Goal: Transaction & Acquisition: Obtain resource

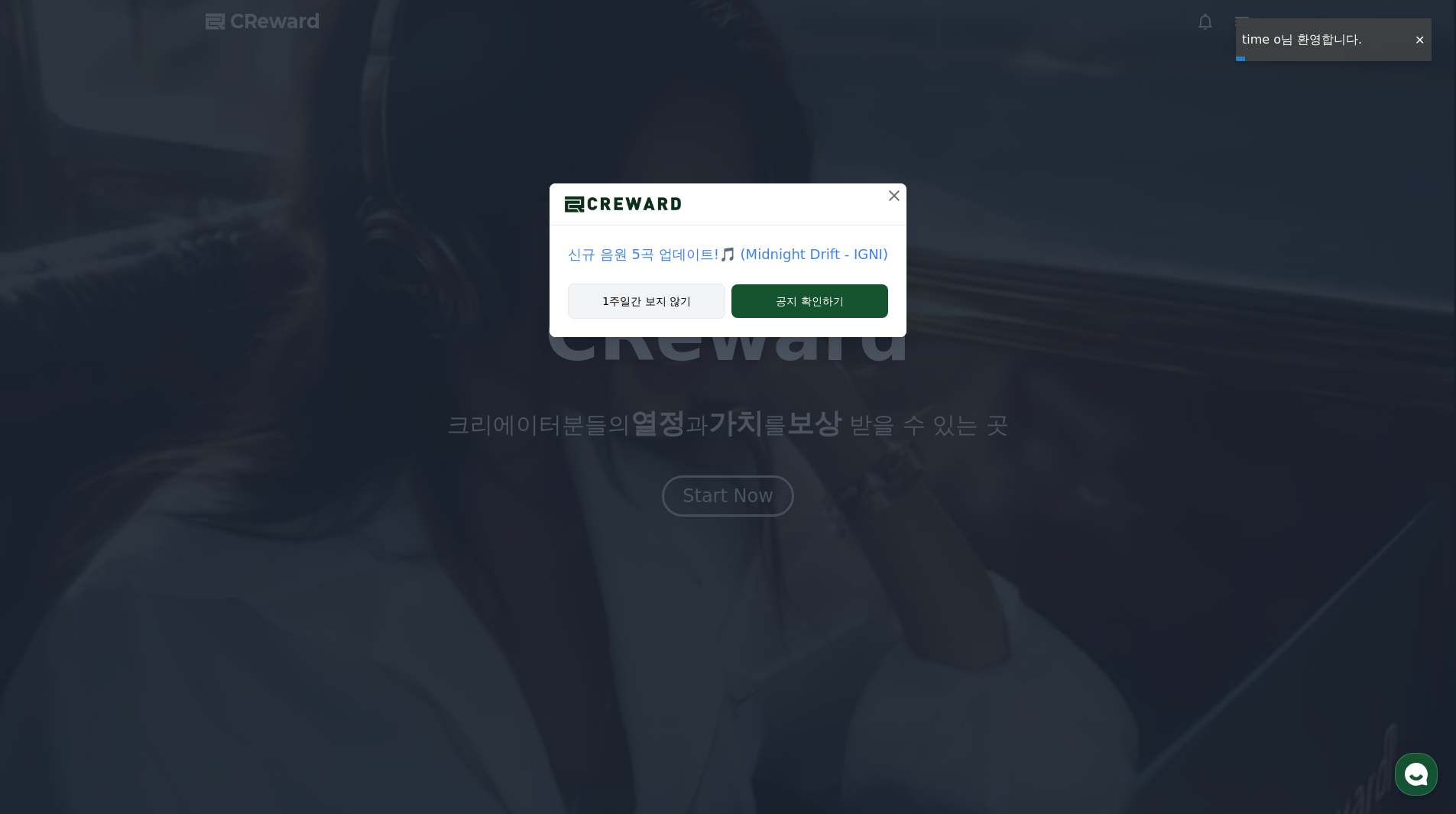
click at [651, 296] on button "1주일간 보지 않기" at bounding box center [646, 301] width 157 height 35
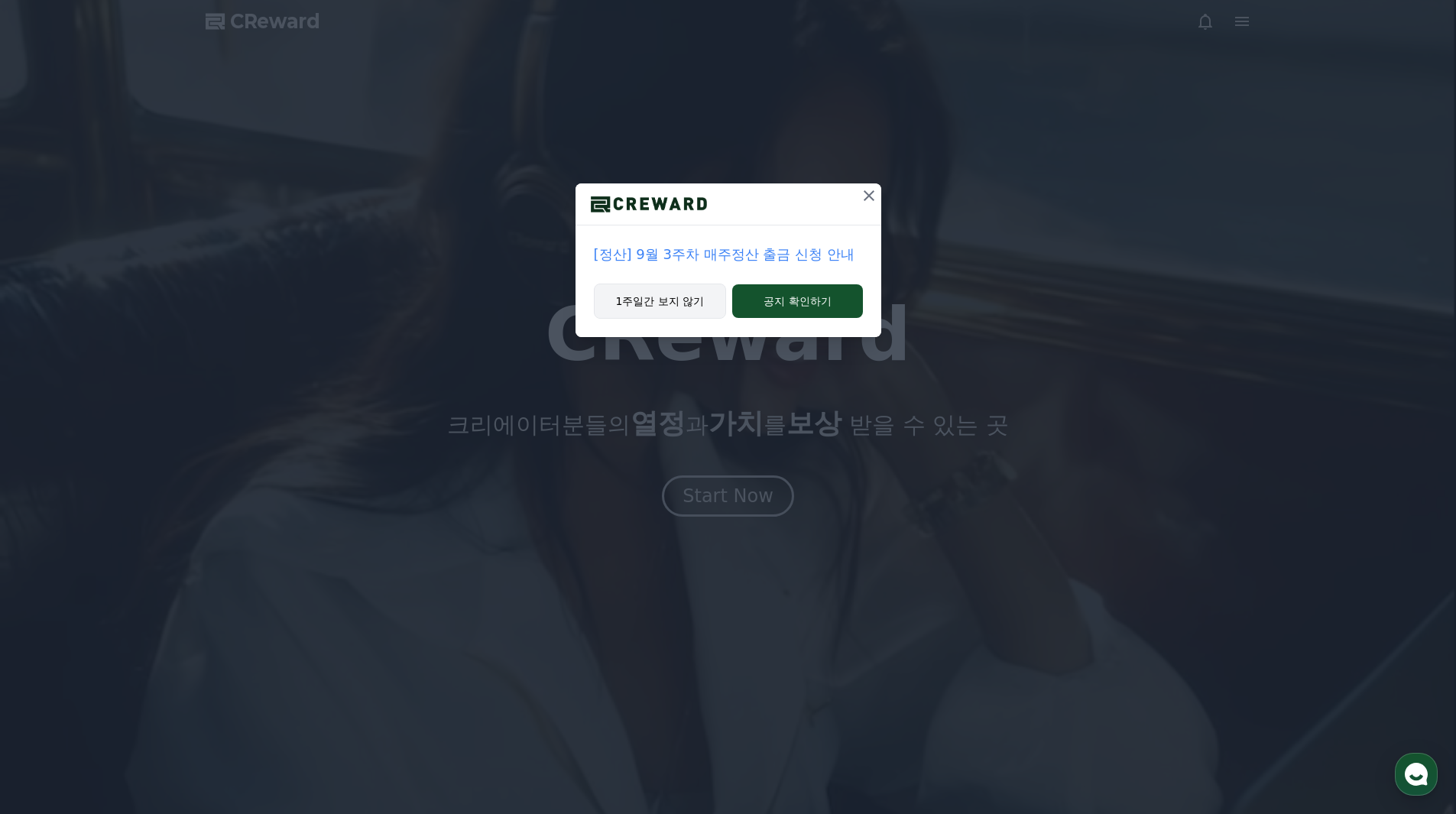
click at [652, 296] on button "1주일간 보지 않기" at bounding box center [660, 301] width 133 height 35
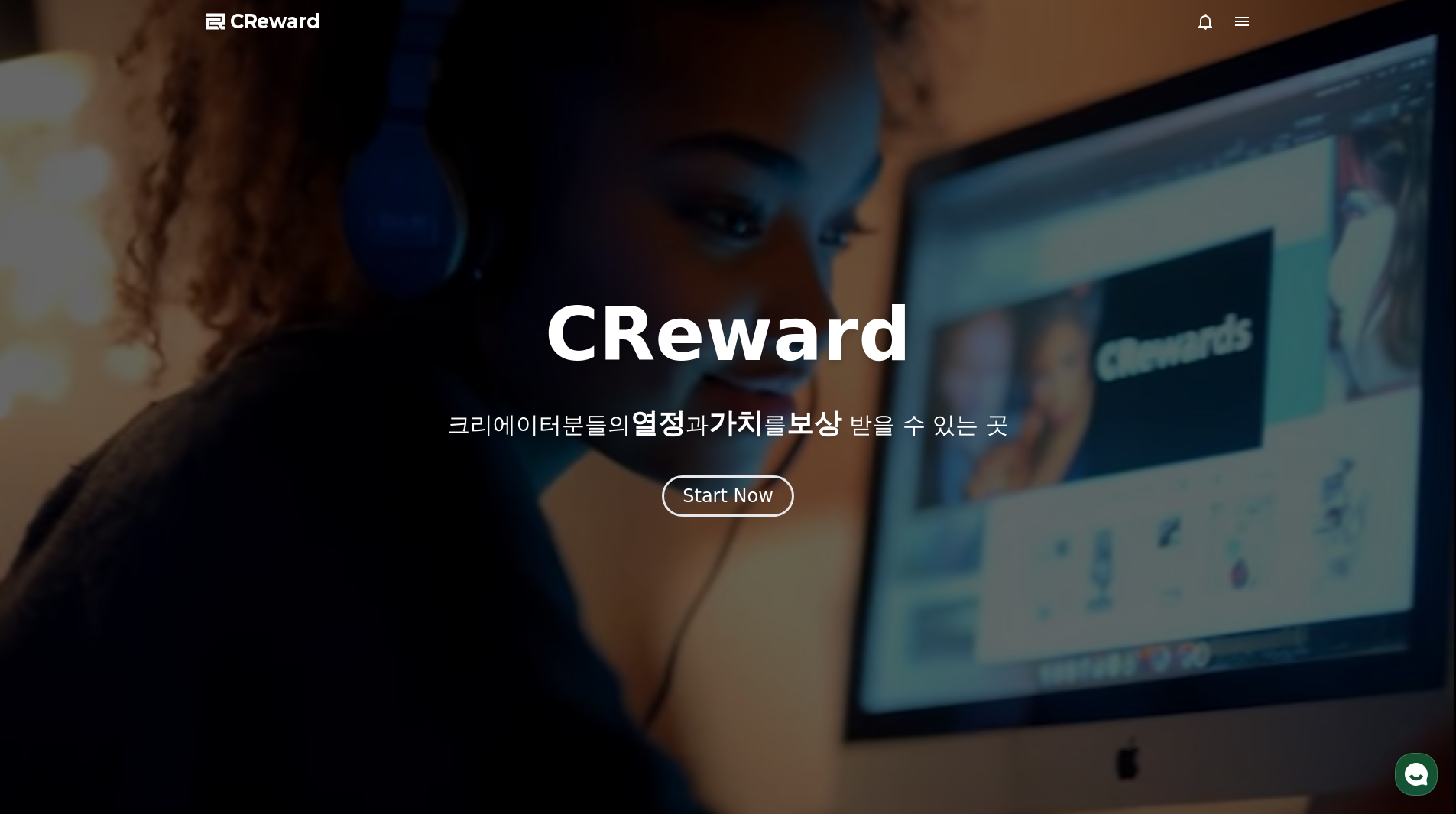
click at [1240, 23] on icon at bounding box center [1241, 21] width 18 height 18
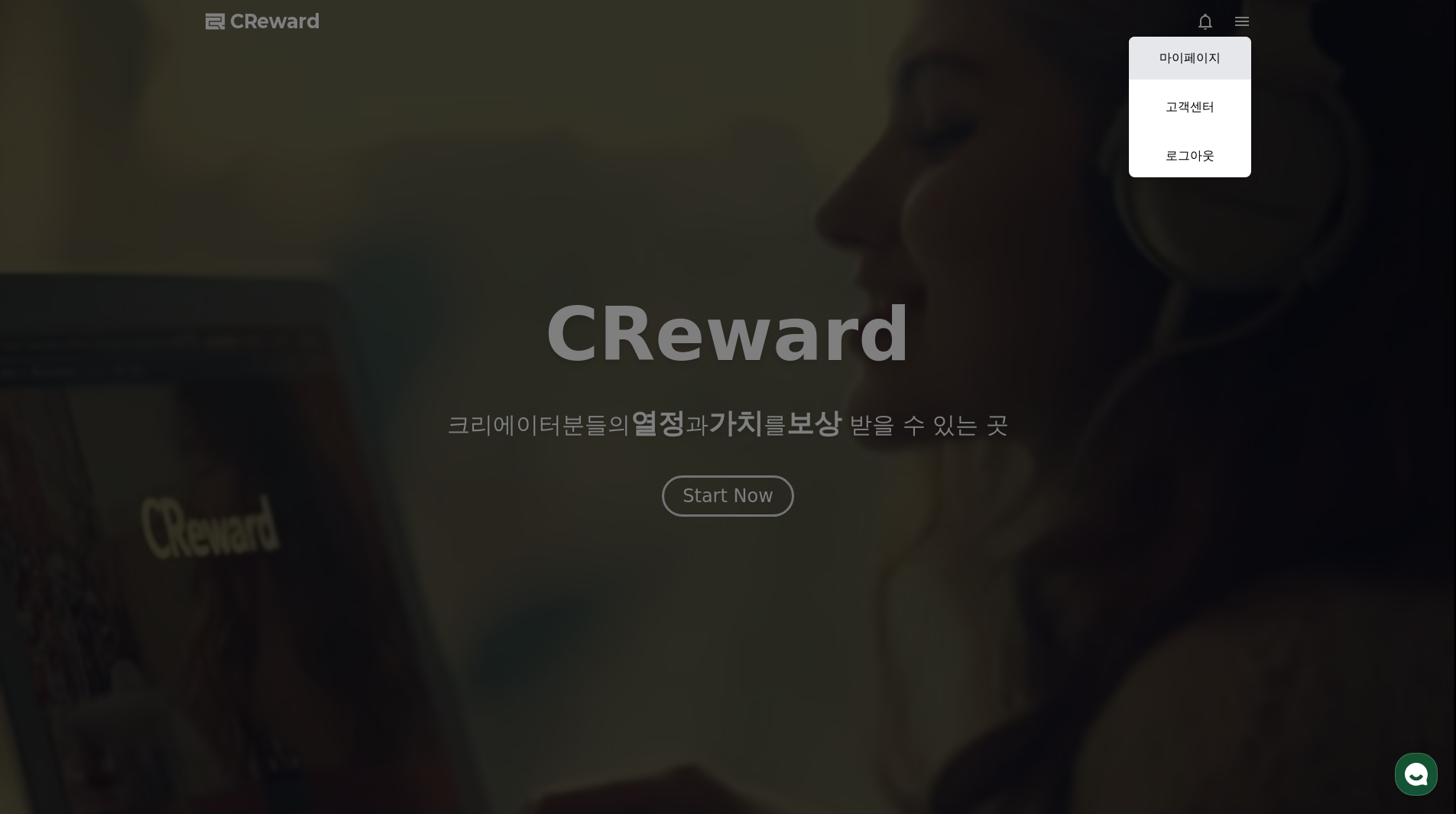
click at [1195, 53] on link "마이페이지" at bounding box center [1190, 57] width 122 height 43
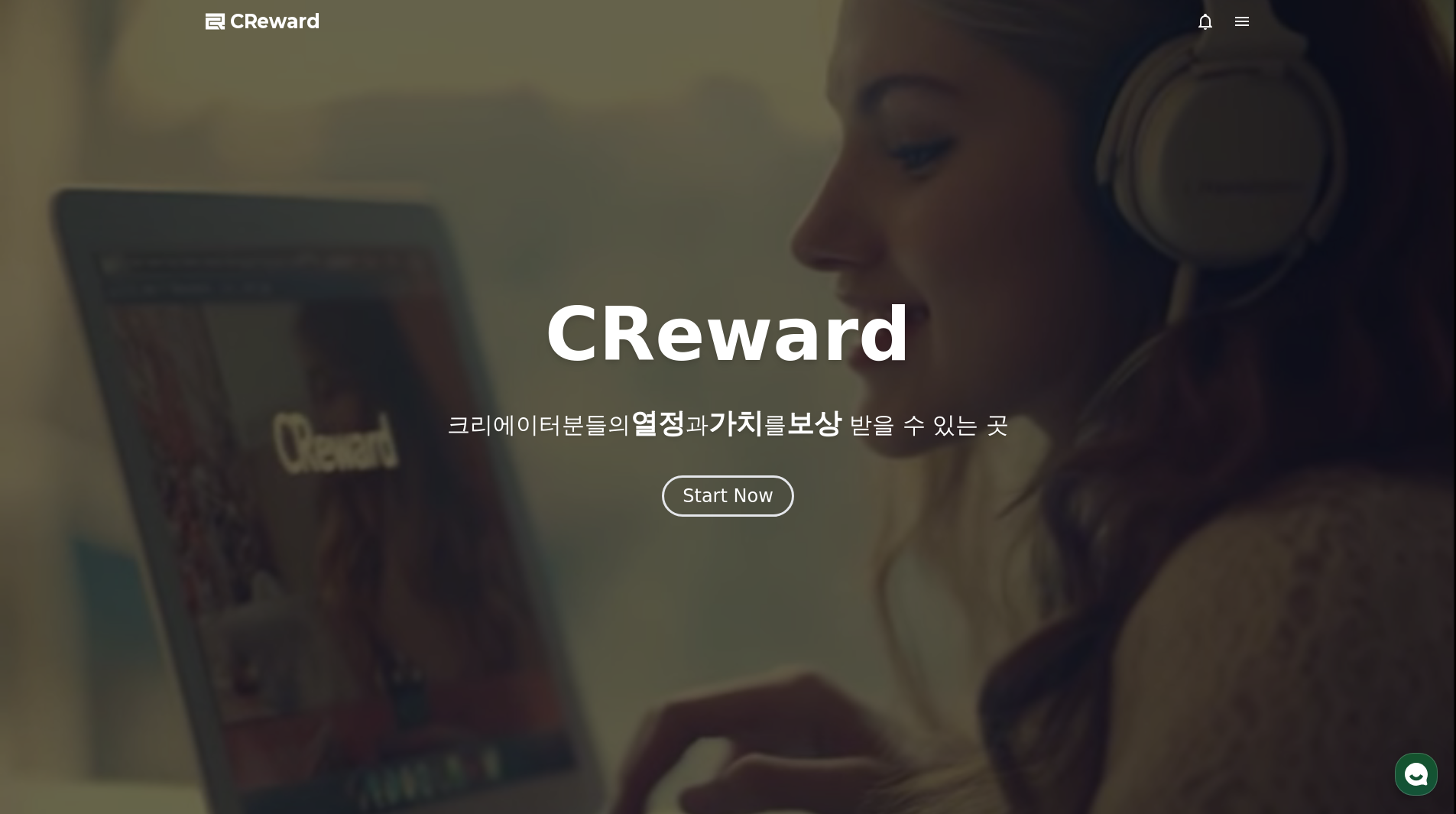
select select "**********"
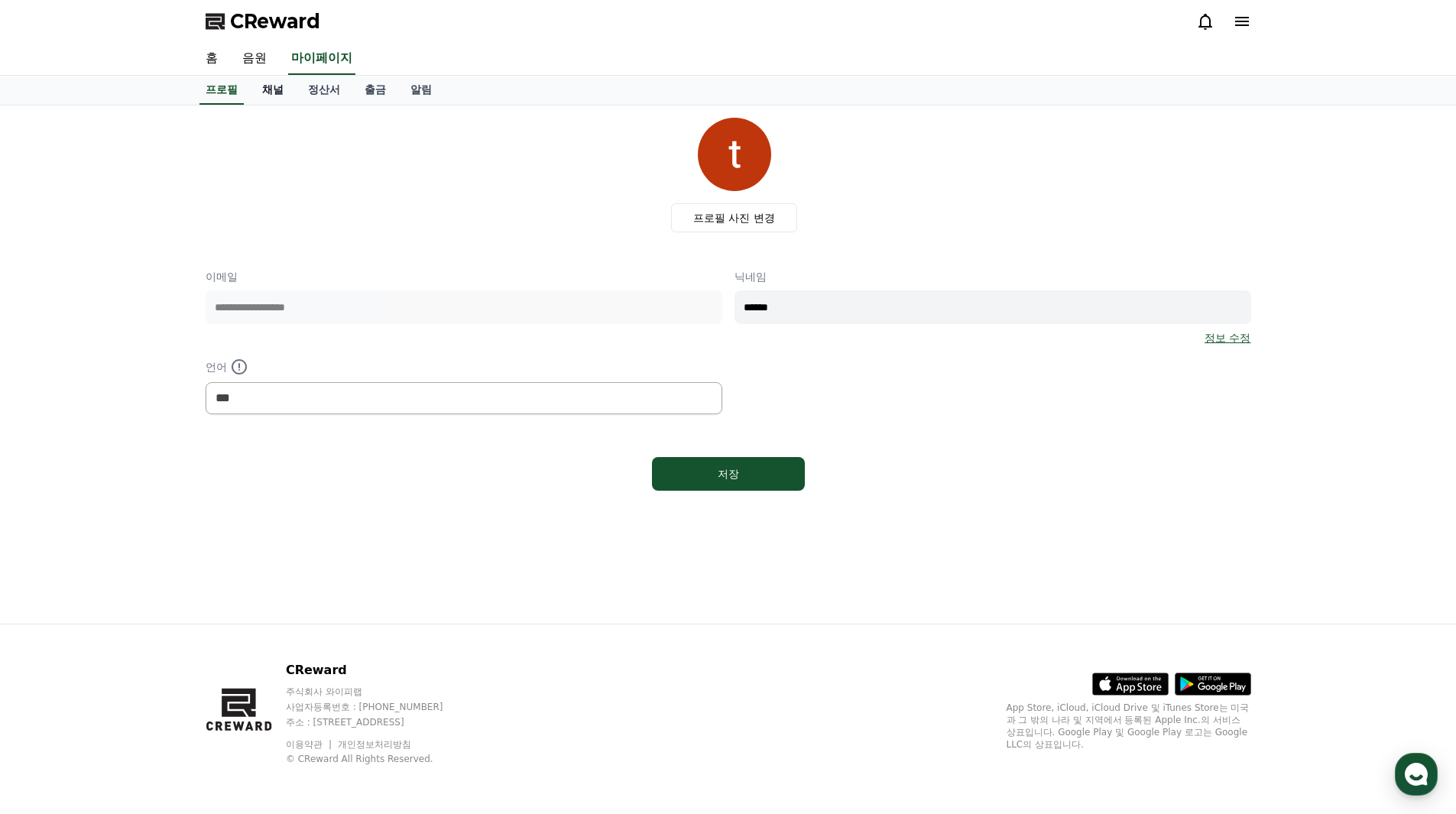
click at [269, 89] on link "채널" at bounding box center [273, 90] width 45 height 29
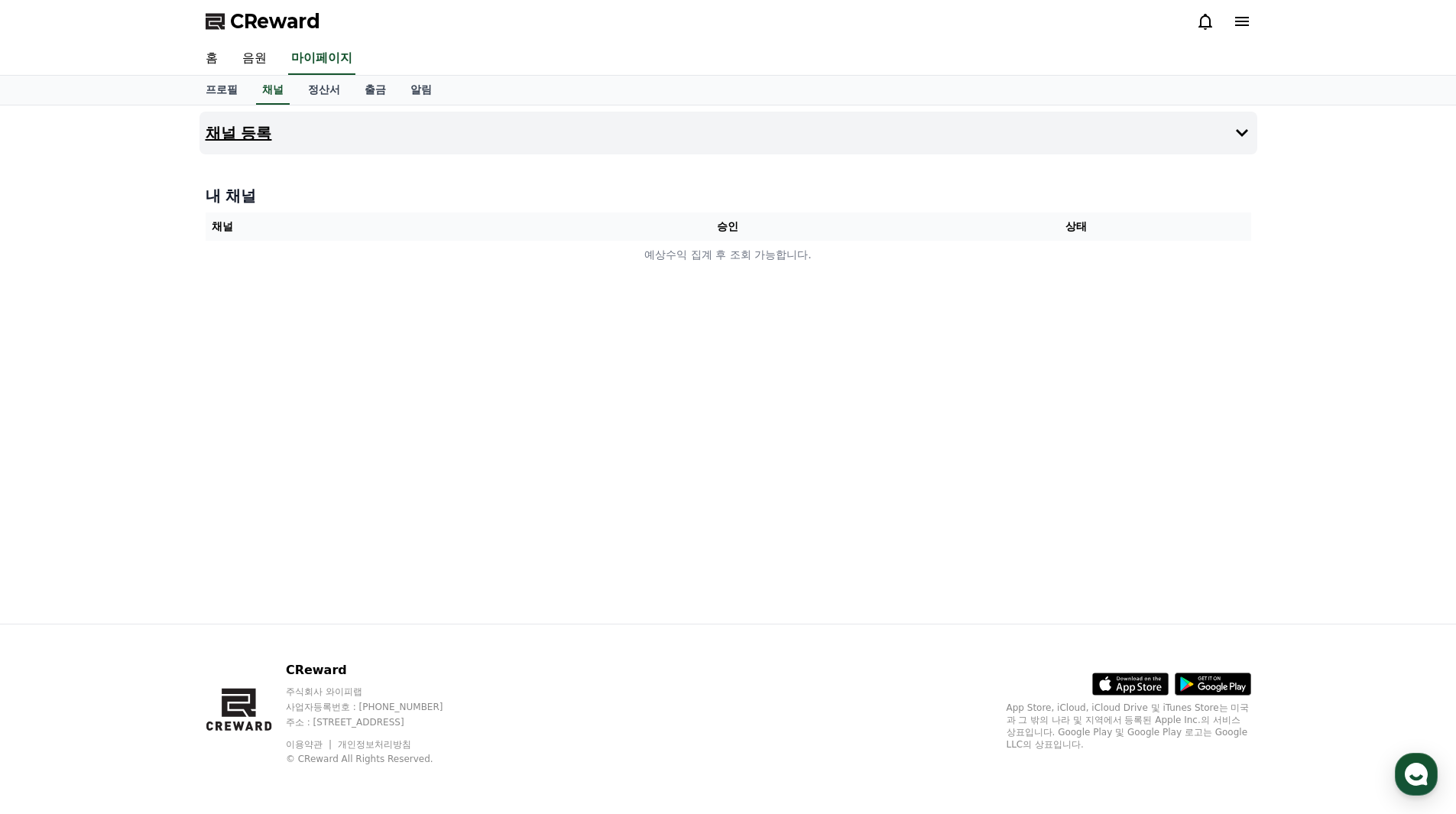
click at [1221, 131] on button "채널 등록" at bounding box center [728, 133] width 1058 height 43
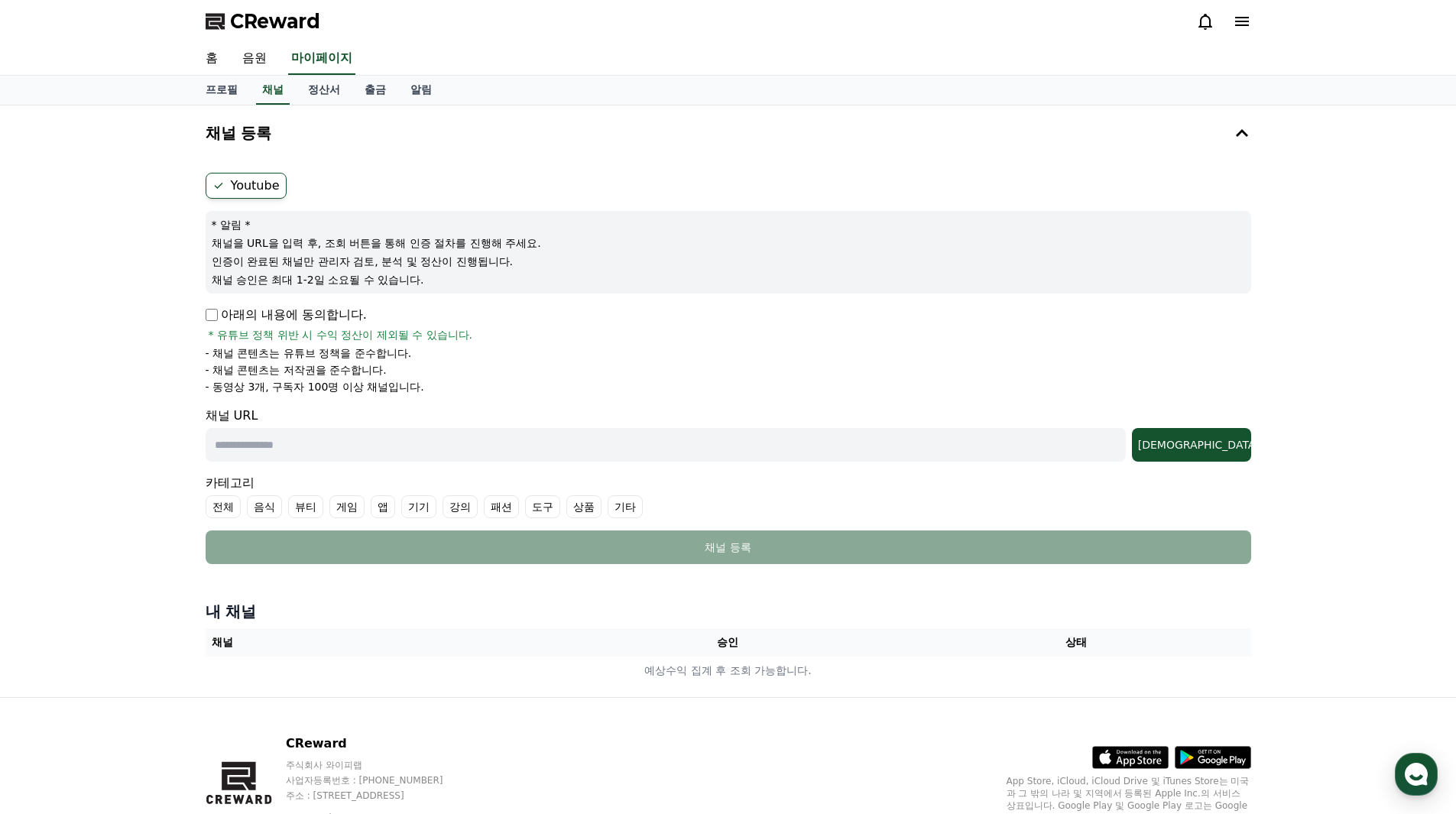
click at [273, 187] on label "Youtube" at bounding box center [246, 186] width 81 height 26
click at [258, 246] on p "채널을 URL을 입력 후, 조회 버튼을 통해 인증 절차를 진행해 주세요." at bounding box center [728, 243] width 1033 height 15
click at [213, 321] on p "아래의 내용에 동의합니다." at bounding box center [286, 315] width 161 height 18
click at [357, 437] on input "text" at bounding box center [666, 444] width 920 height 34
paste input "**********"
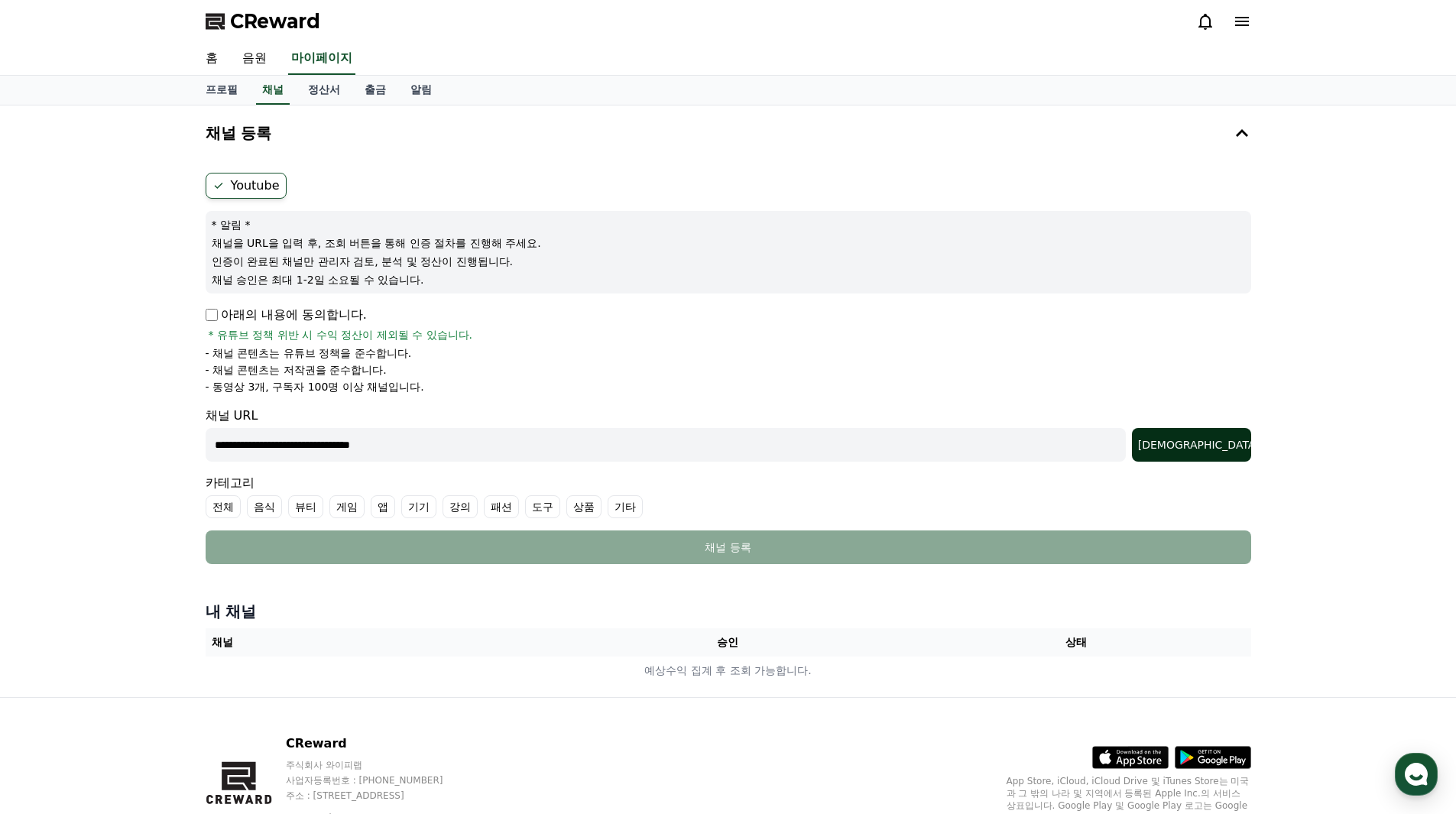
type input "**********"
click at [1221, 439] on div "조회" at bounding box center [1191, 445] width 107 height 15
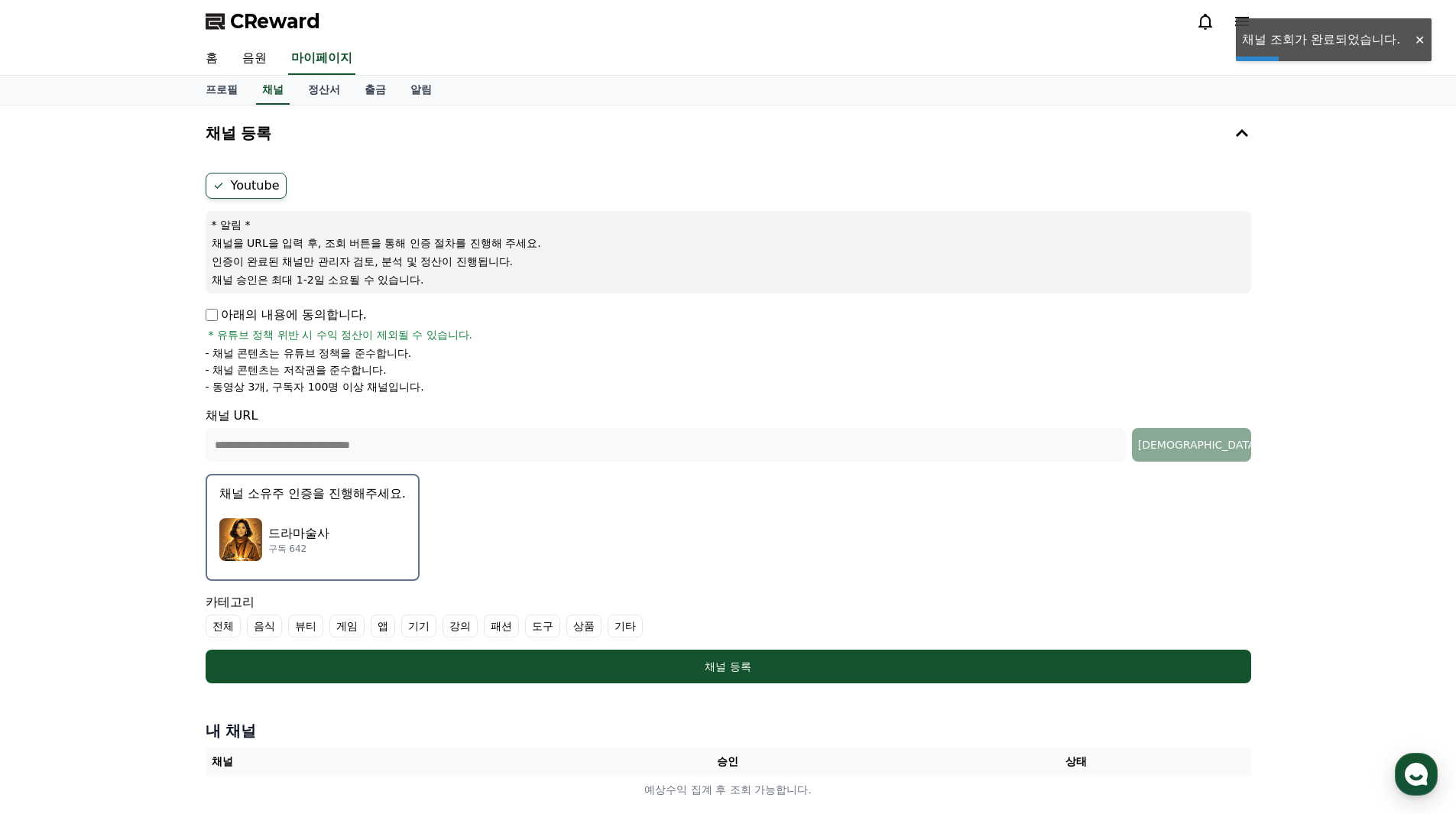
click at [395, 544] on div "드라마술사 구독 642" at bounding box center [312, 539] width 186 height 61
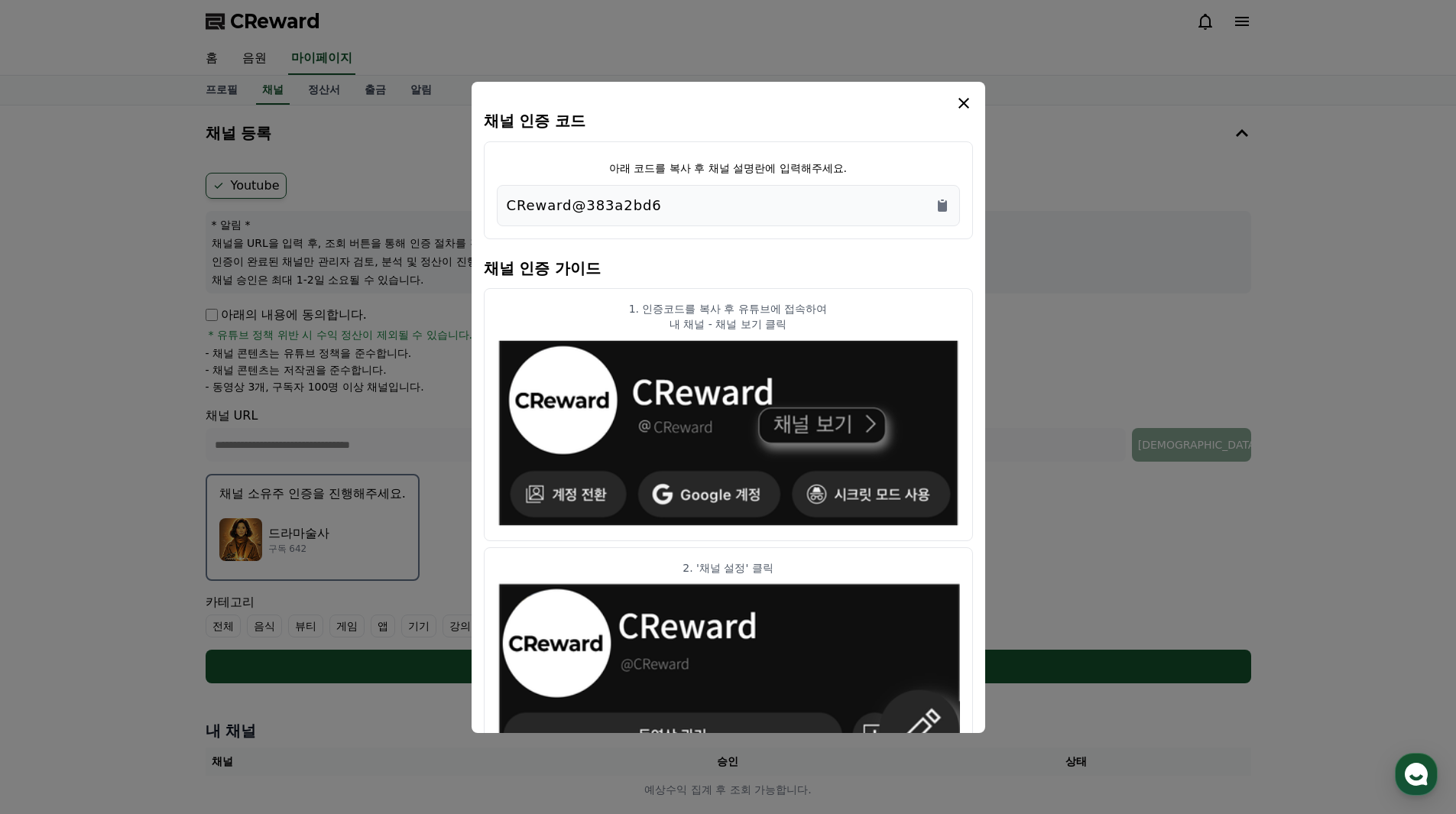
drag, startPoint x: 684, startPoint y: 202, endPoint x: 466, endPoint y: 208, distance: 218.1
click at [466, 689] on div "채널 인증 코드 아래 코드를 복사 후 채널 설명란에 입력해주세요. CReward@383a2bd6 채널 인증 가이드 1. 인증코드를 복사 후 유…" at bounding box center [728, 689] width 1058 height 0
click at [665, 208] on div "CReward@383a2bd6" at bounding box center [728, 206] width 443 height 22
drag, startPoint x: 639, startPoint y: 206, endPoint x: 509, endPoint y: 216, distance: 130.4
click at [509, 216] on div "CReward@383a2bd6" at bounding box center [728, 206] width 443 height 22
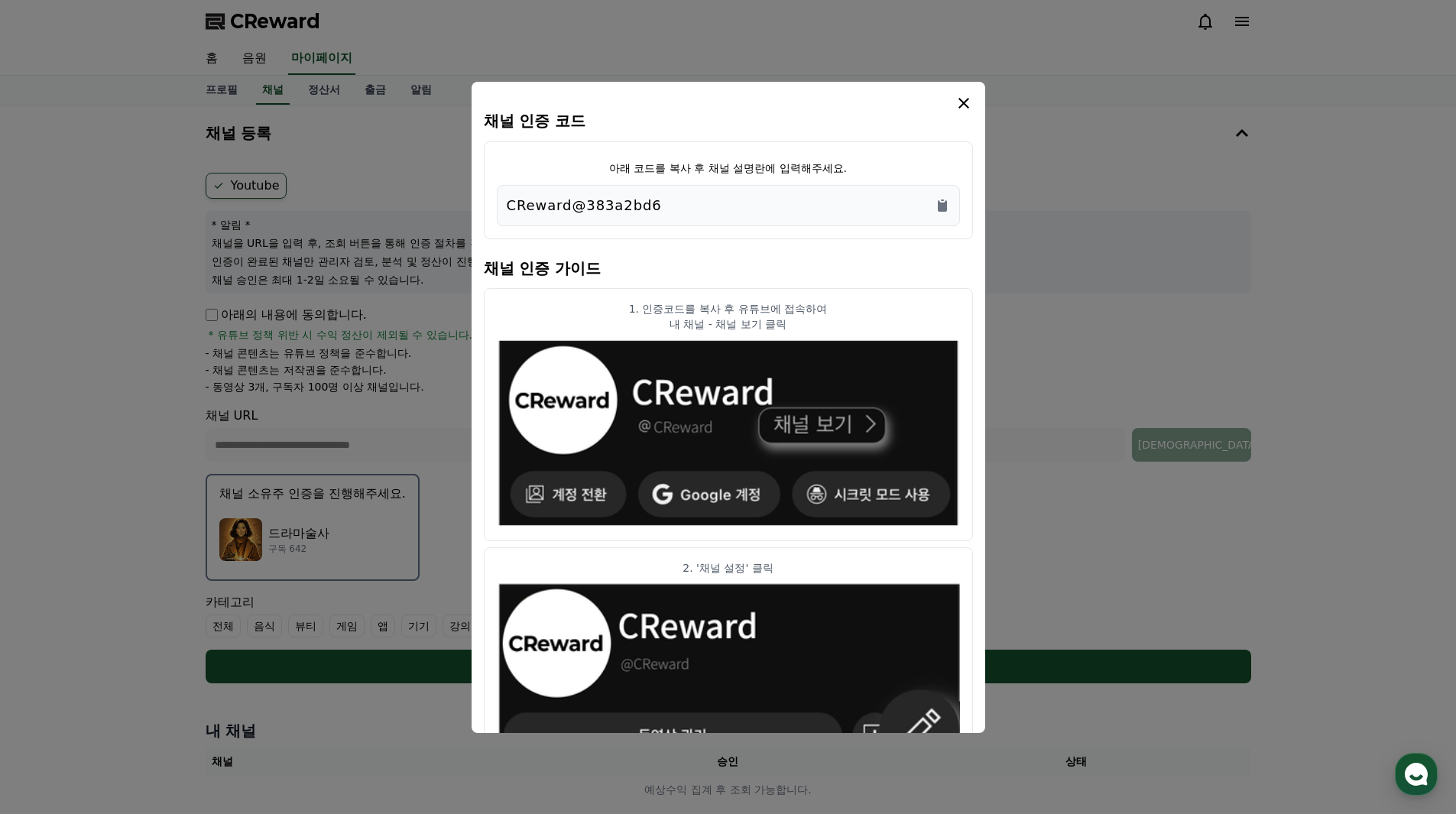
copy p "CReward@383a2bd6"
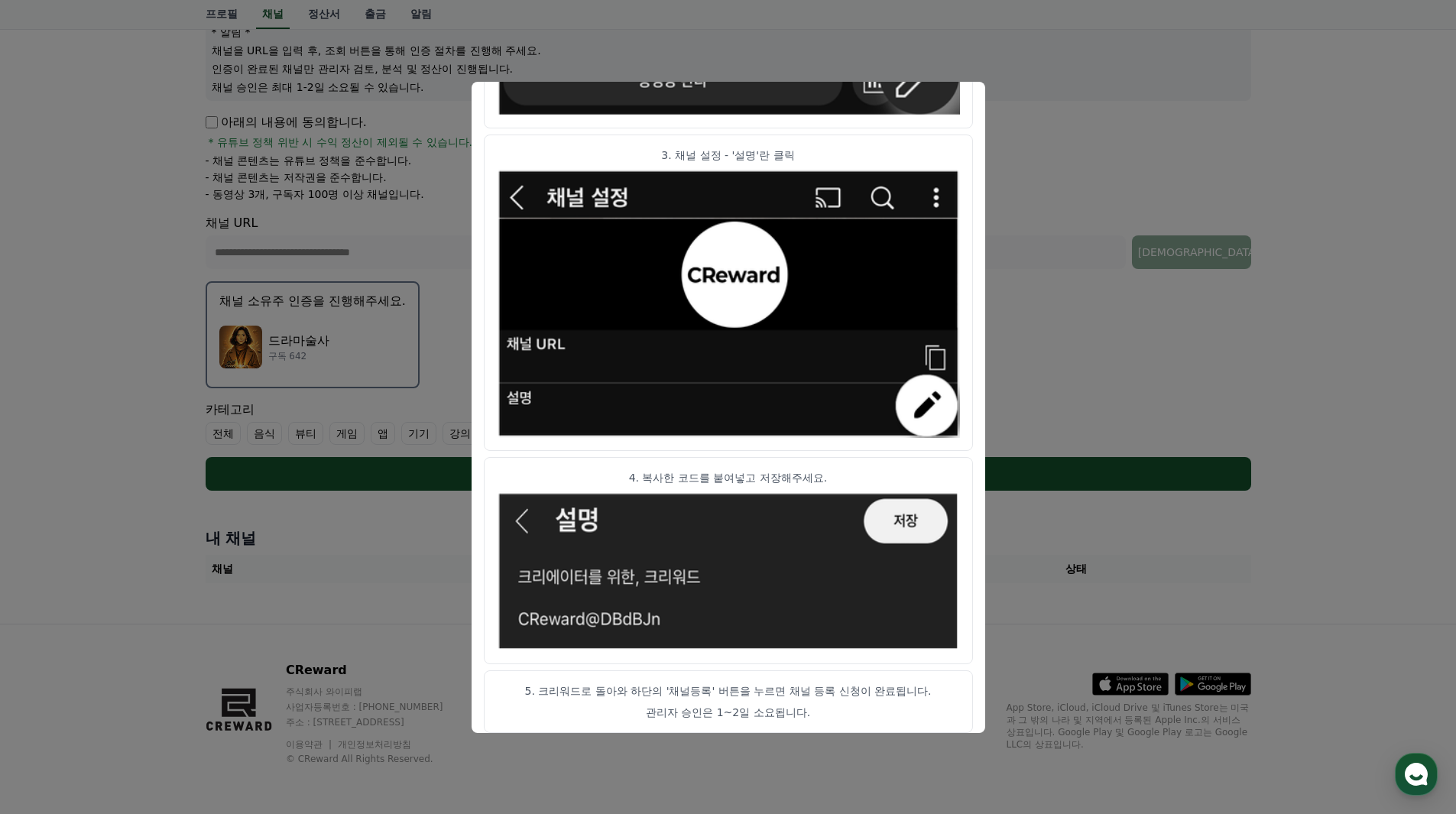
scroll to position [668, 0]
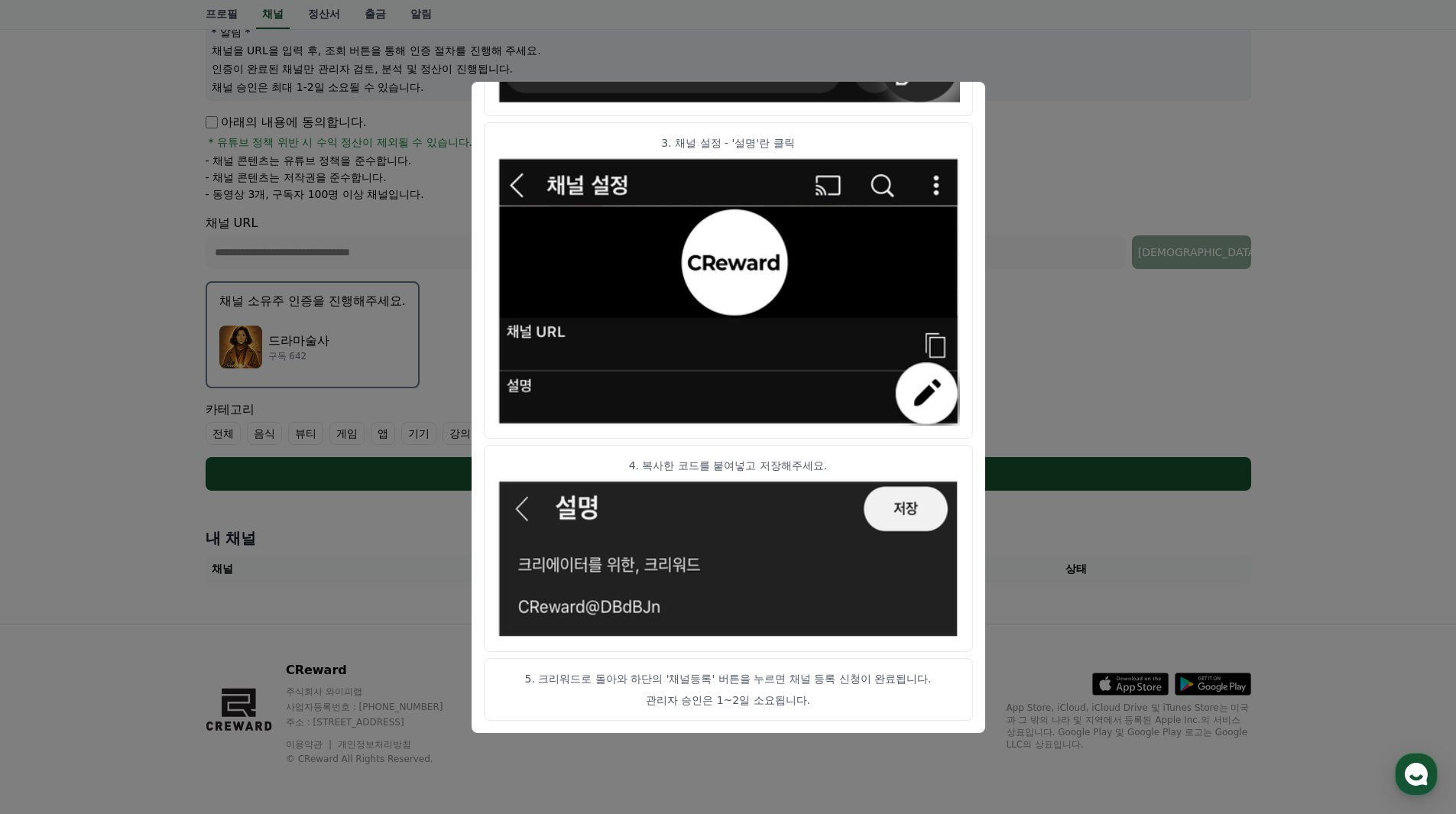
click at [810, 702] on p "관리자 승인은 1~2일 소요됩니다." at bounding box center [728, 699] width 463 height 15
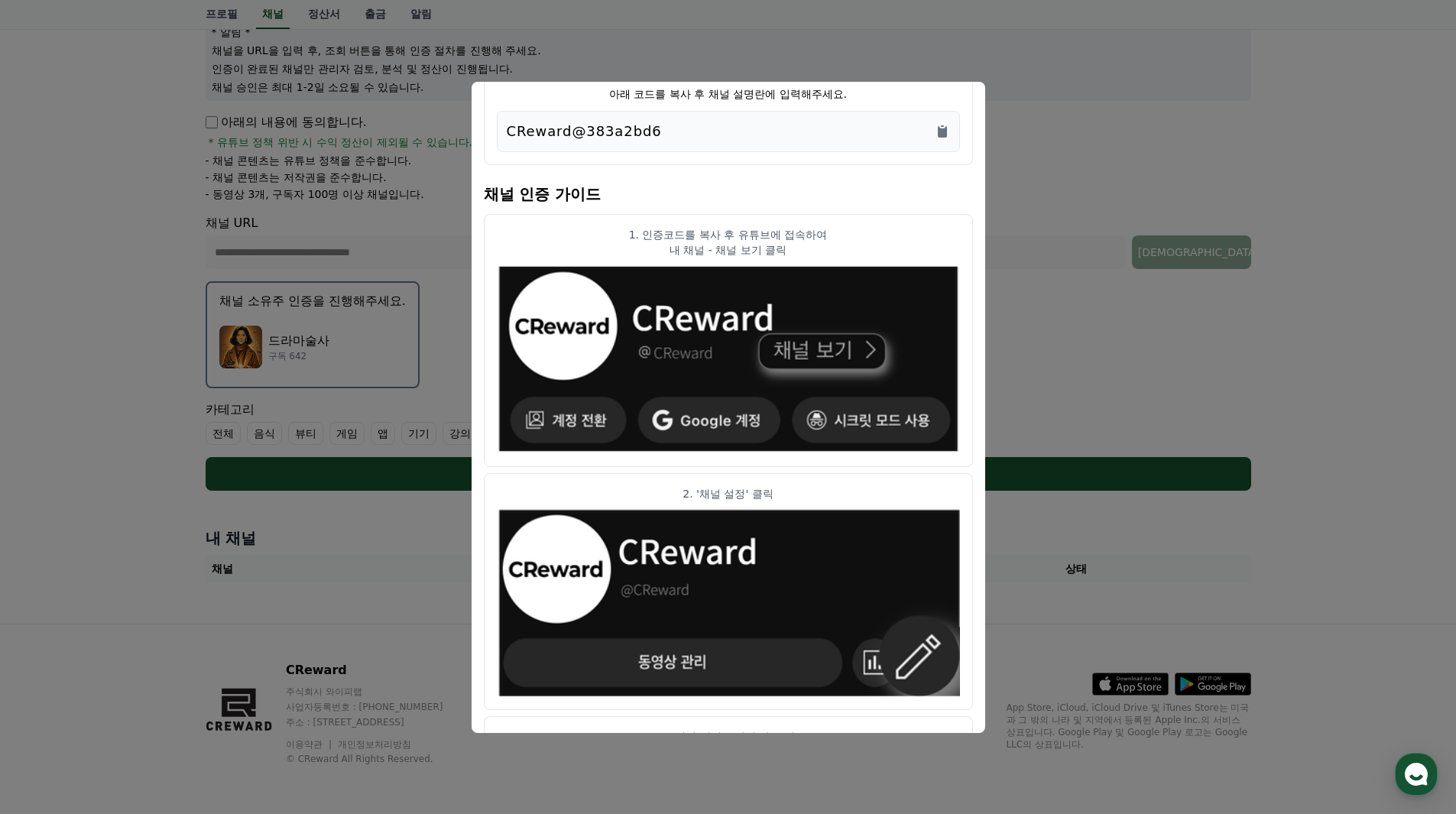
scroll to position [0, 0]
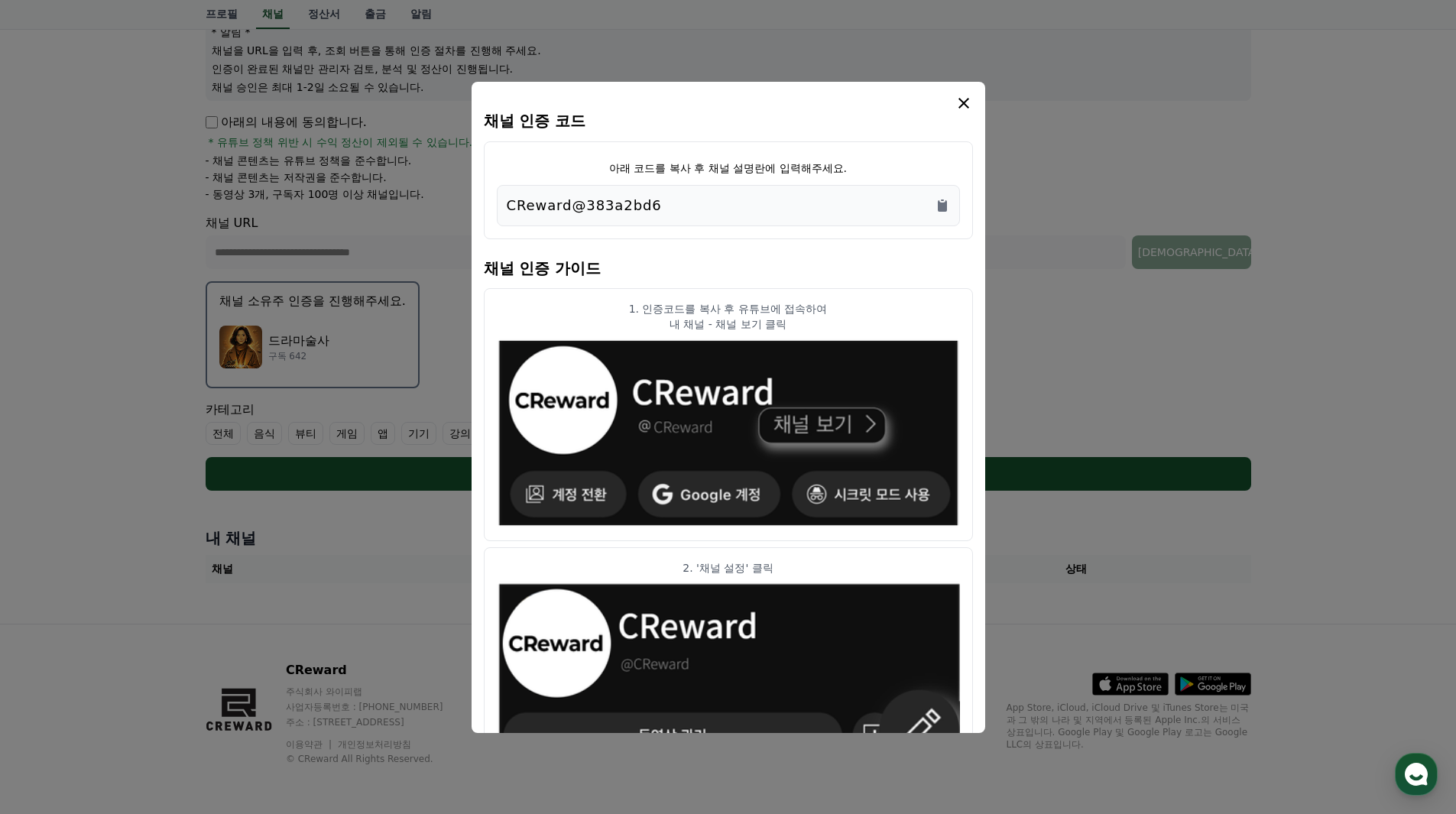
click at [963, 104] on icon "modal" at bounding box center [964, 104] width 11 height 11
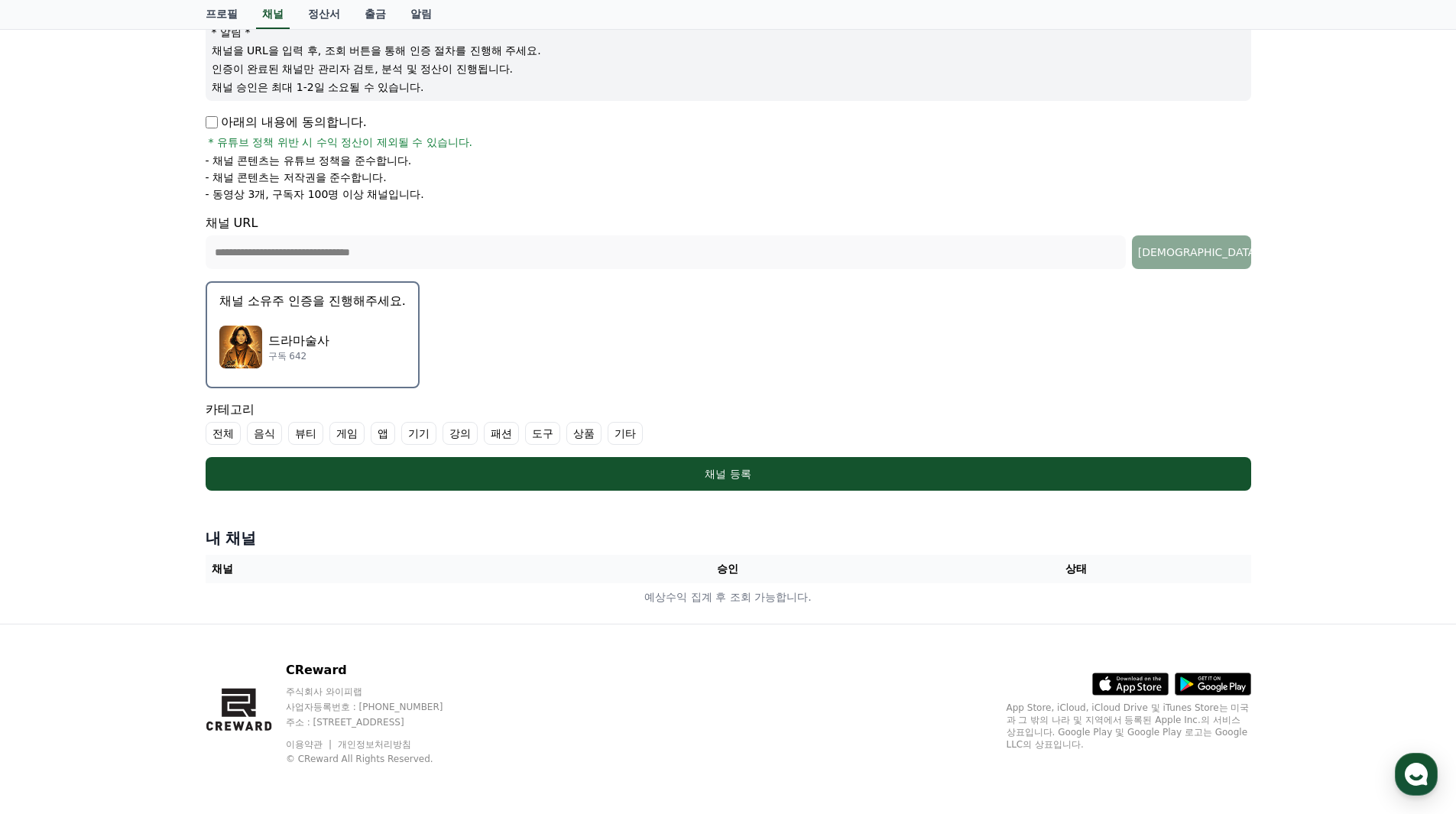
click at [962, 370] on form "**********" at bounding box center [728, 235] width 1045 height 510
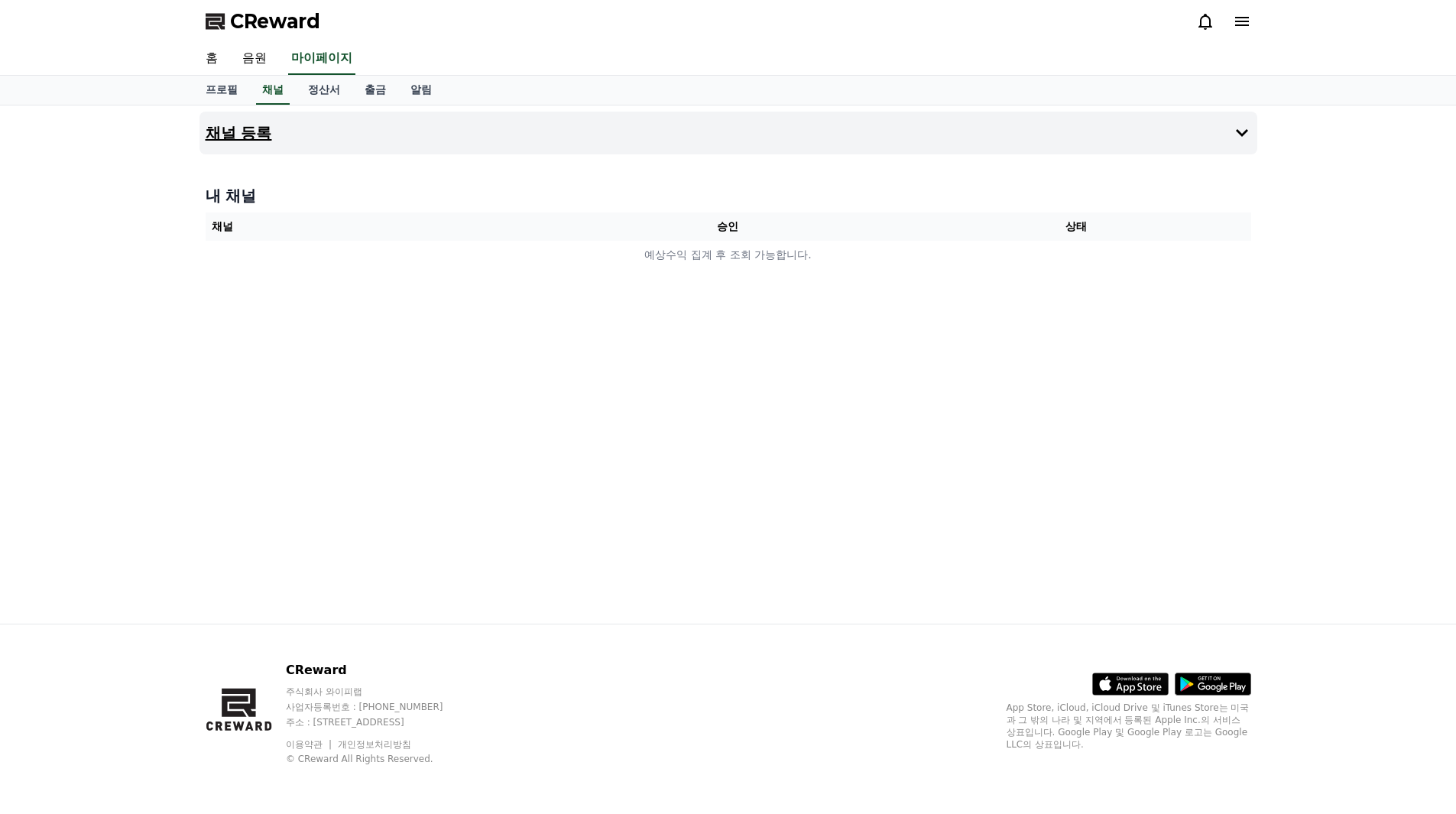
click at [346, 132] on button "채널 등록" at bounding box center [728, 133] width 1058 height 43
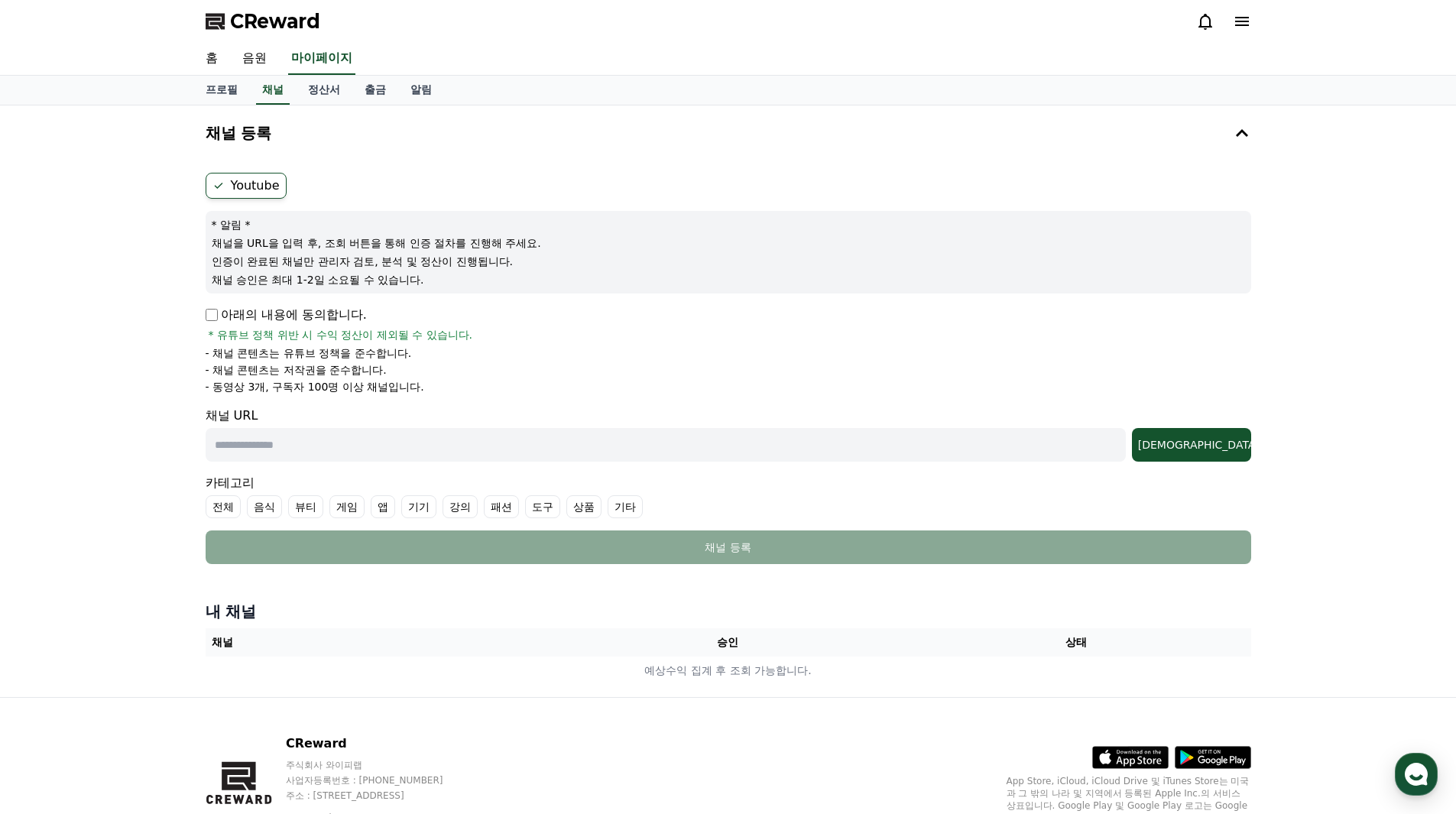
click at [482, 433] on input "text" at bounding box center [666, 444] width 920 height 34
paste input "**********"
type input "**********"
click at [1219, 443] on div "조회" at bounding box center [1191, 445] width 107 height 15
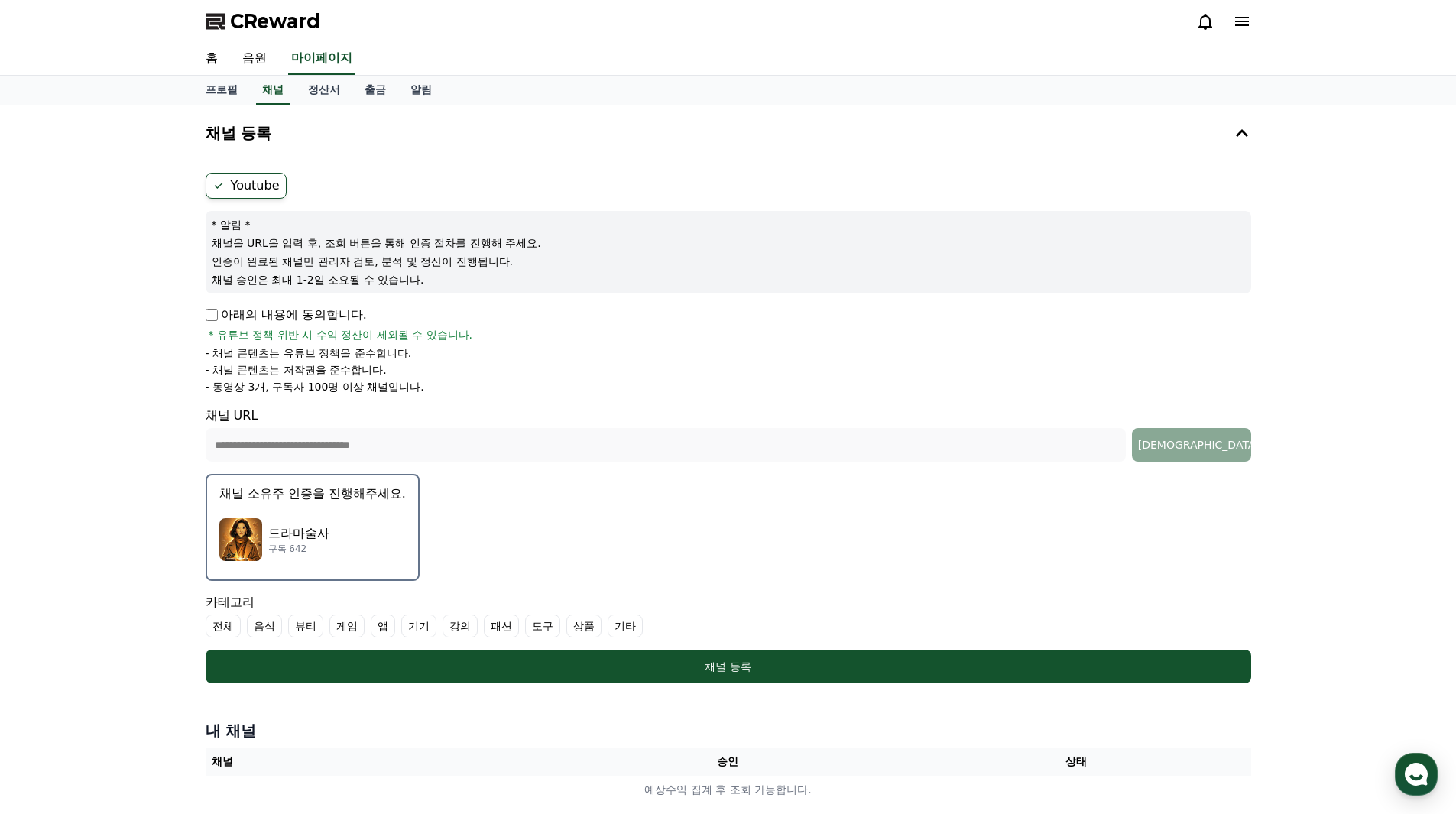
click at [356, 545] on div "드라마술사 구독 642" at bounding box center [312, 539] width 186 height 61
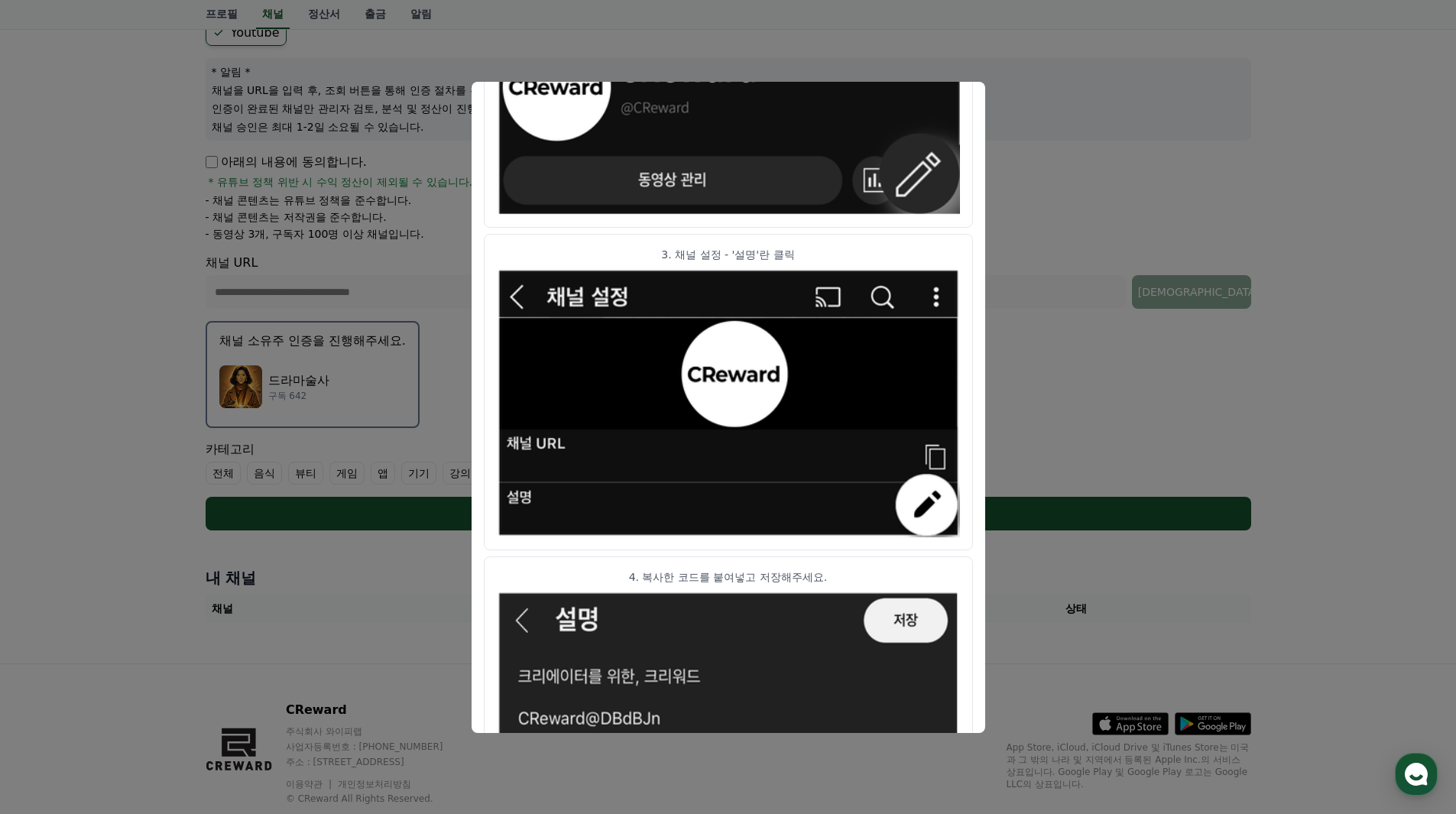
scroll to position [668, 0]
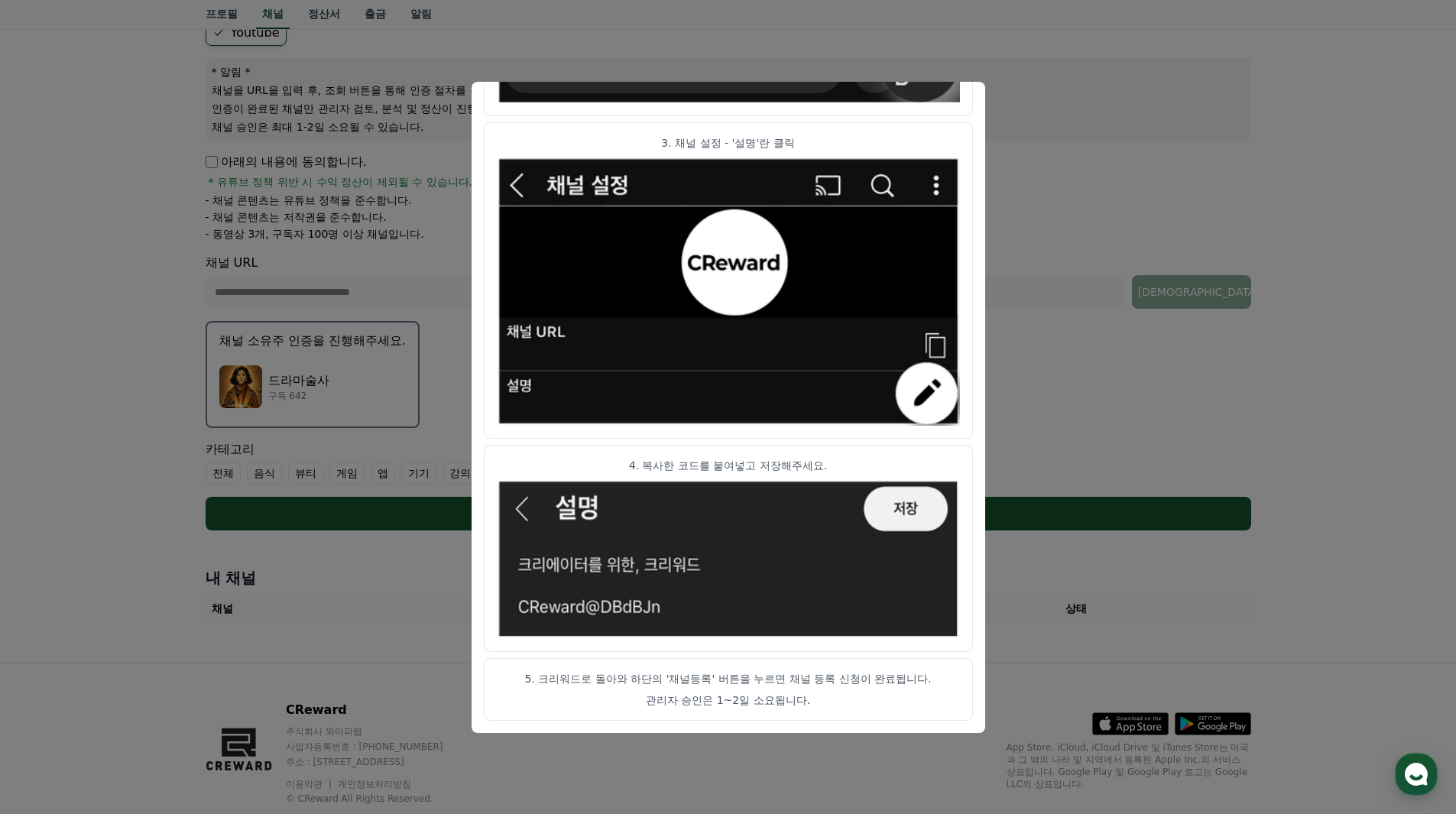
click at [1052, 391] on button "close modal" at bounding box center [728, 407] width 1456 height 814
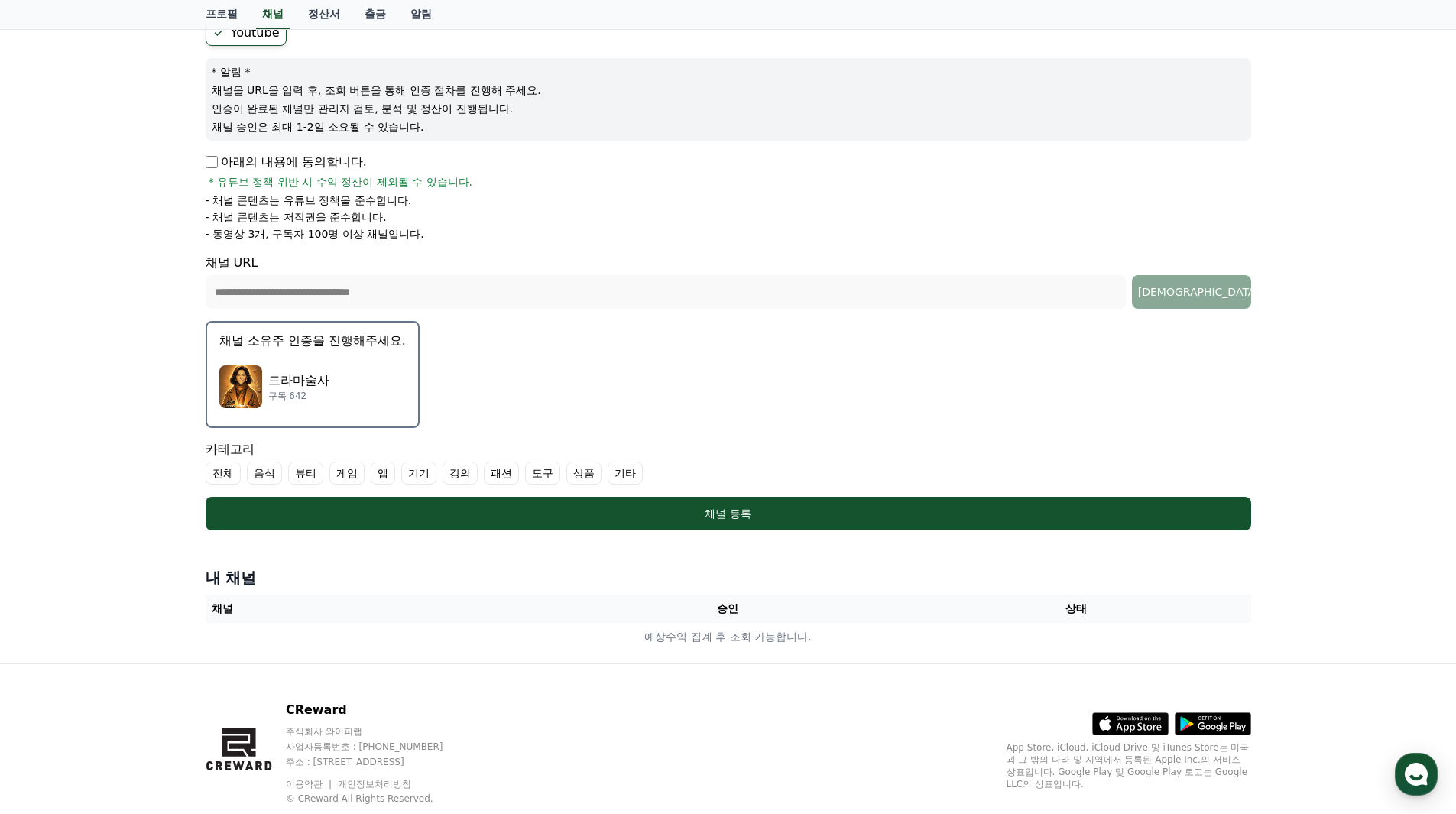
click at [1111, 476] on ul "전체 음식 뷰티 게임 앱 기기 강의 패션 도구 상품 기타" at bounding box center [728, 472] width 1045 height 23
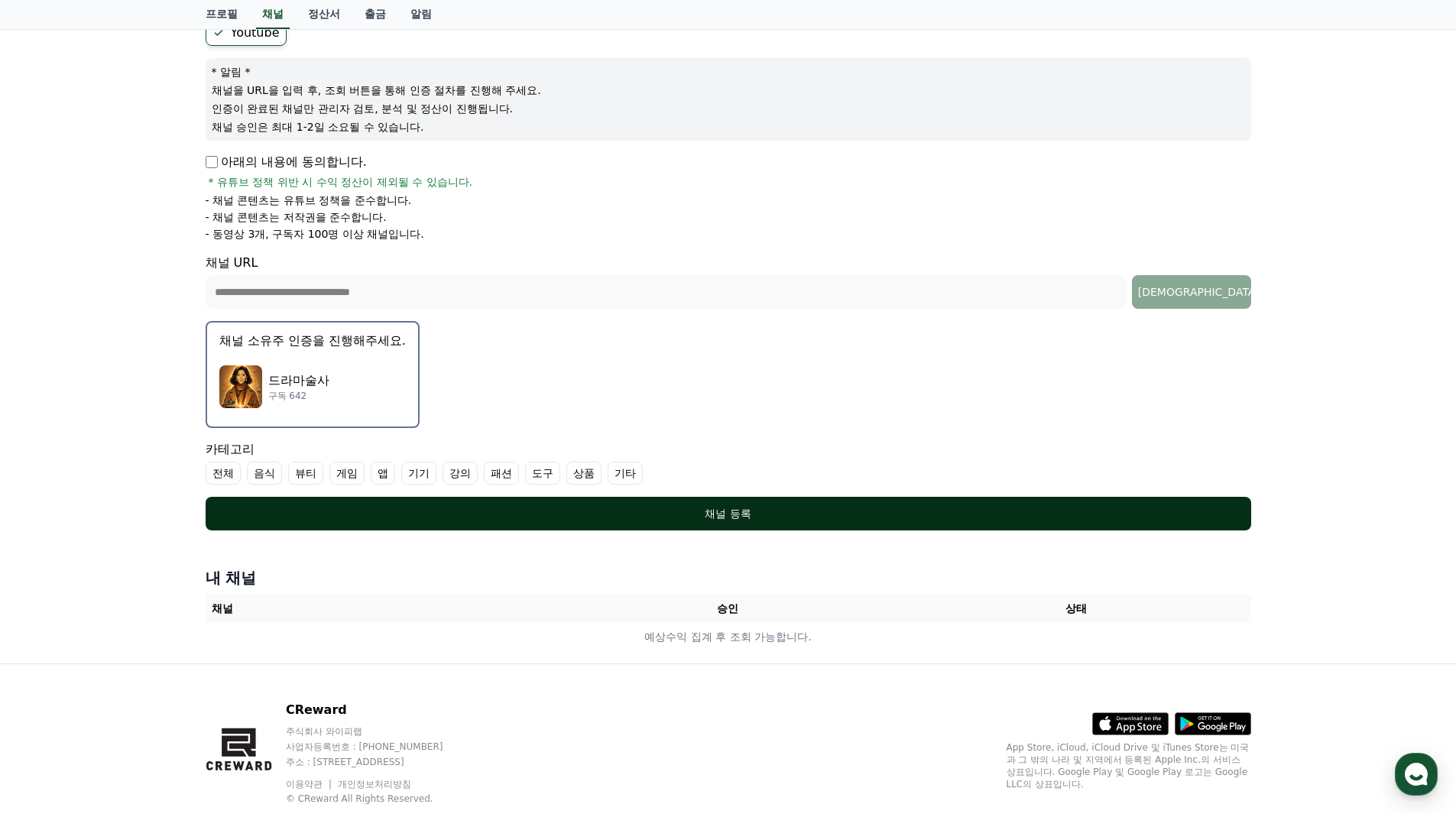
click at [771, 515] on div "채널 등록" at bounding box center [728, 513] width 984 height 15
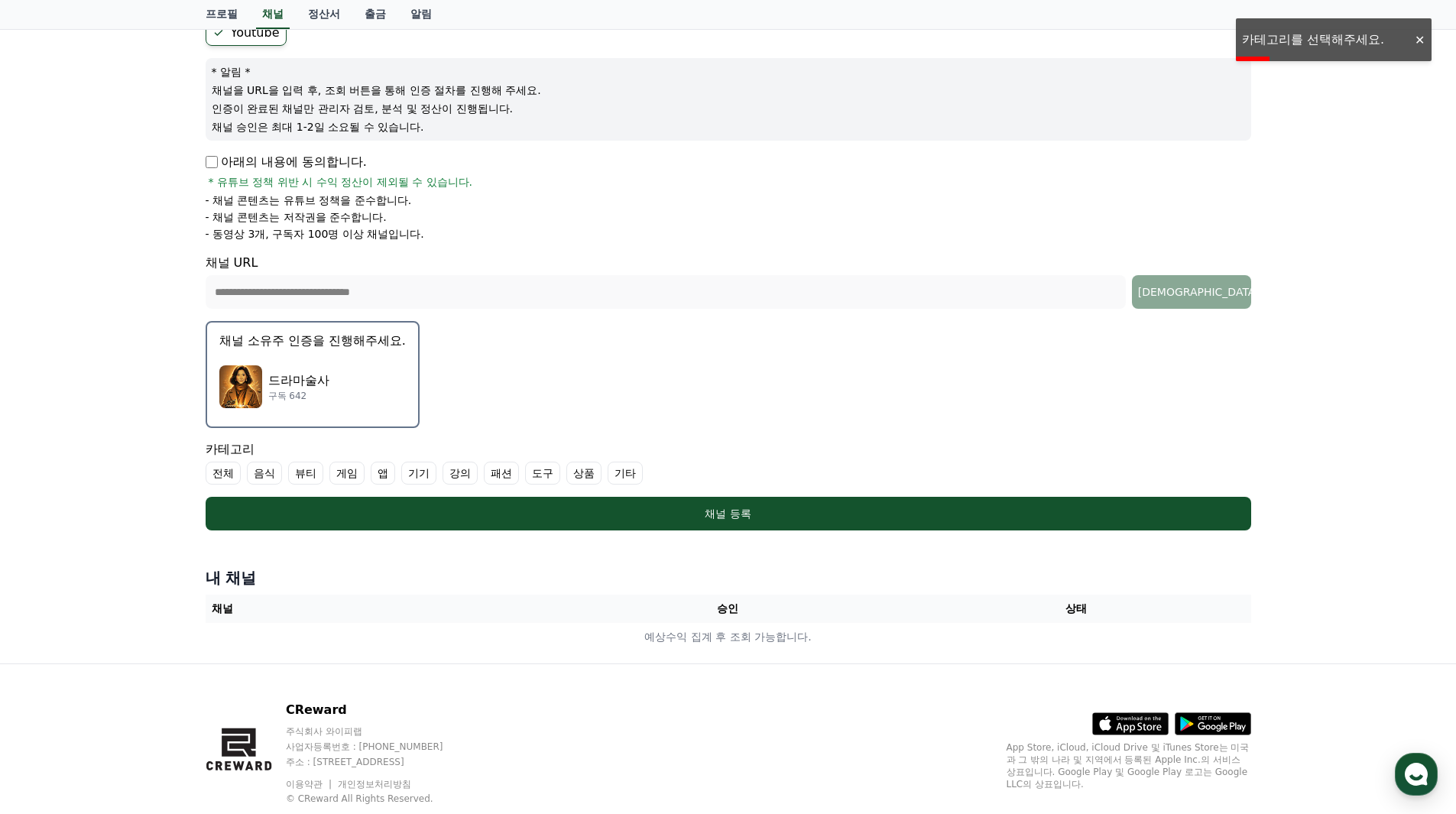
click at [626, 475] on label "기타" at bounding box center [625, 472] width 35 height 23
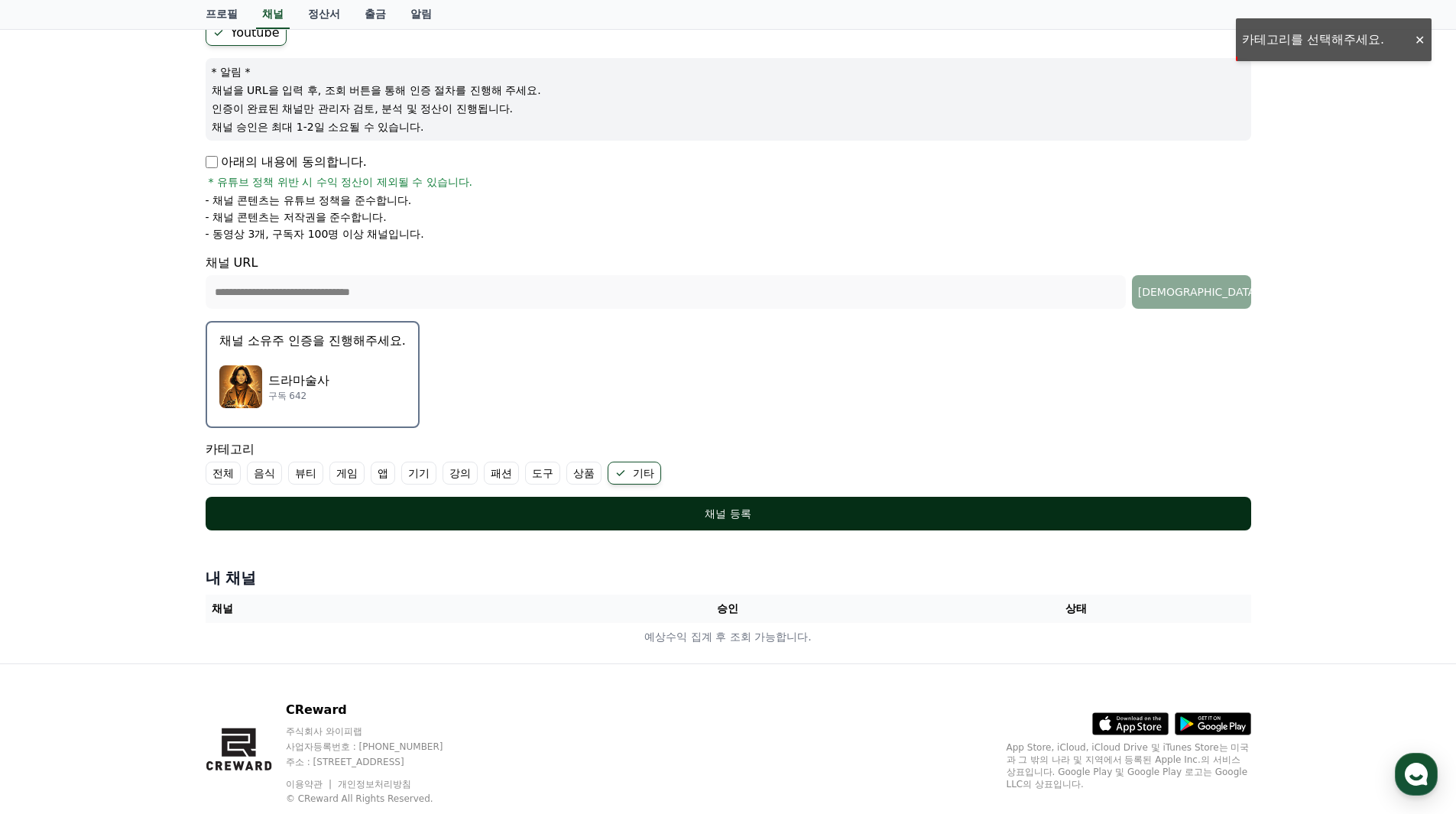
click at [788, 507] on div "채널 등록" at bounding box center [728, 513] width 984 height 15
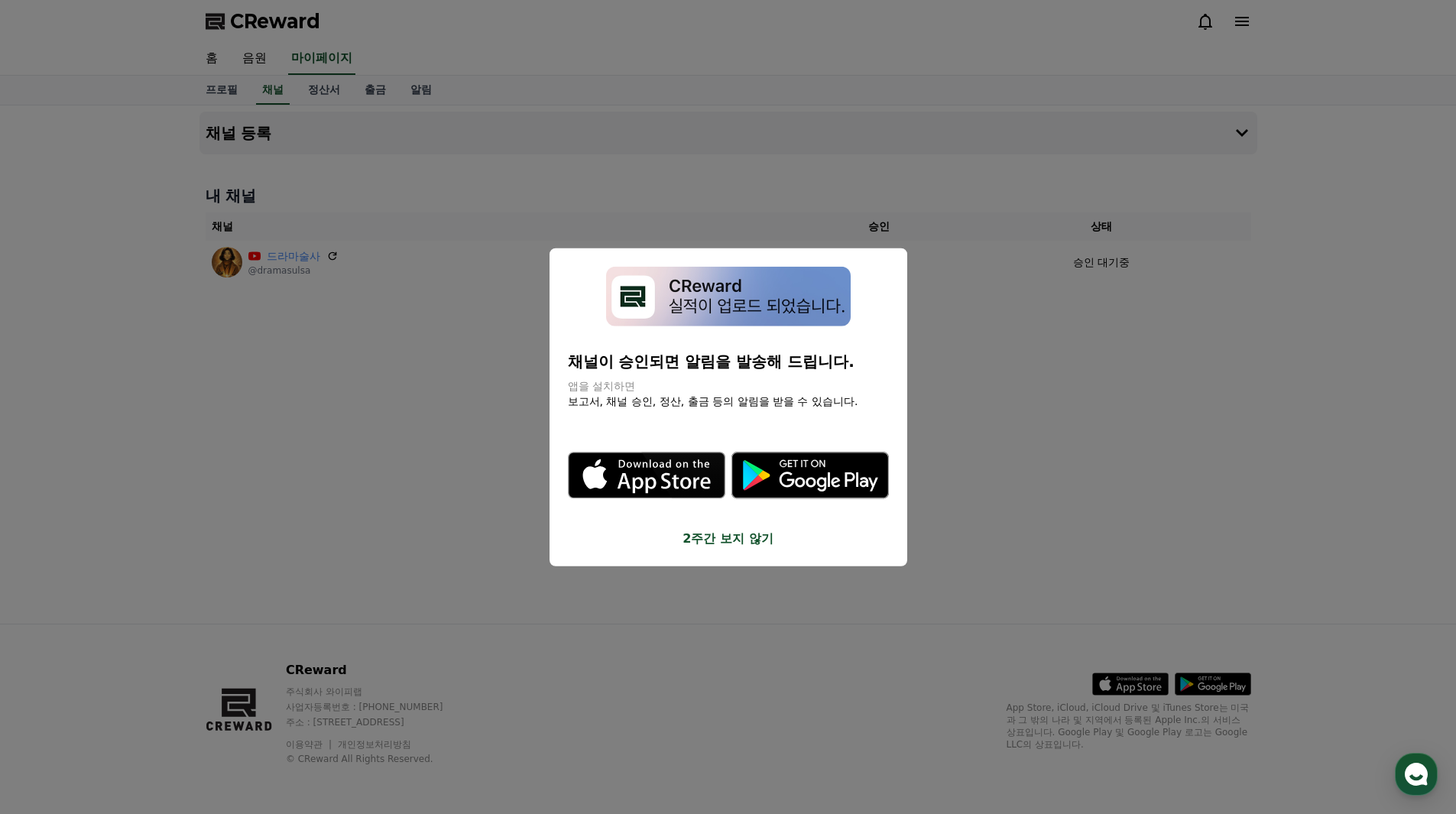
click at [721, 538] on button "2주간 보지 않기" at bounding box center [728, 538] width 321 height 18
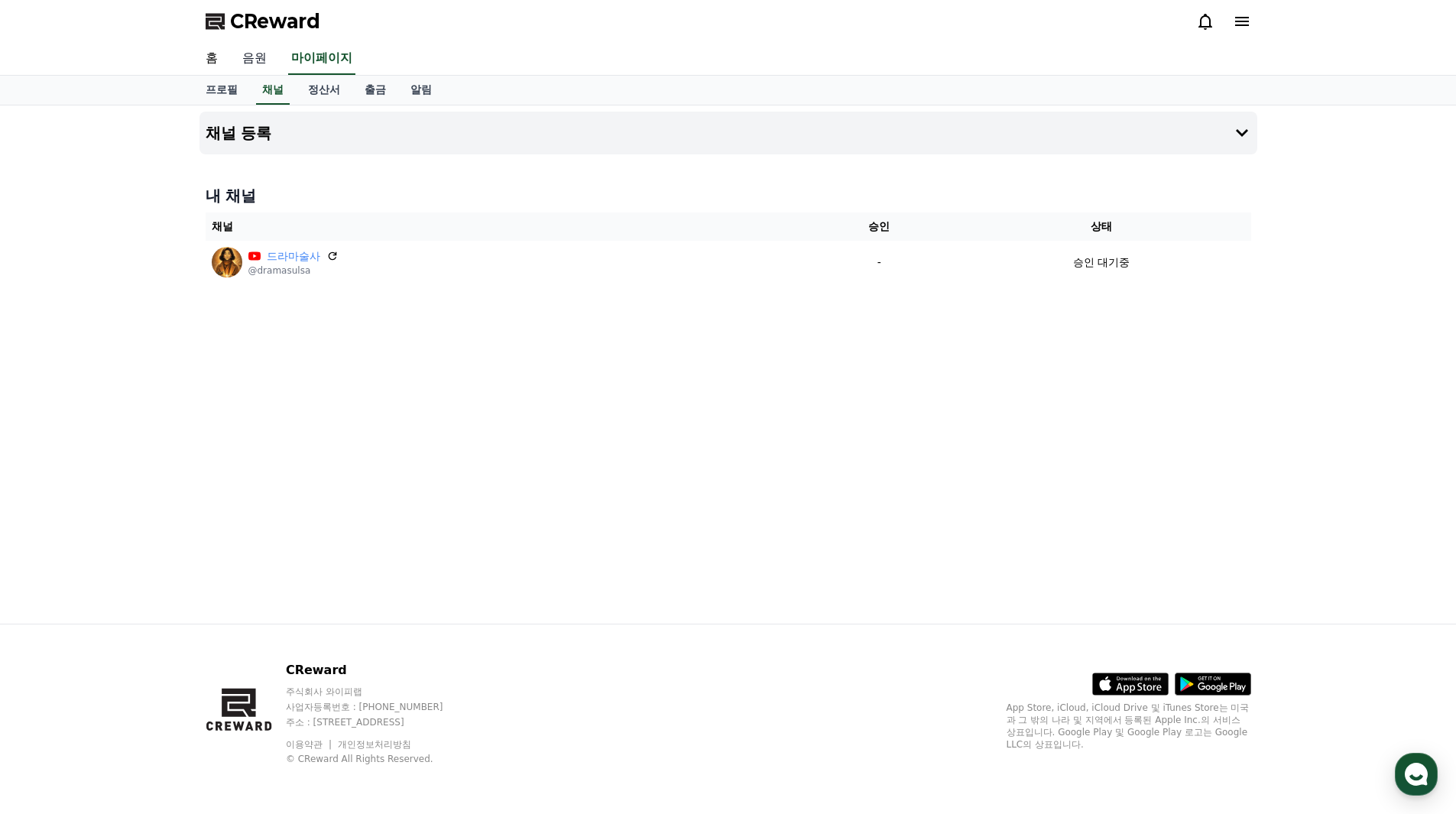
click at [262, 64] on link "음원" at bounding box center [255, 58] width 49 height 32
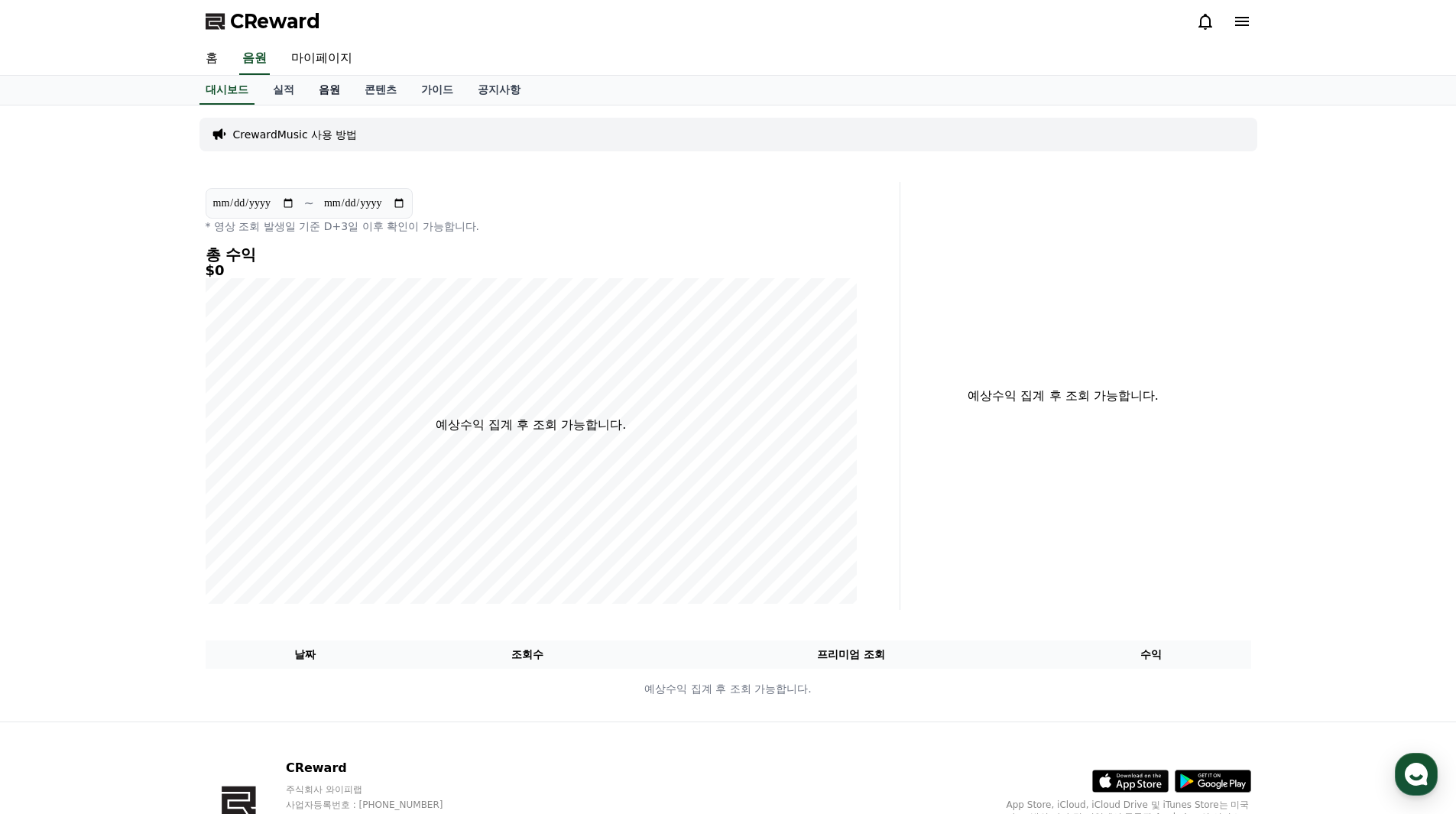
click at [320, 89] on link "음원" at bounding box center [329, 90] width 45 height 29
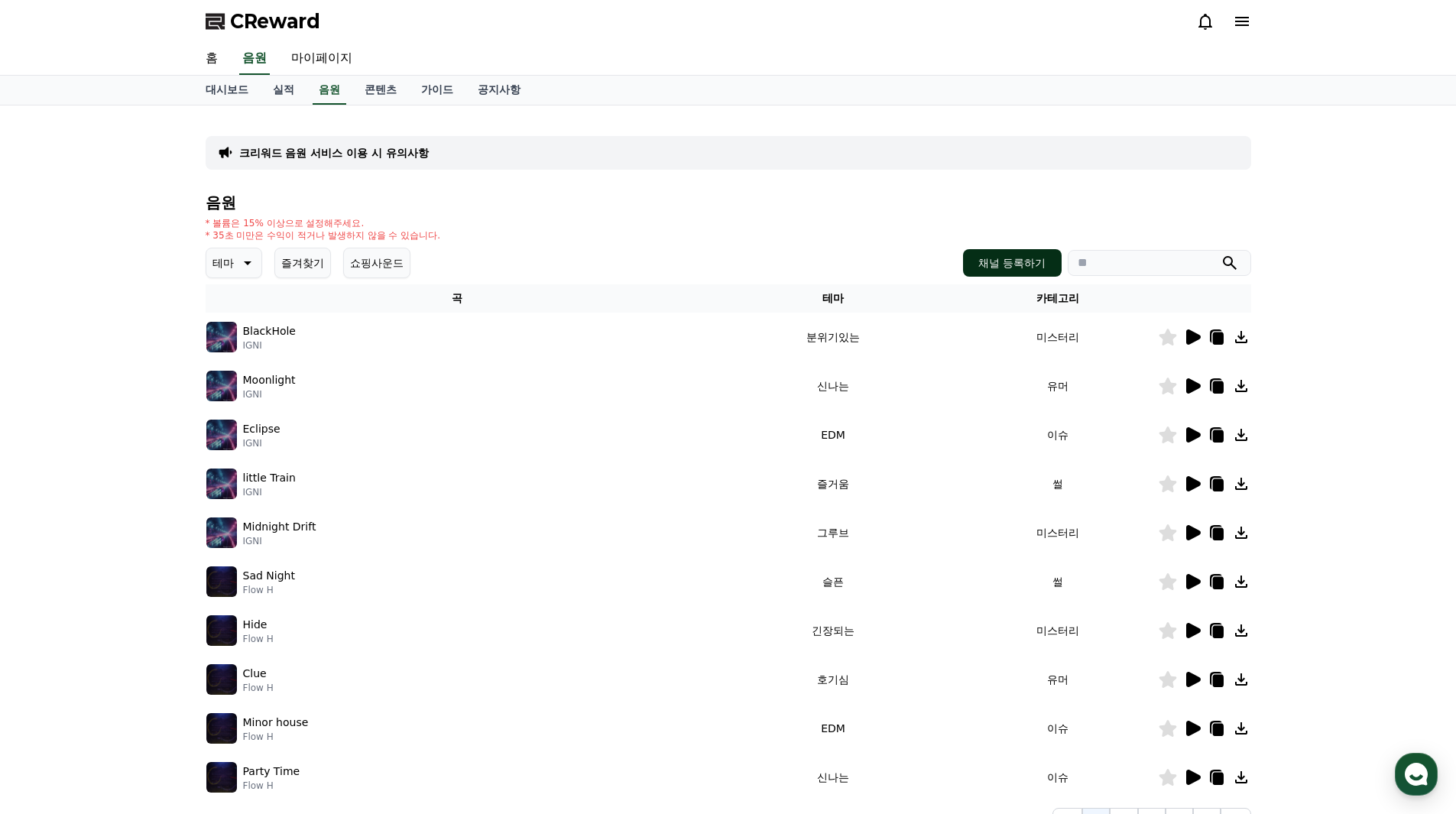
click at [1034, 261] on button "채널 등록하기" at bounding box center [1012, 263] width 98 height 27
click at [245, 266] on icon at bounding box center [246, 263] width 18 height 18
click at [246, 333] on button "잔잔한" at bounding box center [230, 332] width 45 height 34
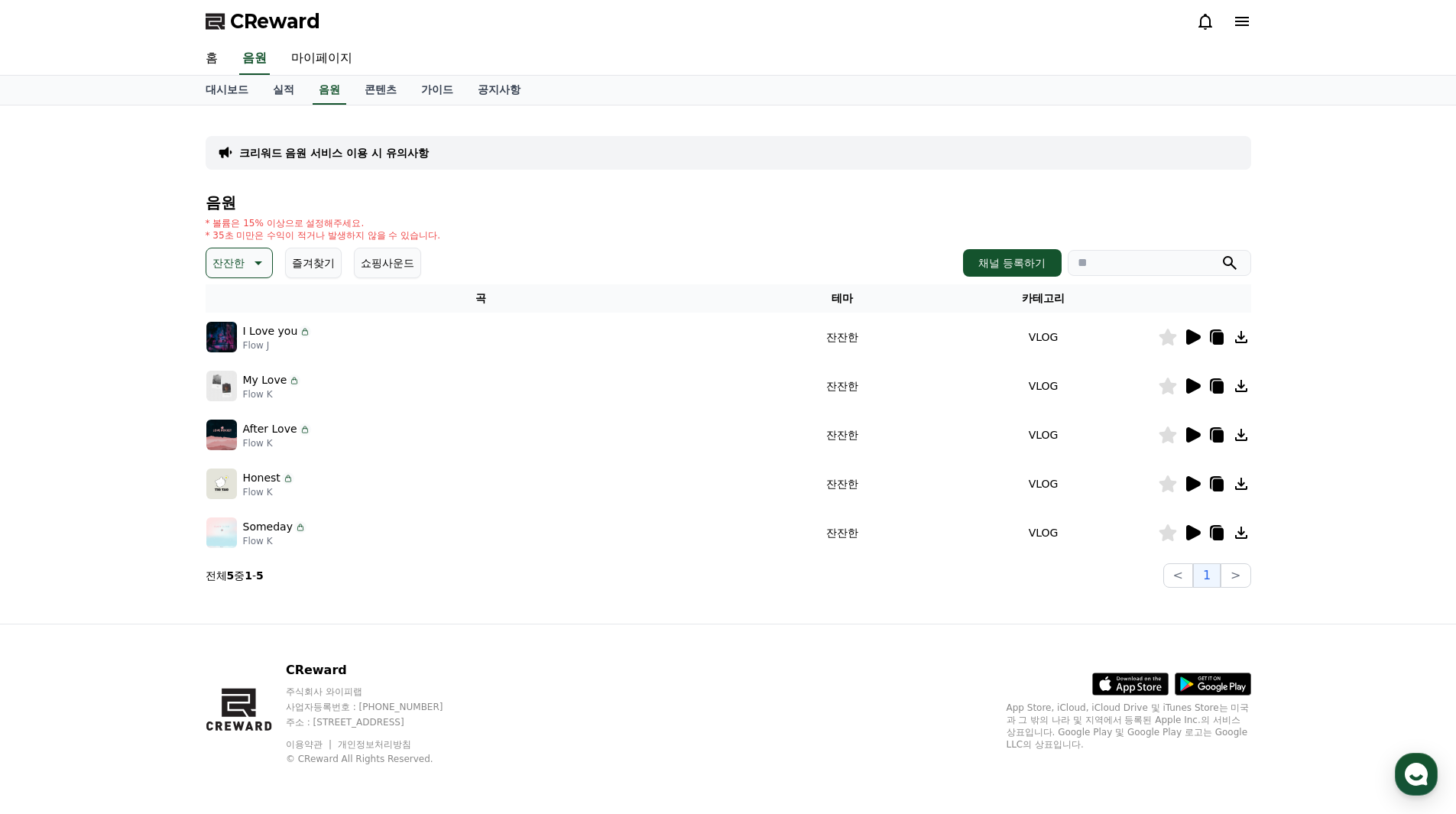
click at [1188, 338] on icon at bounding box center [1193, 337] width 15 height 15
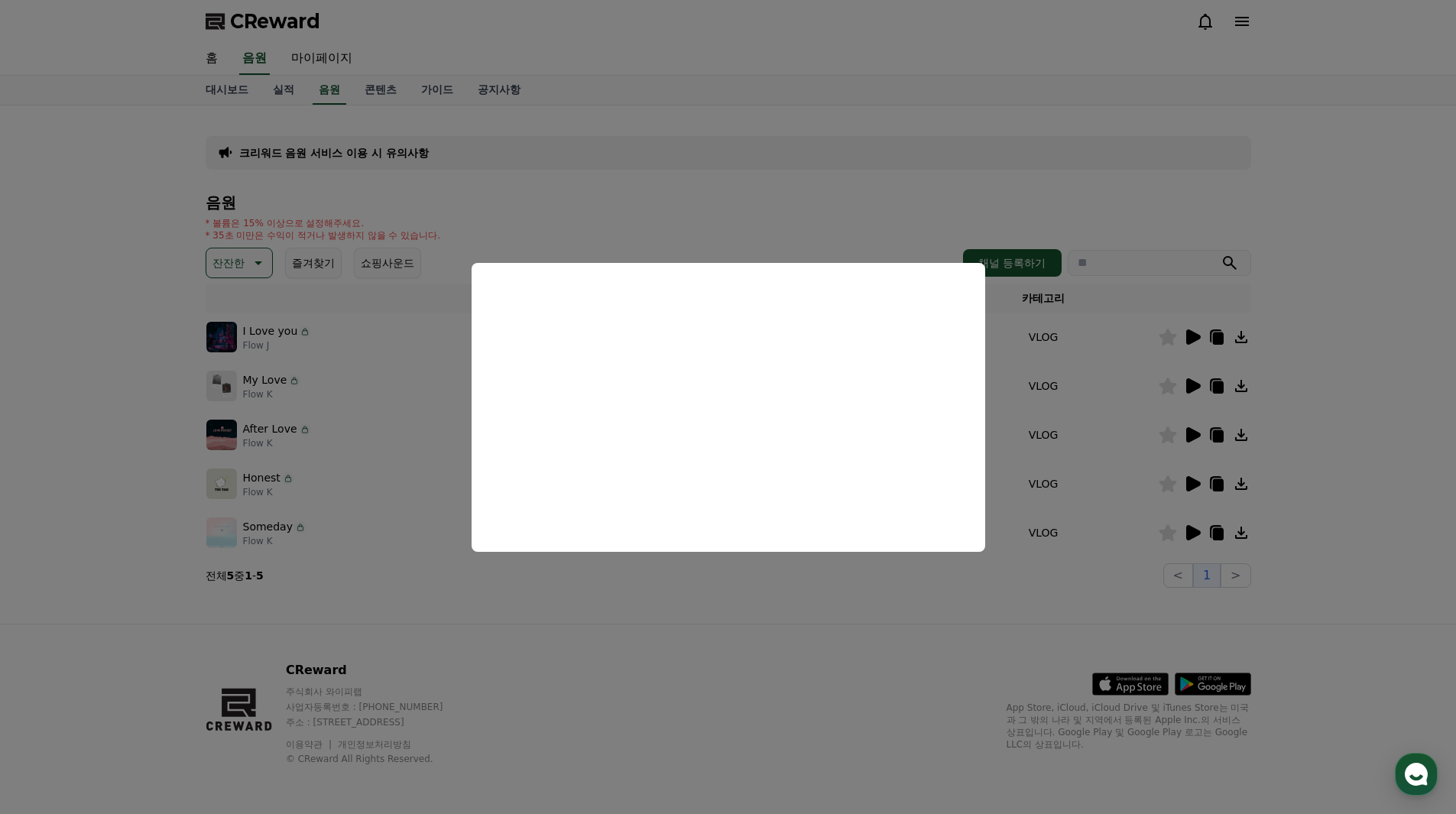
click at [1104, 566] on button "close modal" at bounding box center [728, 407] width 1456 height 814
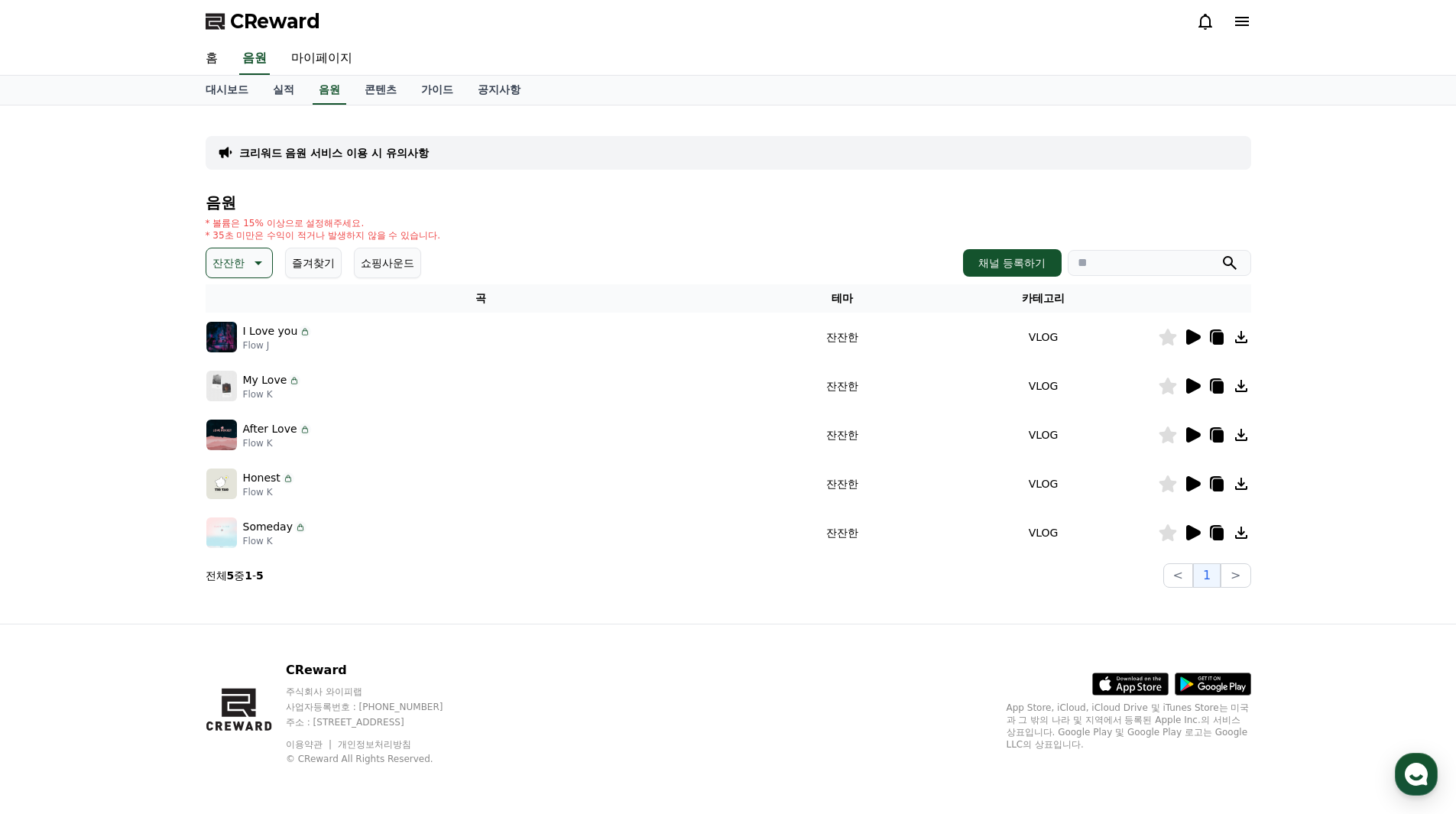
click at [1188, 385] on icon at bounding box center [1193, 386] width 15 height 15
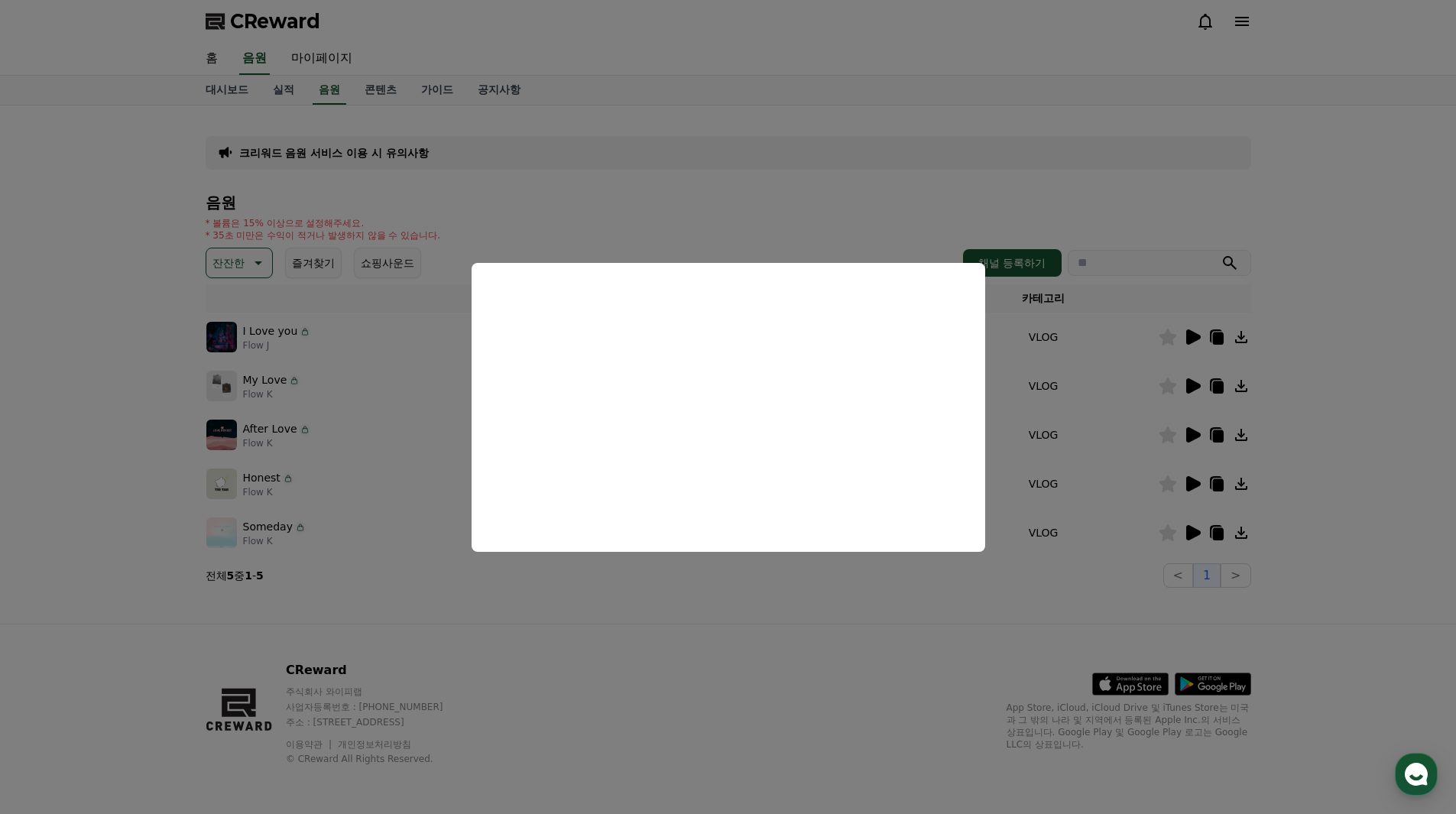
click at [1048, 586] on button "close modal" at bounding box center [728, 407] width 1456 height 814
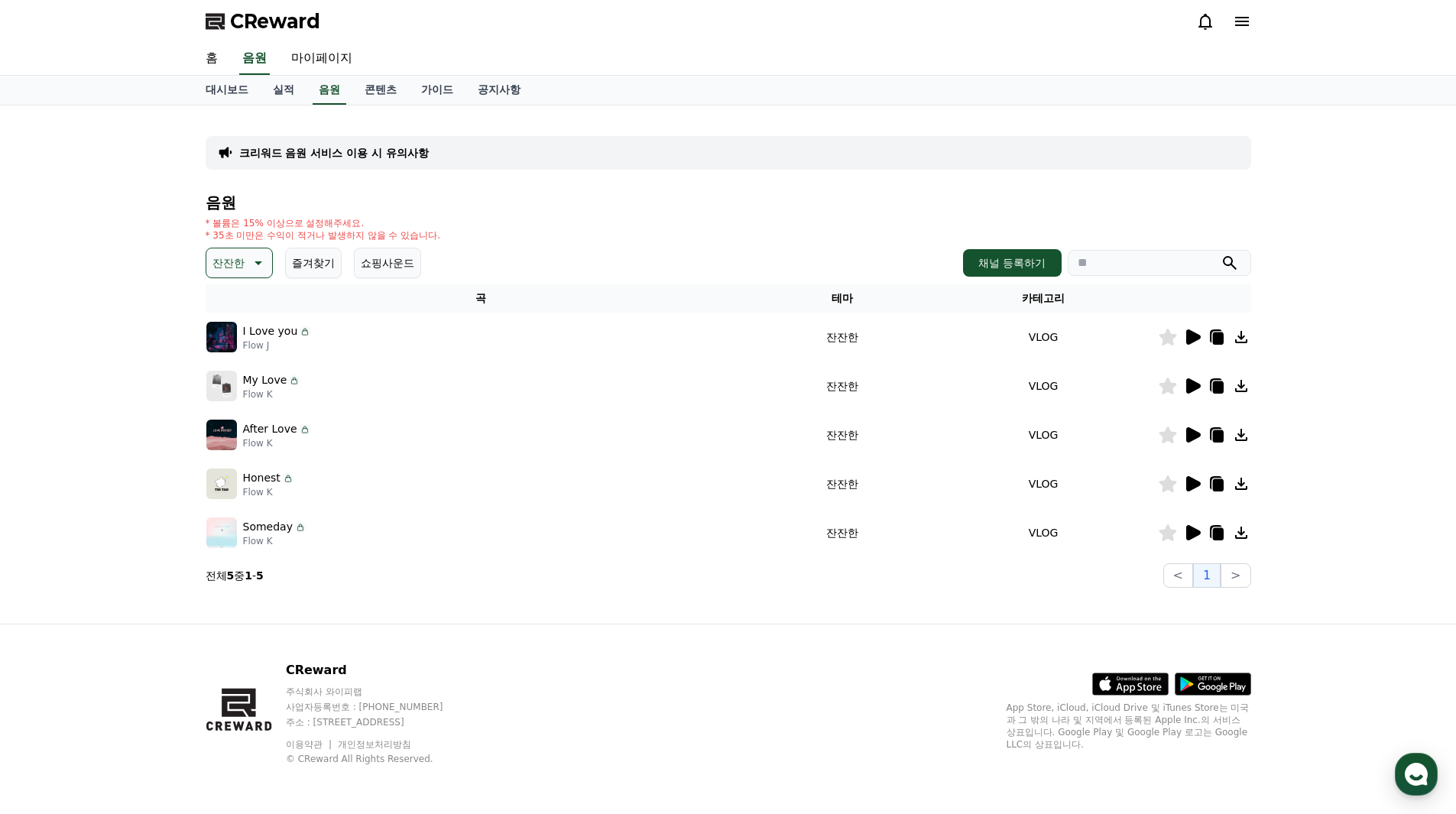
click at [1185, 437] on icon at bounding box center [1192, 435] width 18 height 18
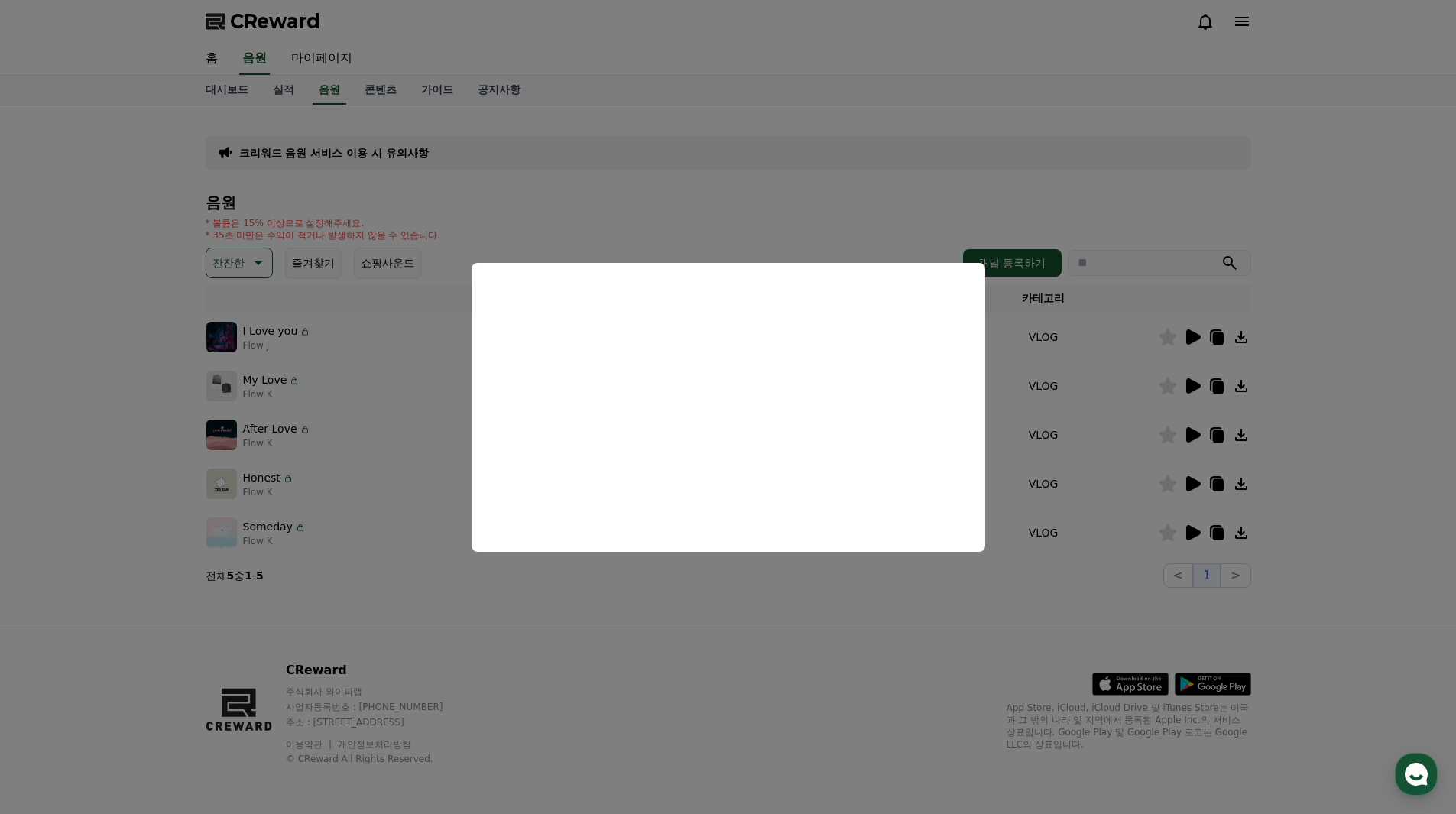
click at [1245, 437] on button "close modal" at bounding box center [728, 407] width 1456 height 814
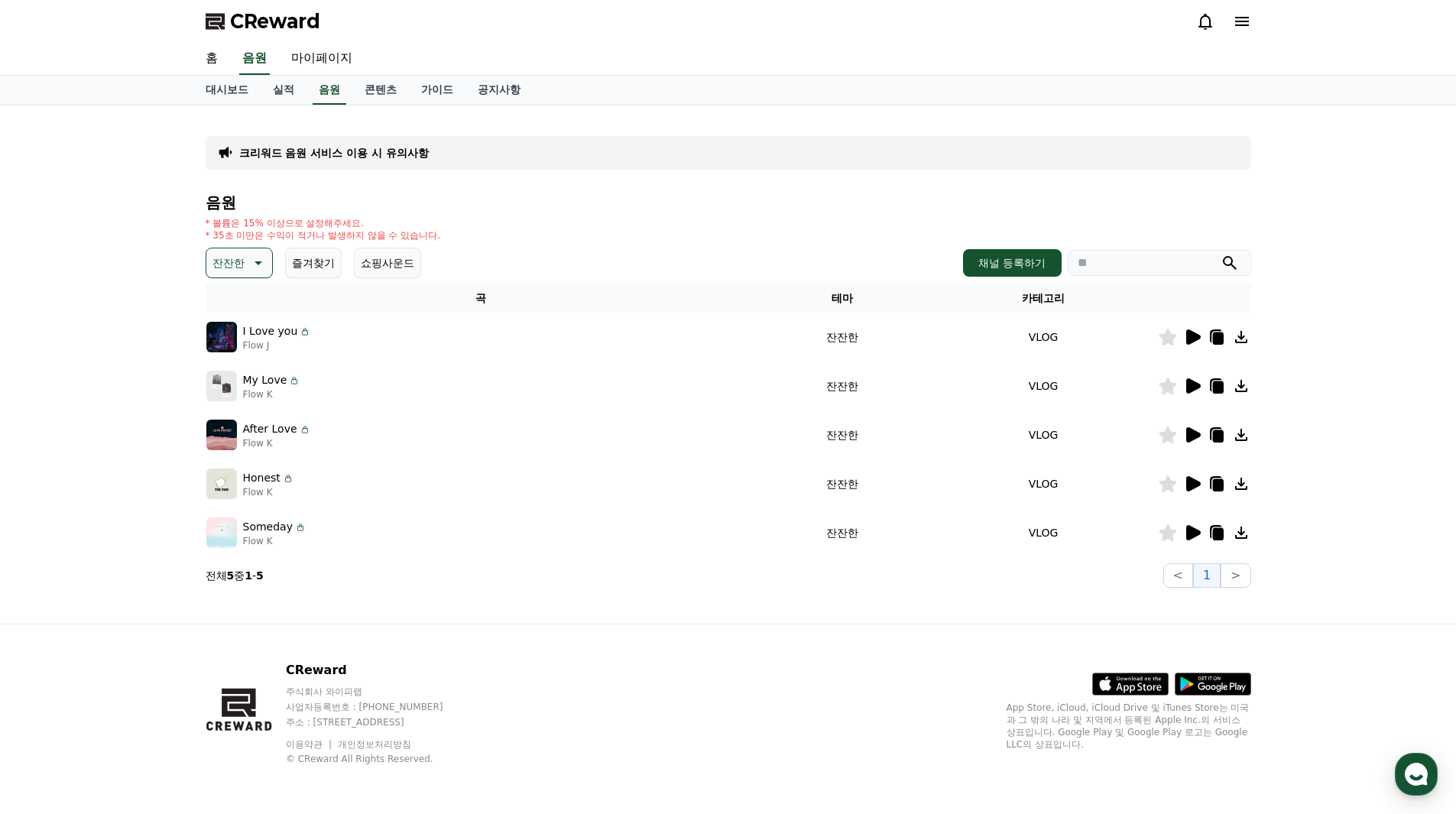
click at [1240, 433] on icon at bounding box center [1240, 434] width 12 height 12
click at [1167, 436] on icon at bounding box center [1167, 435] width 17 height 16
click at [1167, 435] on icon at bounding box center [1167, 435] width 17 height 16
click at [1168, 436] on icon at bounding box center [1167, 435] width 17 height 16
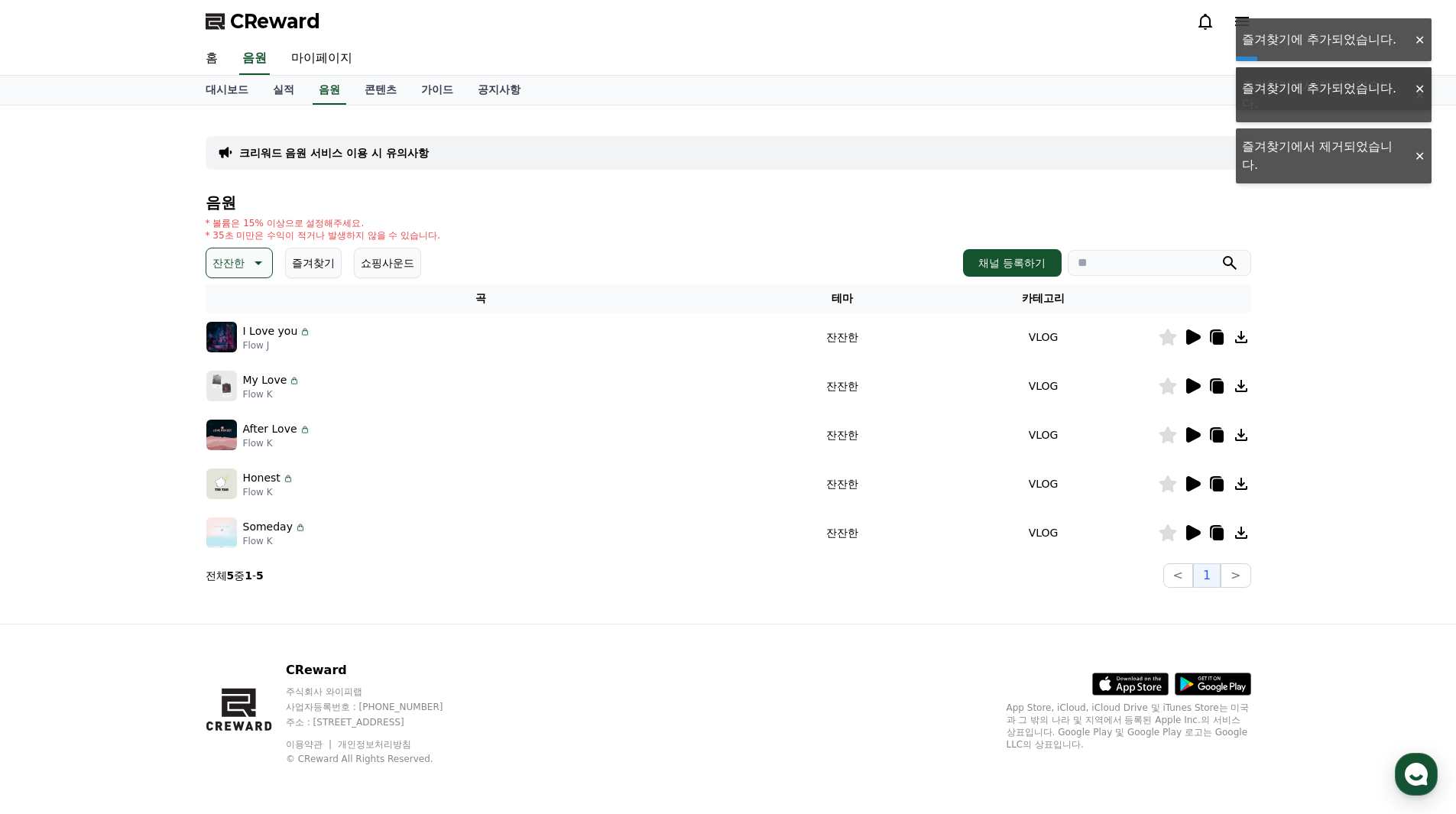
click at [1166, 432] on icon at bounding box center [1167, 435] width 17 height 16
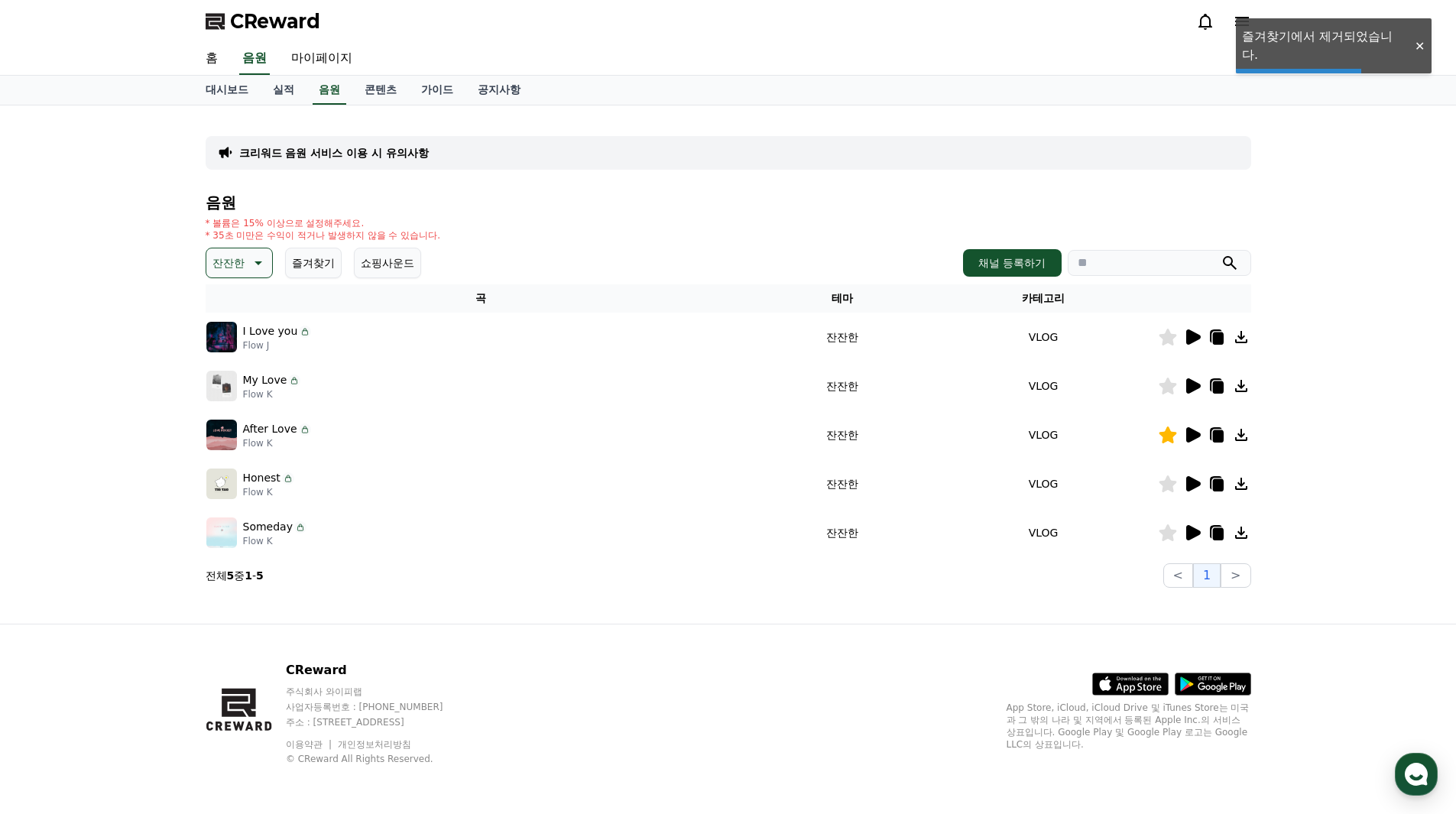
click at [1190, 480] on icon at bounding box center [1193, 483] width 15 height 15
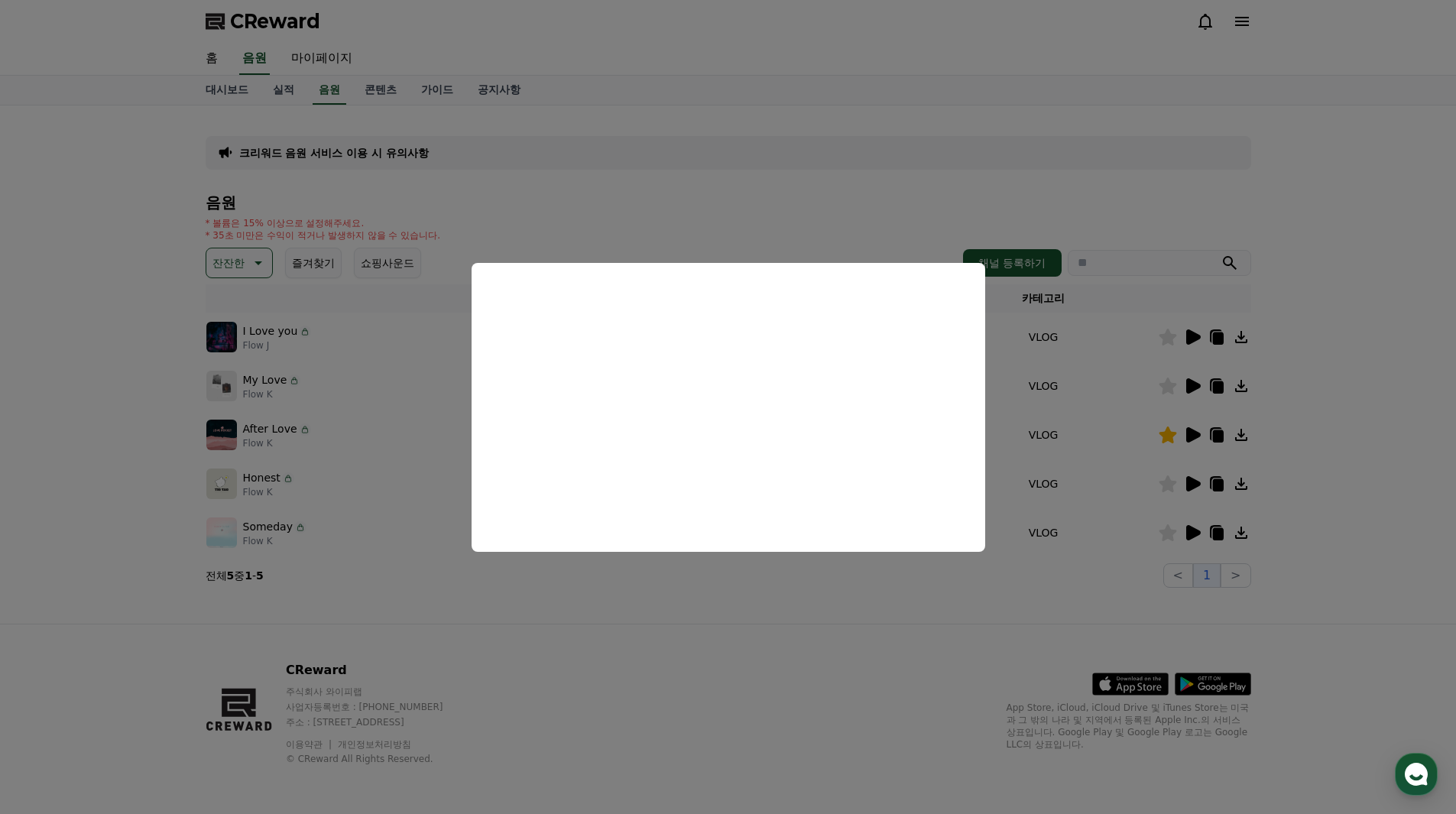
click at [1075, 585] on button "close modal" at bounding box center [728, 407] width 1456 height 814
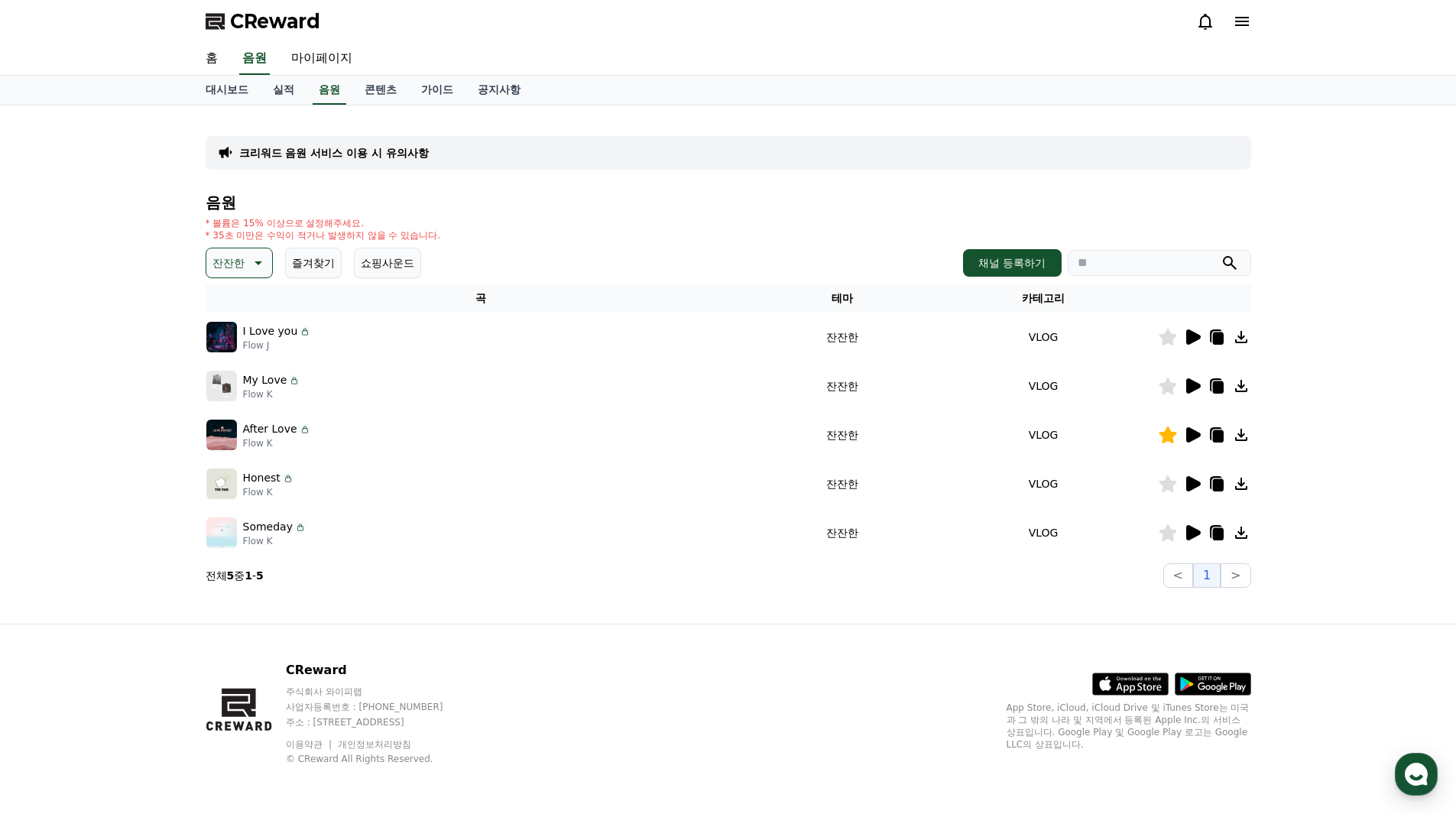
click at [1169, 482] on icon at bounding box center [1167, 484] width 17 height 16
click at [1192, 530] on icon at bounding box center [1193, 532] width 15 height 15
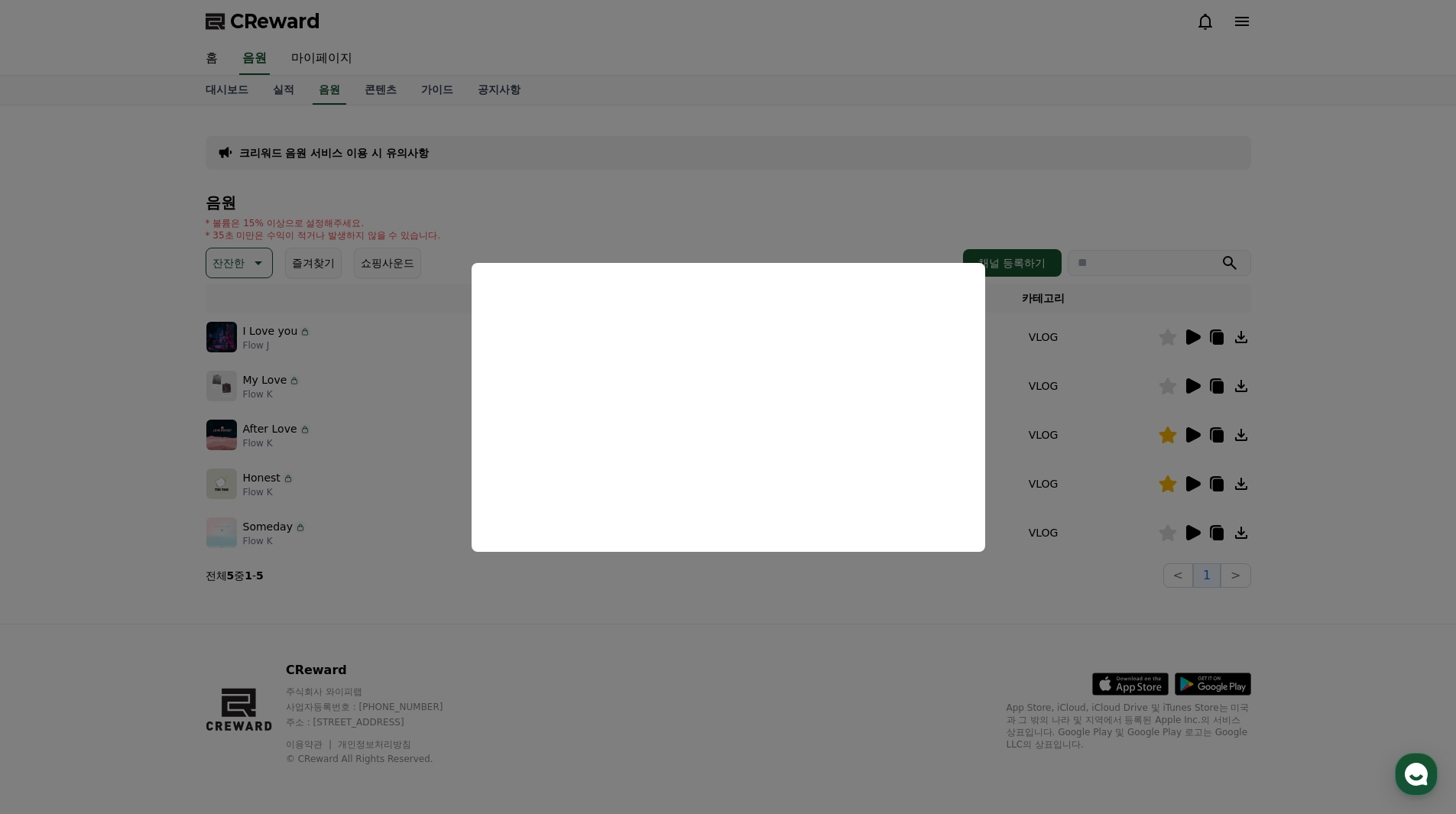
click at [927, 579] on button "close modal" at bounding box center [728, 407] width 1456 height 814
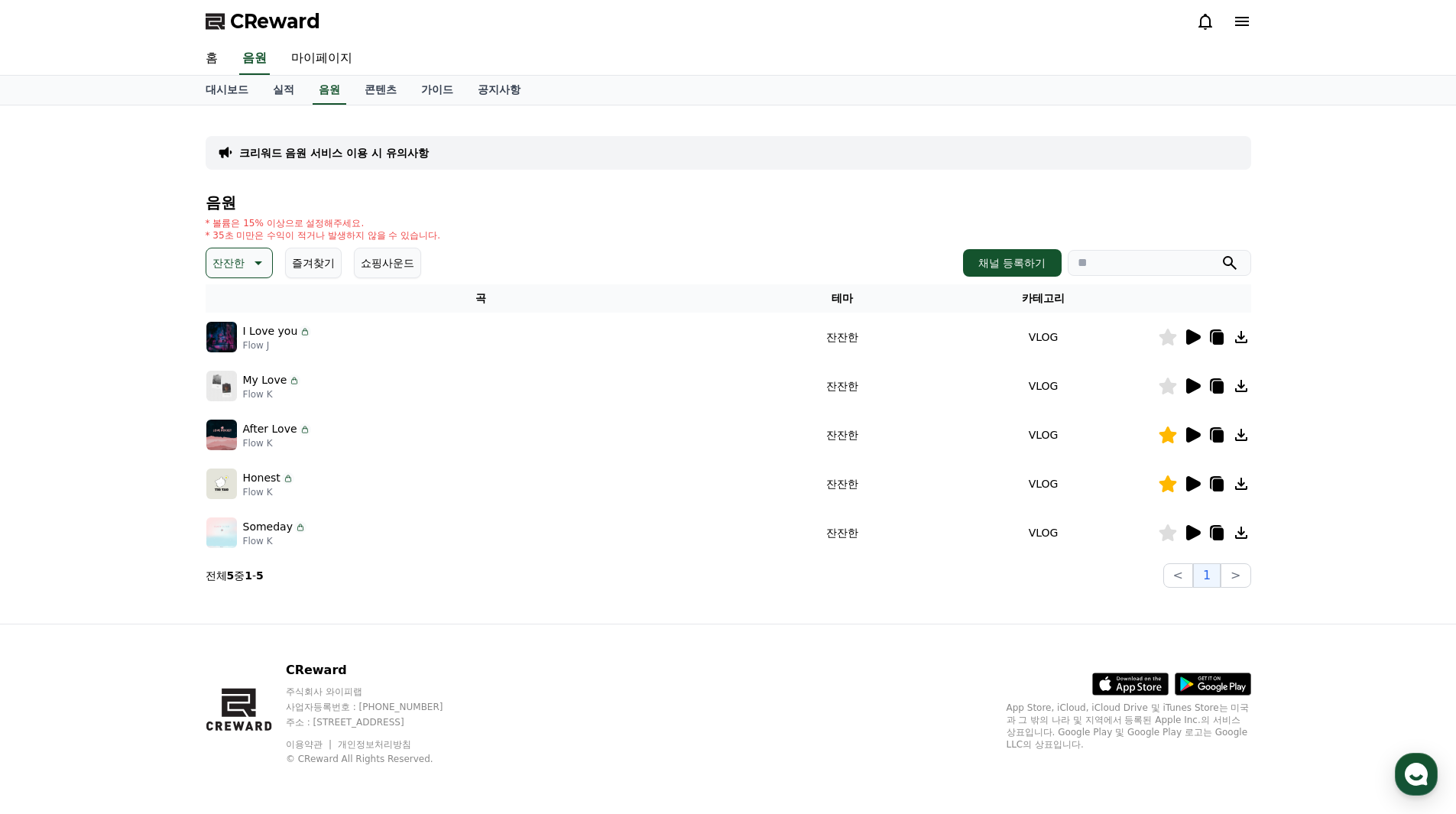
click at [260, 276] on button "잔잔한" at bounding box center [239, 263] width 67 height 31
click at [256, 390] on button "긴장되는" at bounding box center [236, 388] width 55 height 34
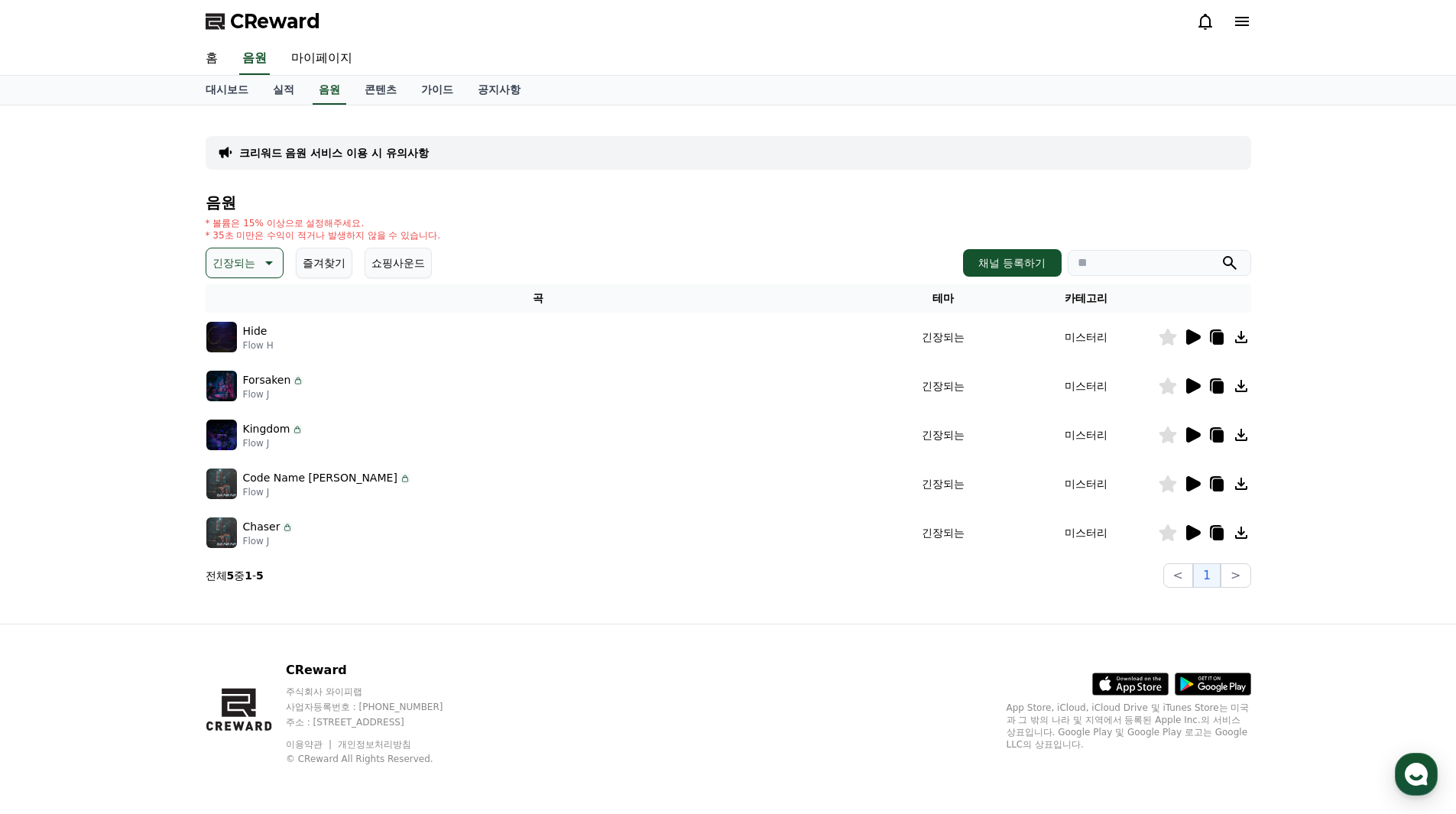
click at [1192, 334] on icon at bounding box center [1193, 337] width 15 height 15
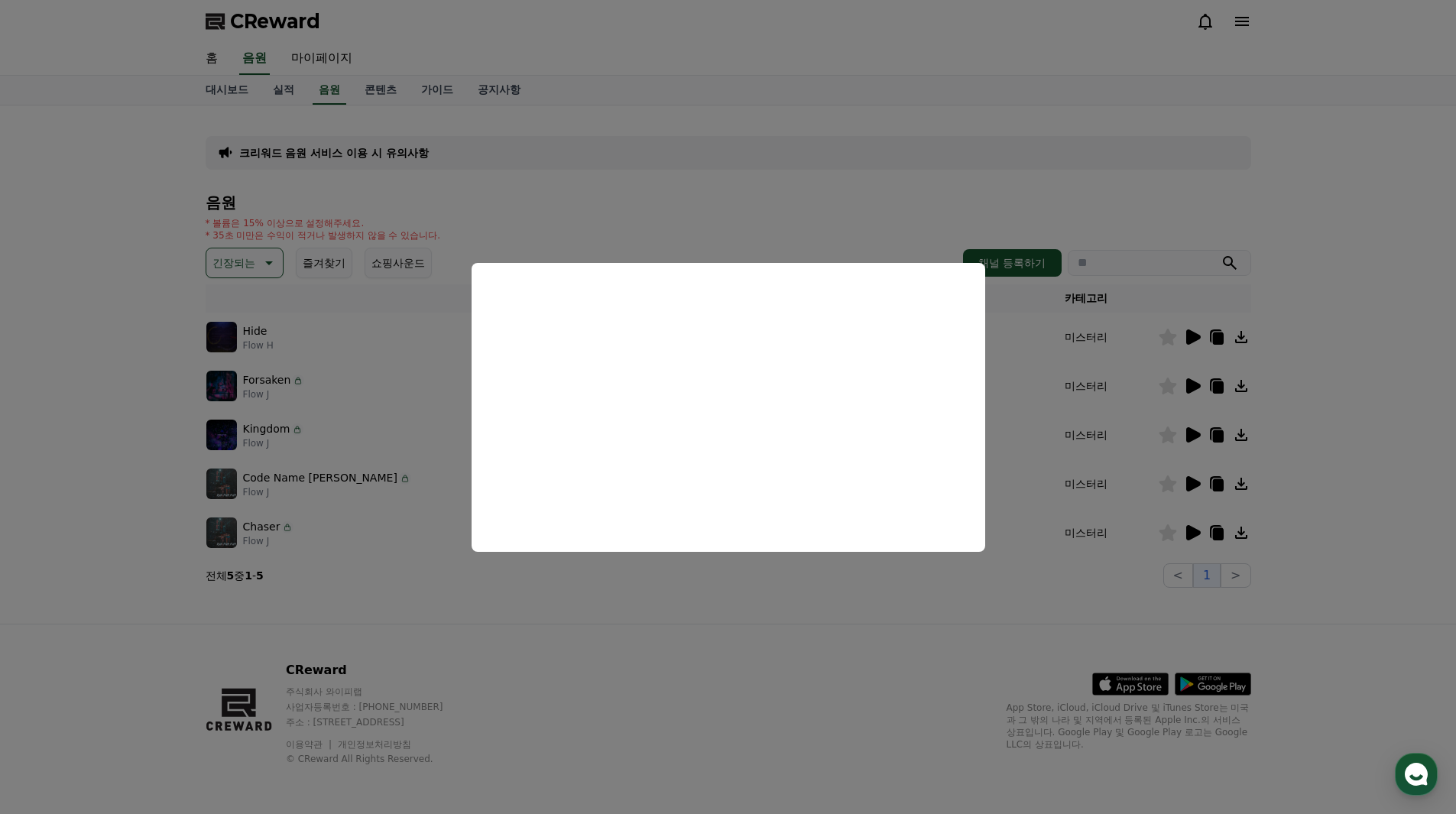
click at [1169, 339] on button "close modal" at bounding box center [728, 407] width 1456 height 814
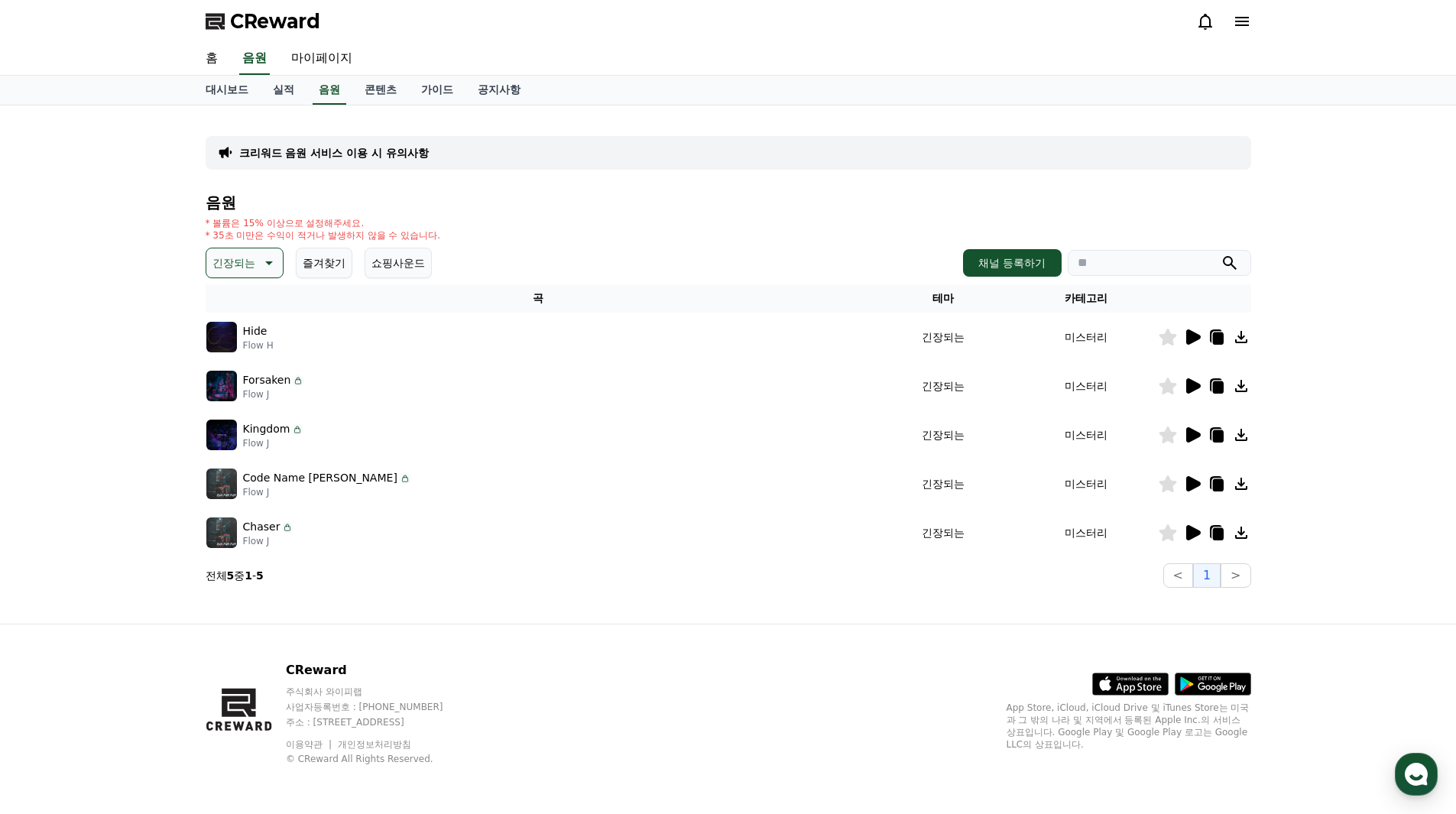
click at [1169, 337] on icon at bounding box center [1167, 337] width 17 height 16
click at [1191, 387] on icon at bounding box center [1193, 386] width 15 height 15
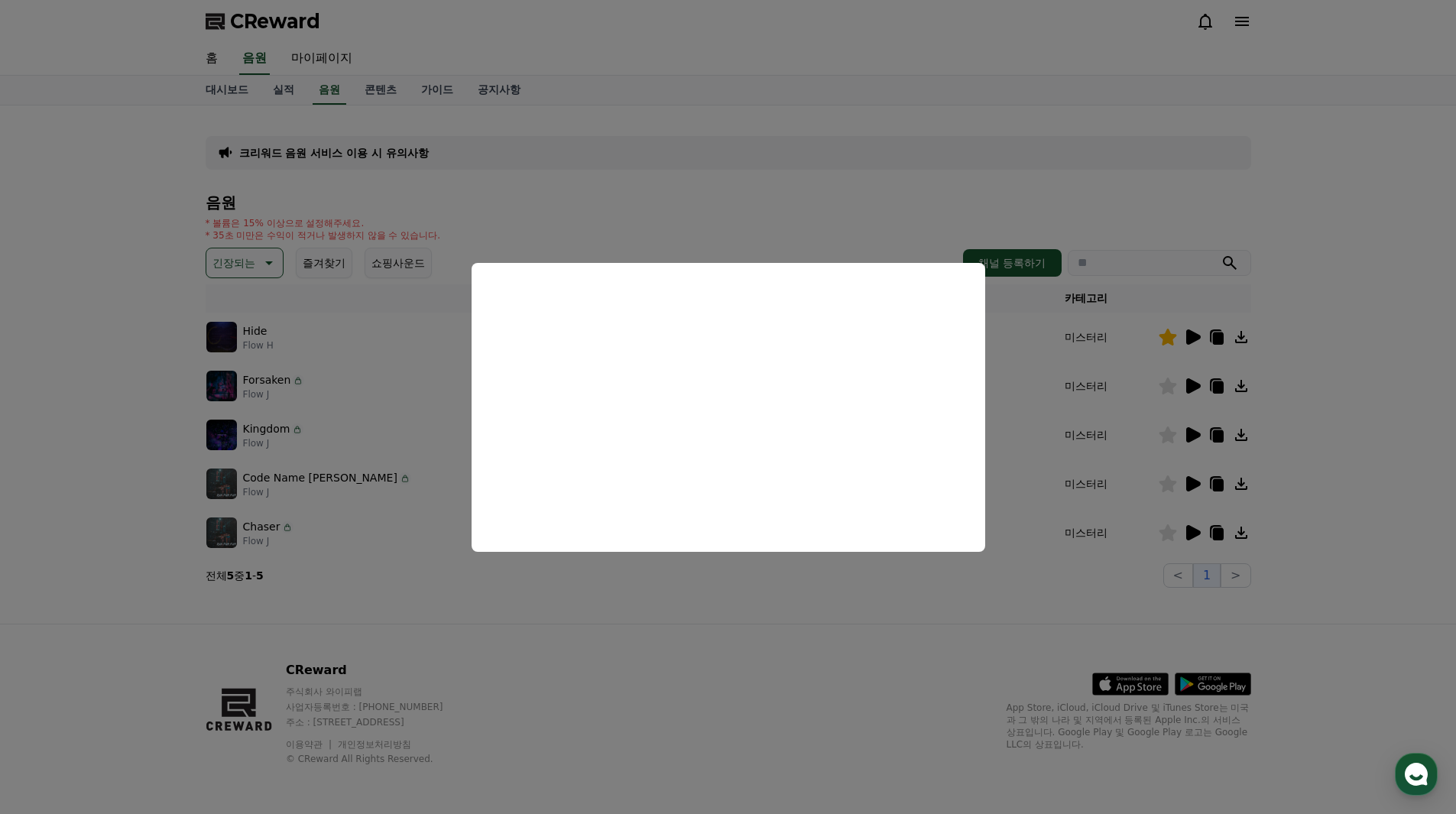
click at [857, 587] on button "close modal" at bounding box center [728, 407] width 1456 height 814
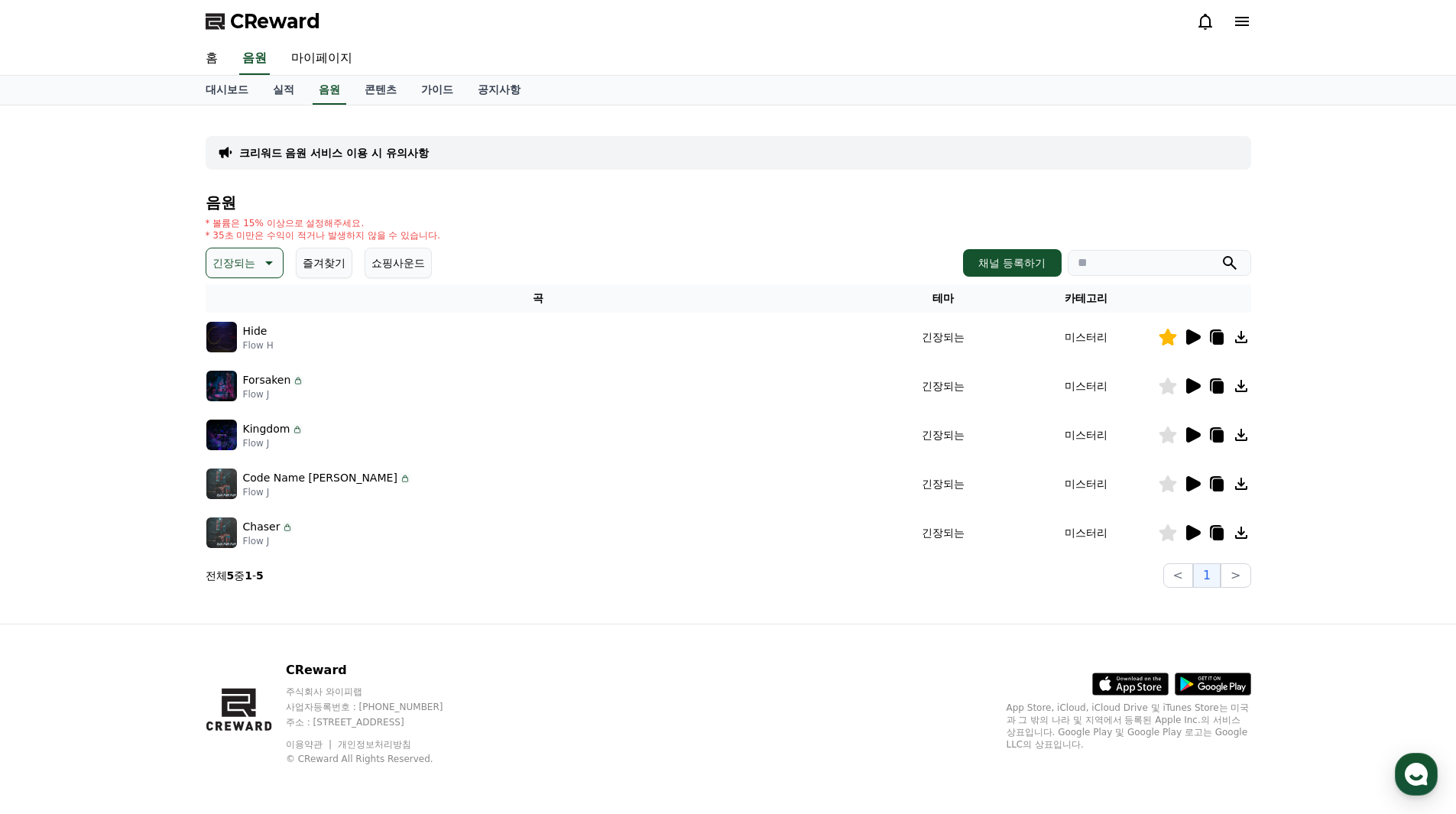
click at [1191, 387] on icon at bounding box center [1193, 386] width 15 height 15
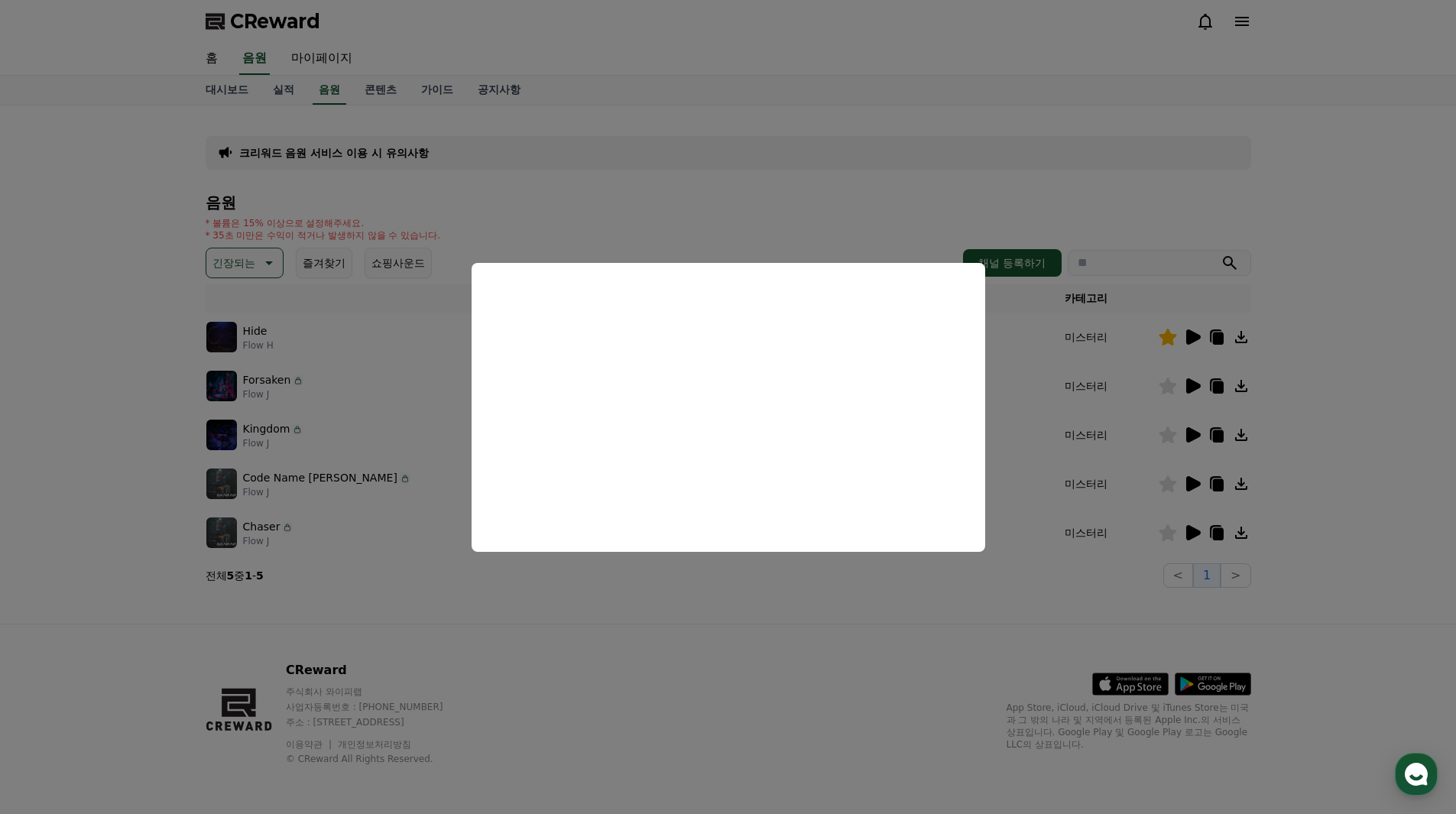
click at [1170, 387] on button "close modal" at bounding box center [728, 407] width 1456 height 814
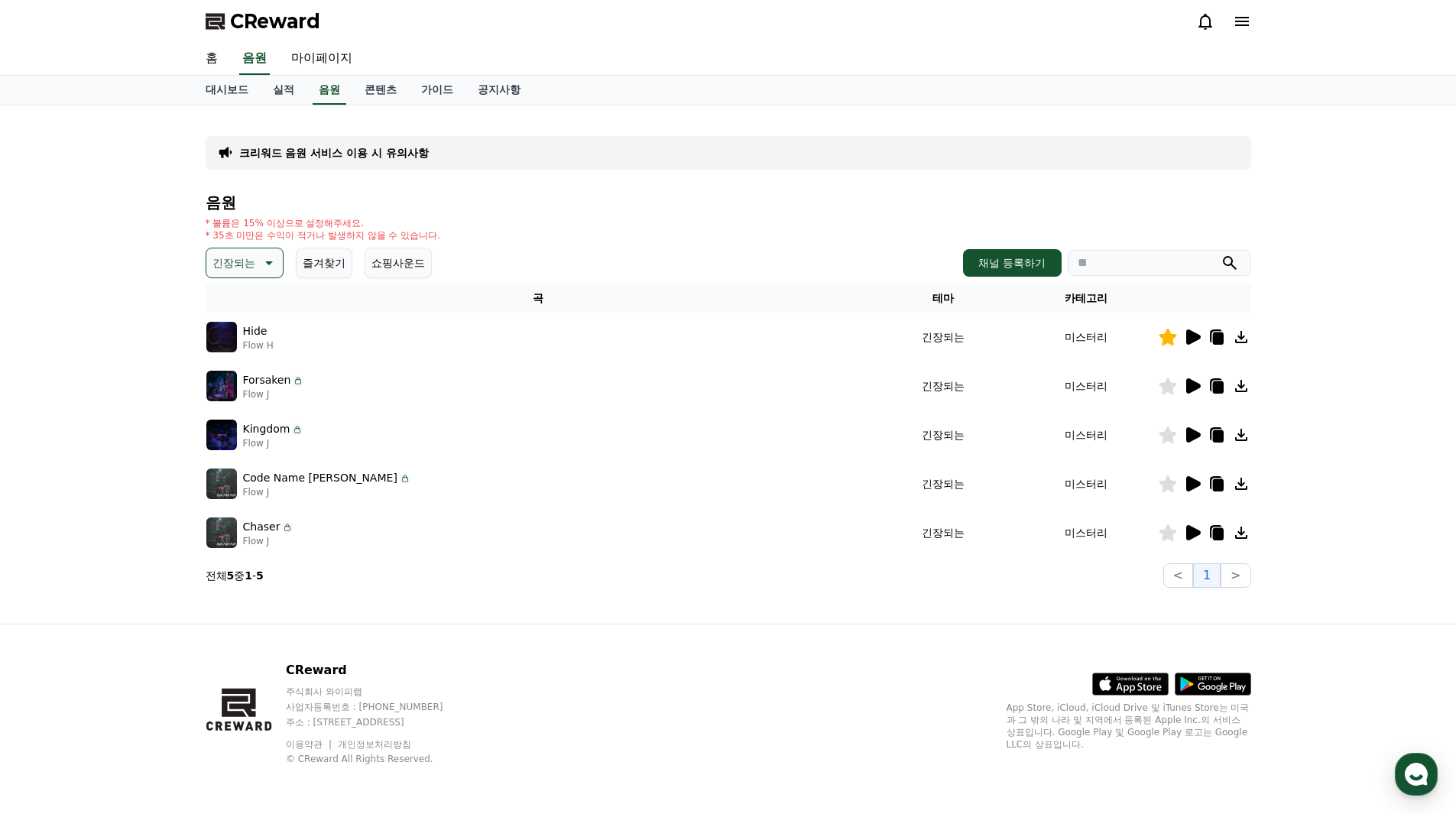
click at [1194, 435] on icon at bounding box center [1193, 435] width 15 height 15
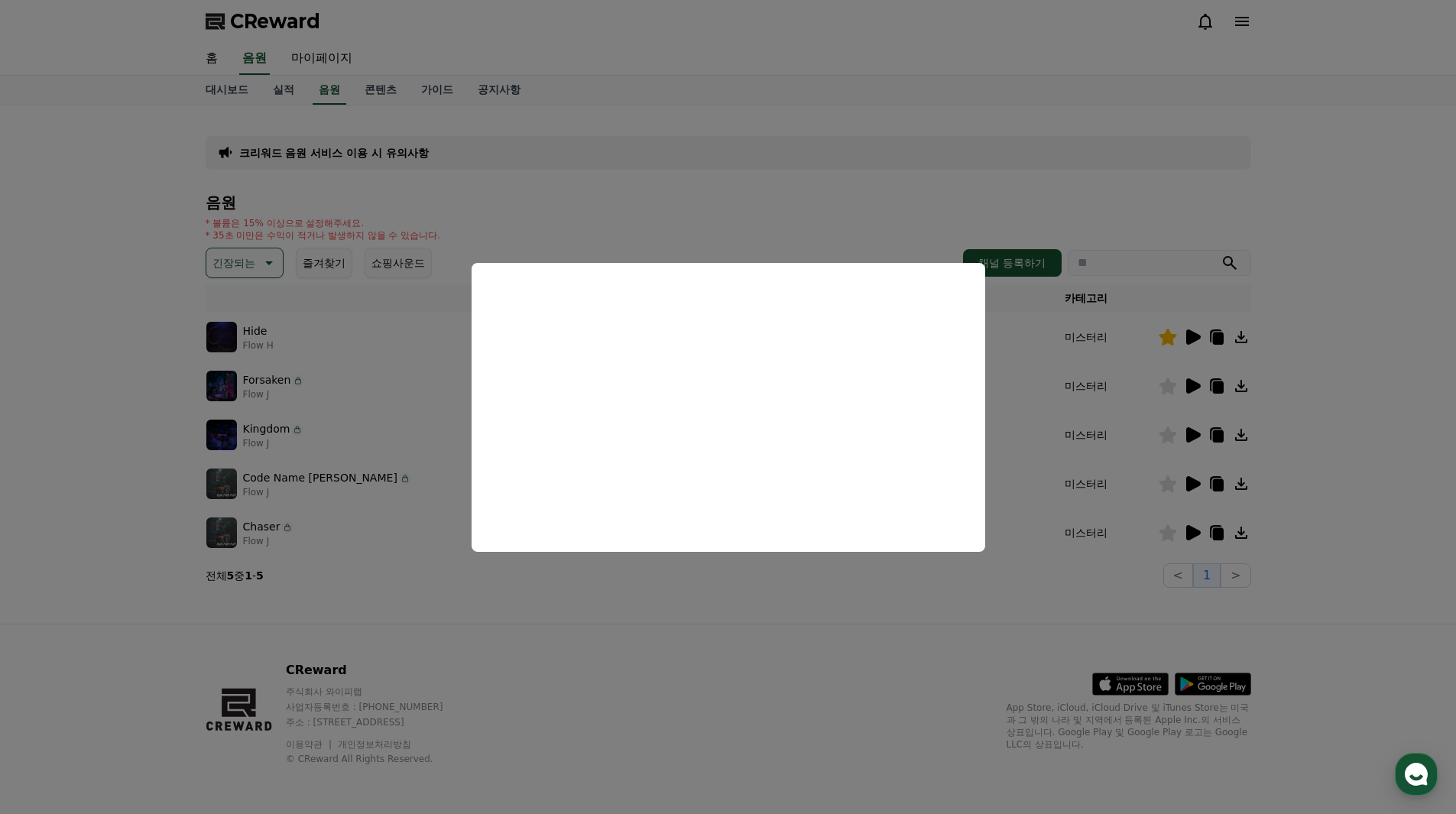
click at [1190, 486] on button "close modal" at bounding box center [728, 407] width 1456 height 814
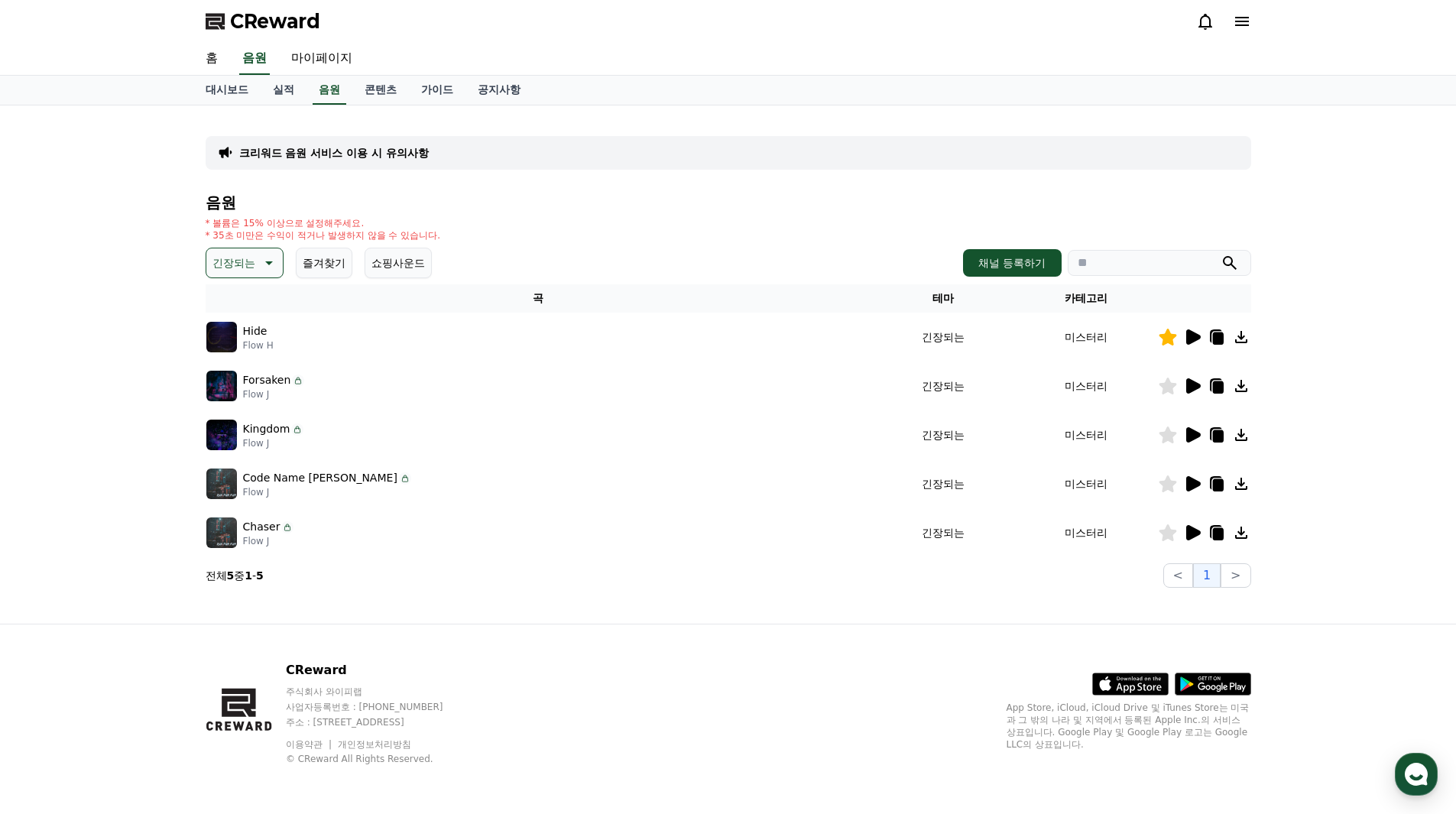
click at [1190, 486] on icon at bounding box center [1193, 483] width 15 height 15
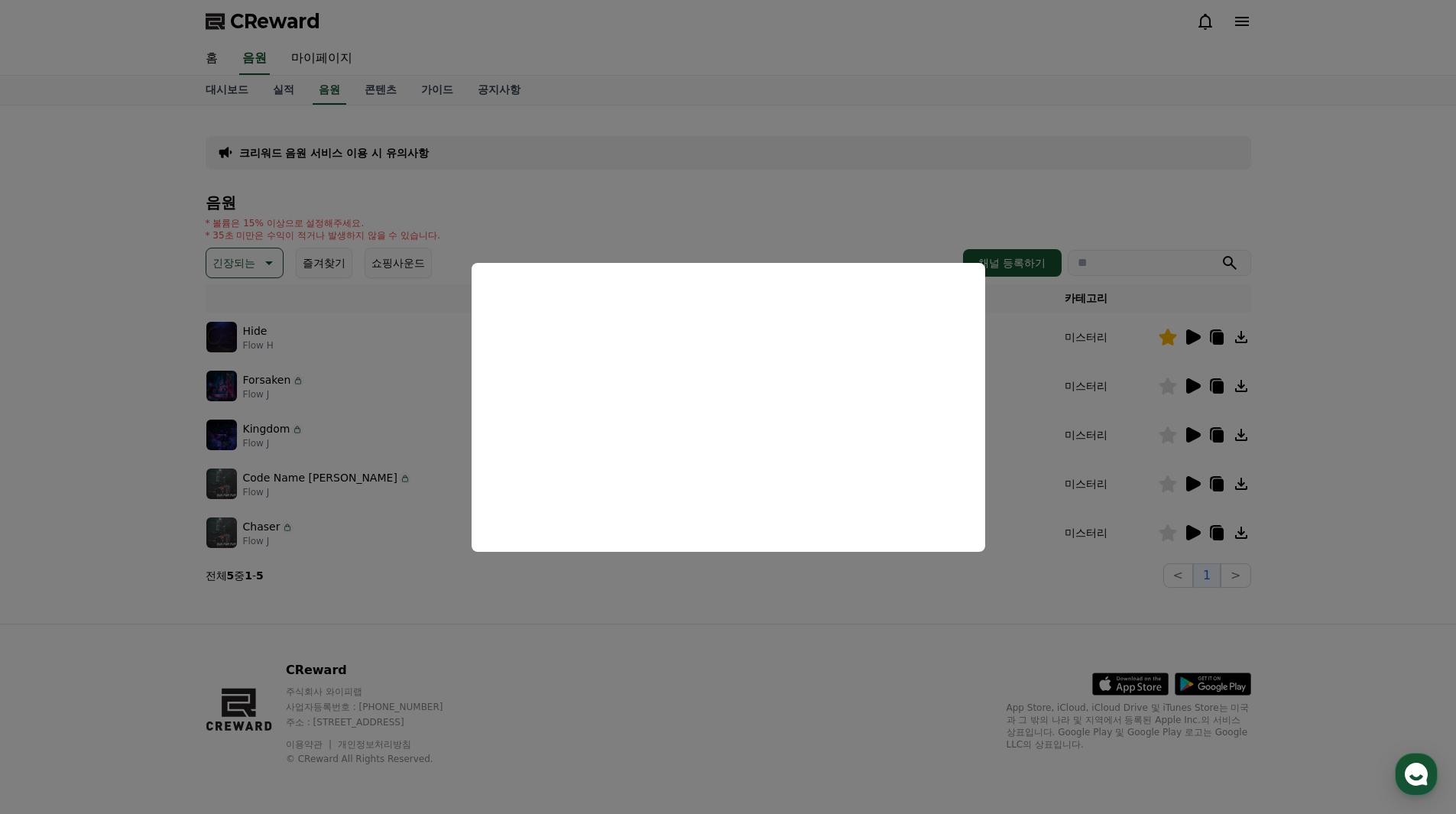
click at [1191, 530] on button "close modal" at bounding box center [728, 407] width 1456 height 814
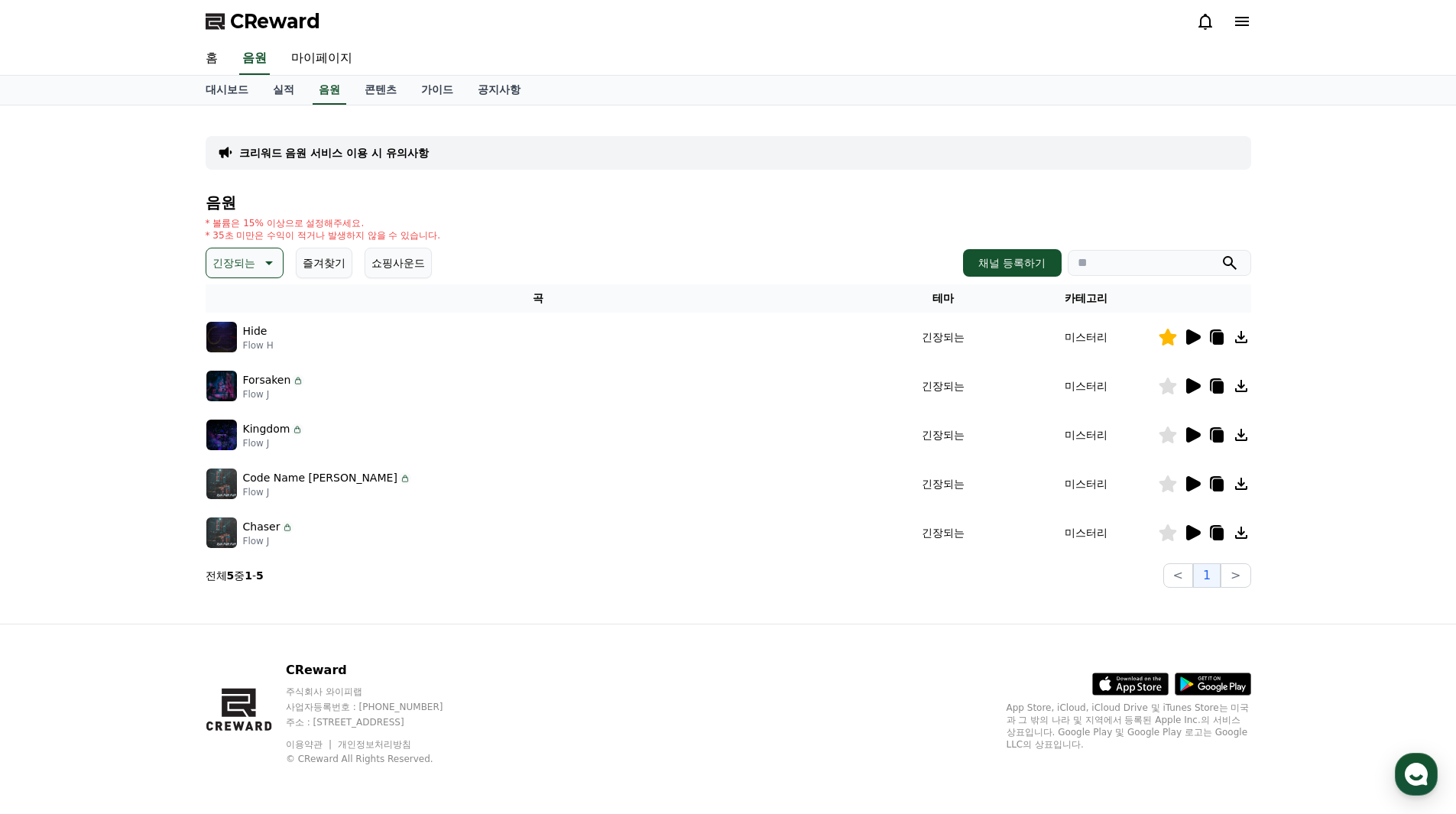
click at [1191, 530] on icon at bounding box center [1193, 532] width 15 height 15
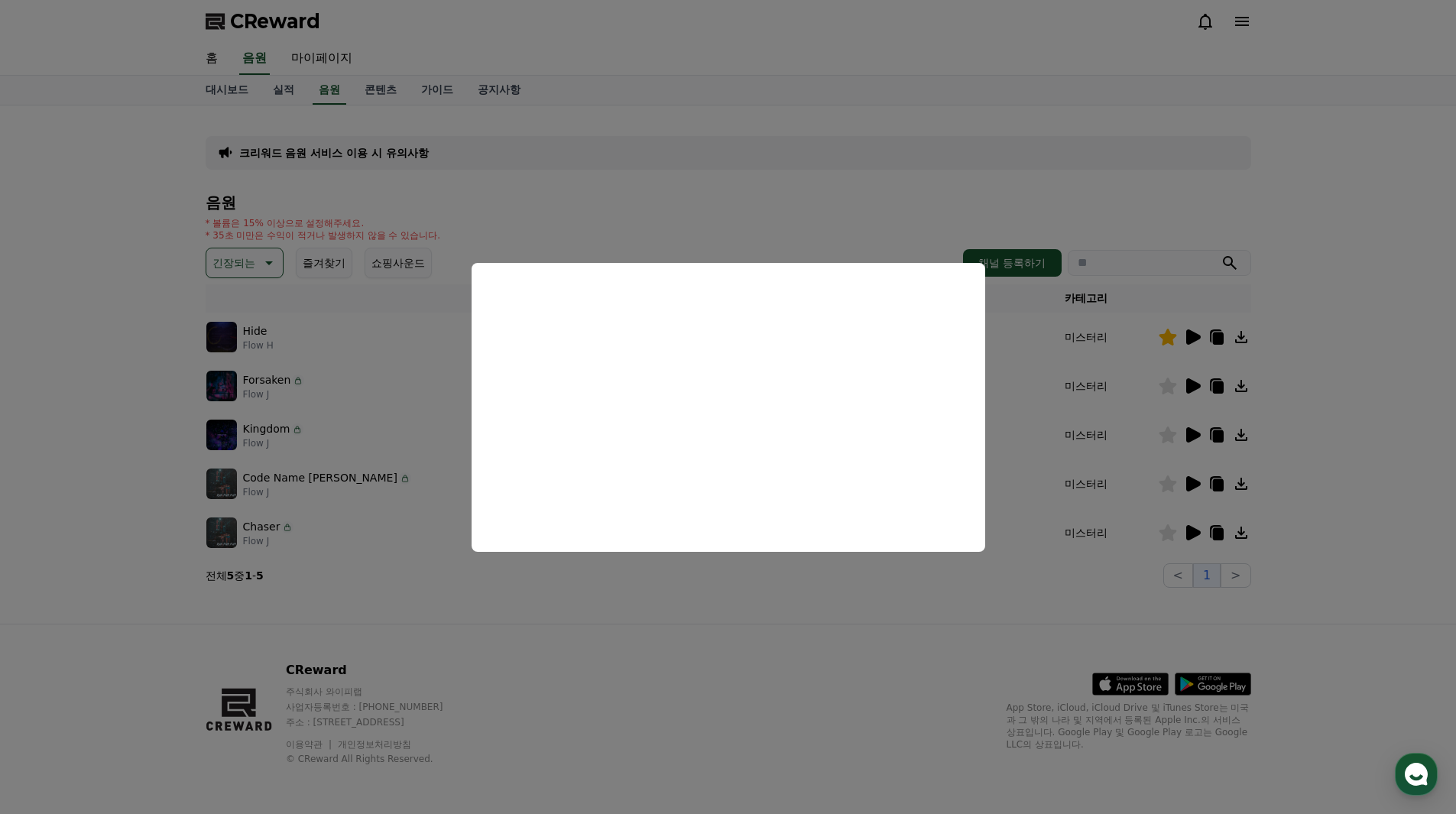
click at [253, 261] on button "close modal" at bounding box center [728, 407] width 1456 height 814
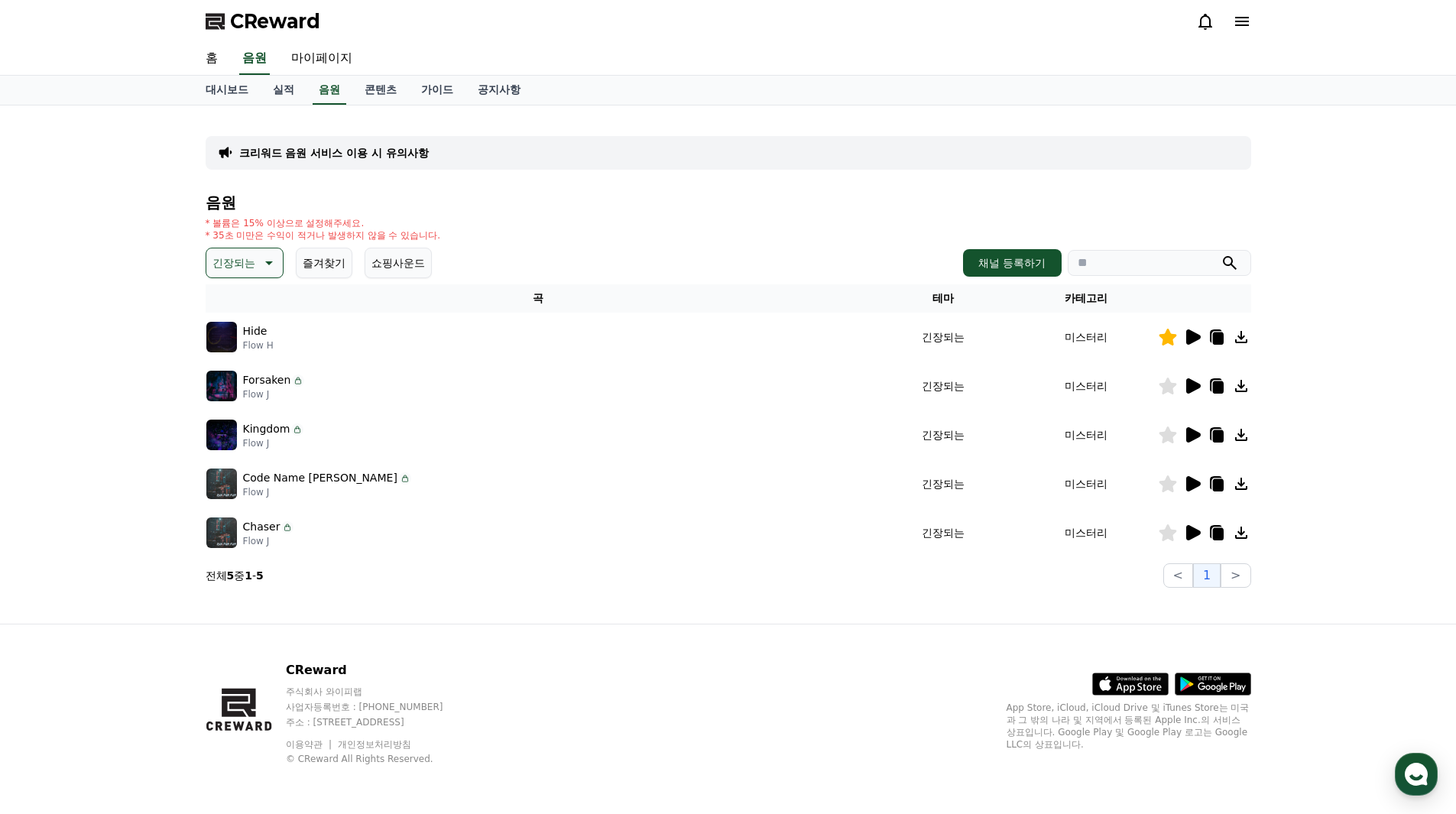
click at [255, 266] on p "긴장되는" at bounding box center [234, 263] width 43 height 22
click at [233, 355] on button "반전" at bounding box center [225, 352] width 34 height 34
click at [1191, 387] on icon at bounding box center [1193, 386] width 15 height 15
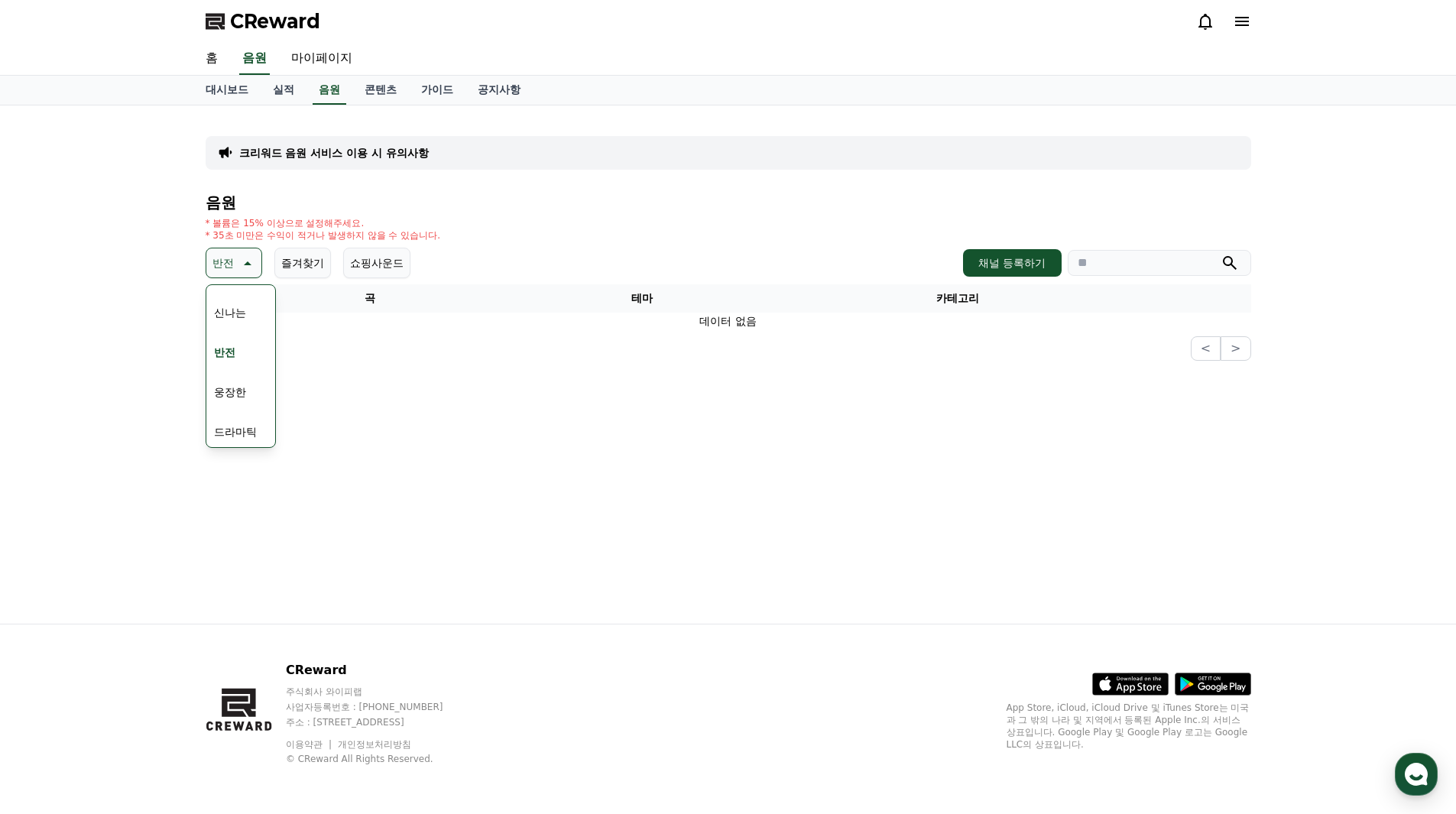
scroll to position [306, 0]
click at [253, 351] on button "드라마틱" at bounding box center [236, 355] width 55 height 34
click at [246, 266] on p "드라마틱" at bounding box center [234, 263] width 43 height 22
click at [234, 323] on button "슬픈" at bounding box center [225, 325] width 34 height 34
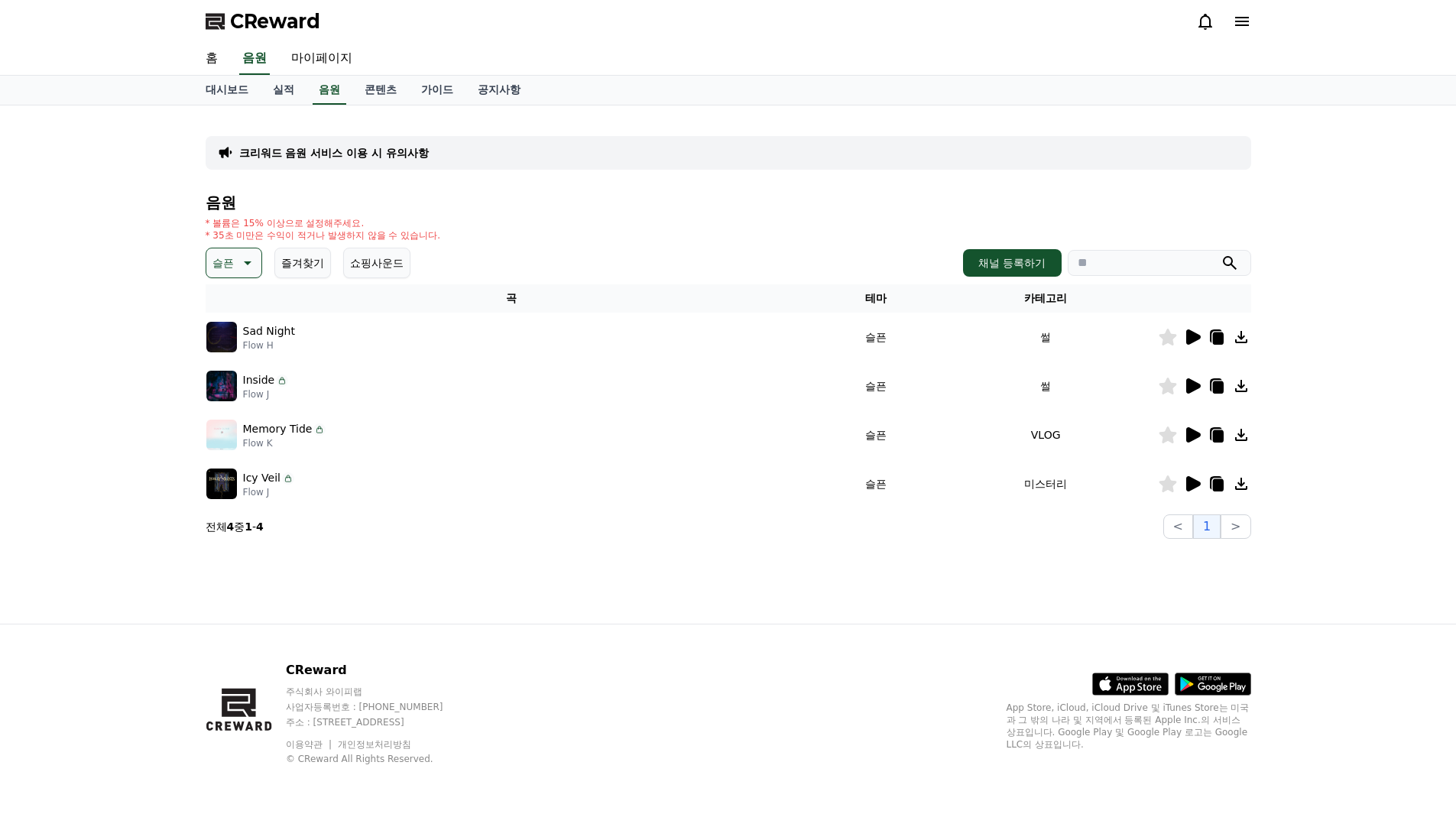
click at [1187, 333] on icon at bounding box center [1193, 337] width 15 height 15
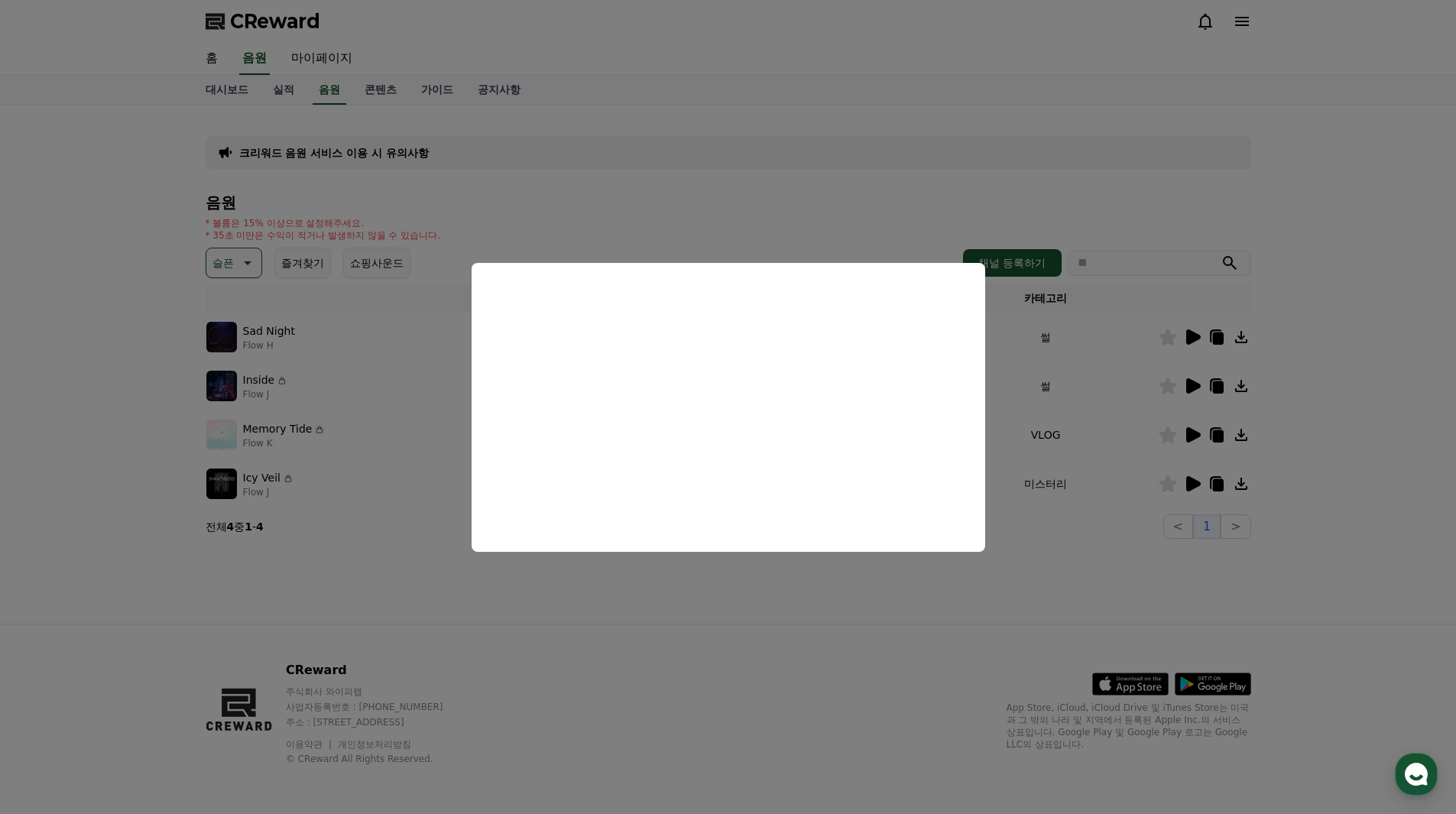
click at [1170, 337] on button "close modal" at bounding box center [728, 407] width 1456 height 814
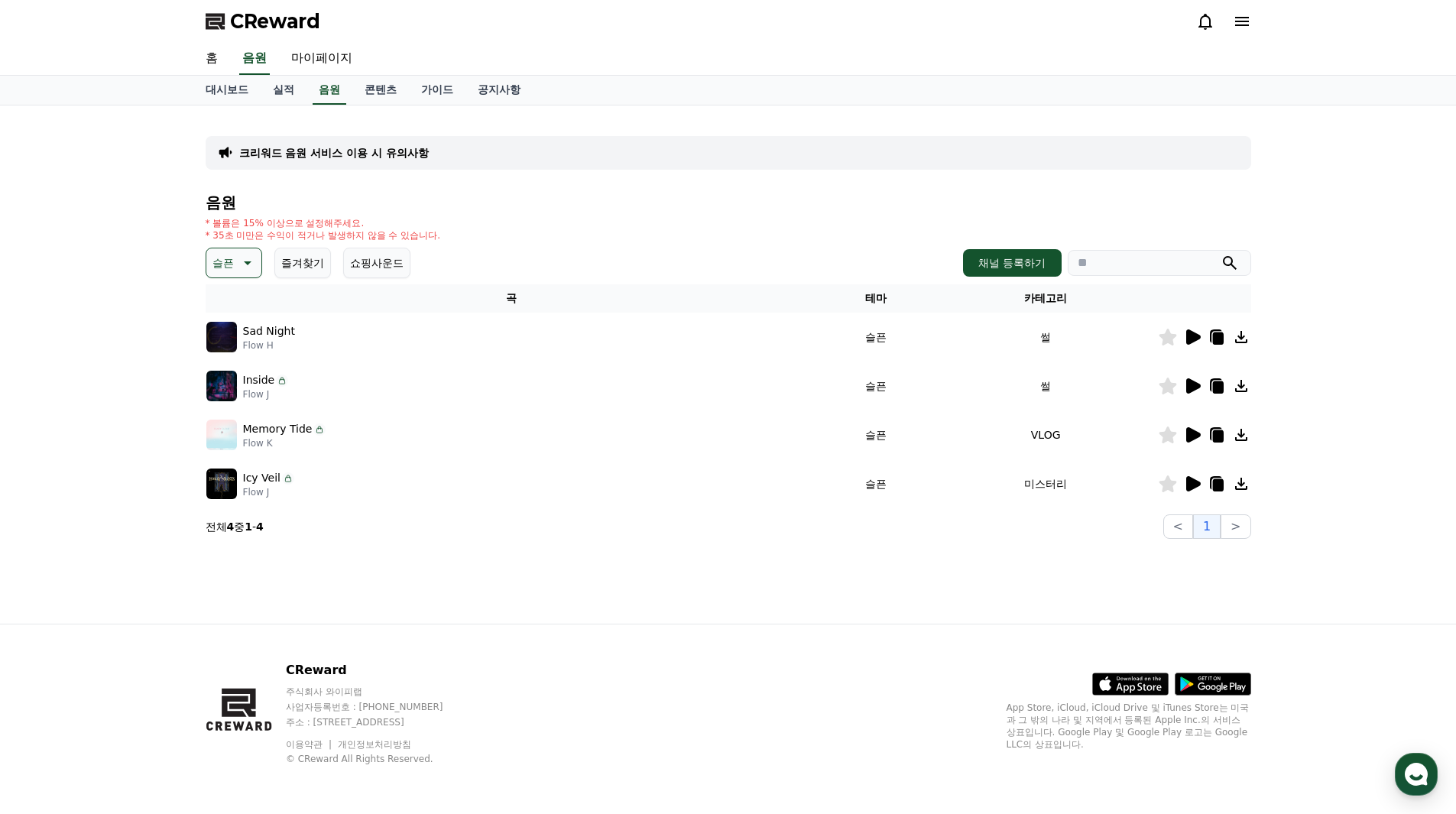
click at [1191, 385] on icon at bounding box center [1193, 386] width 15 height 15
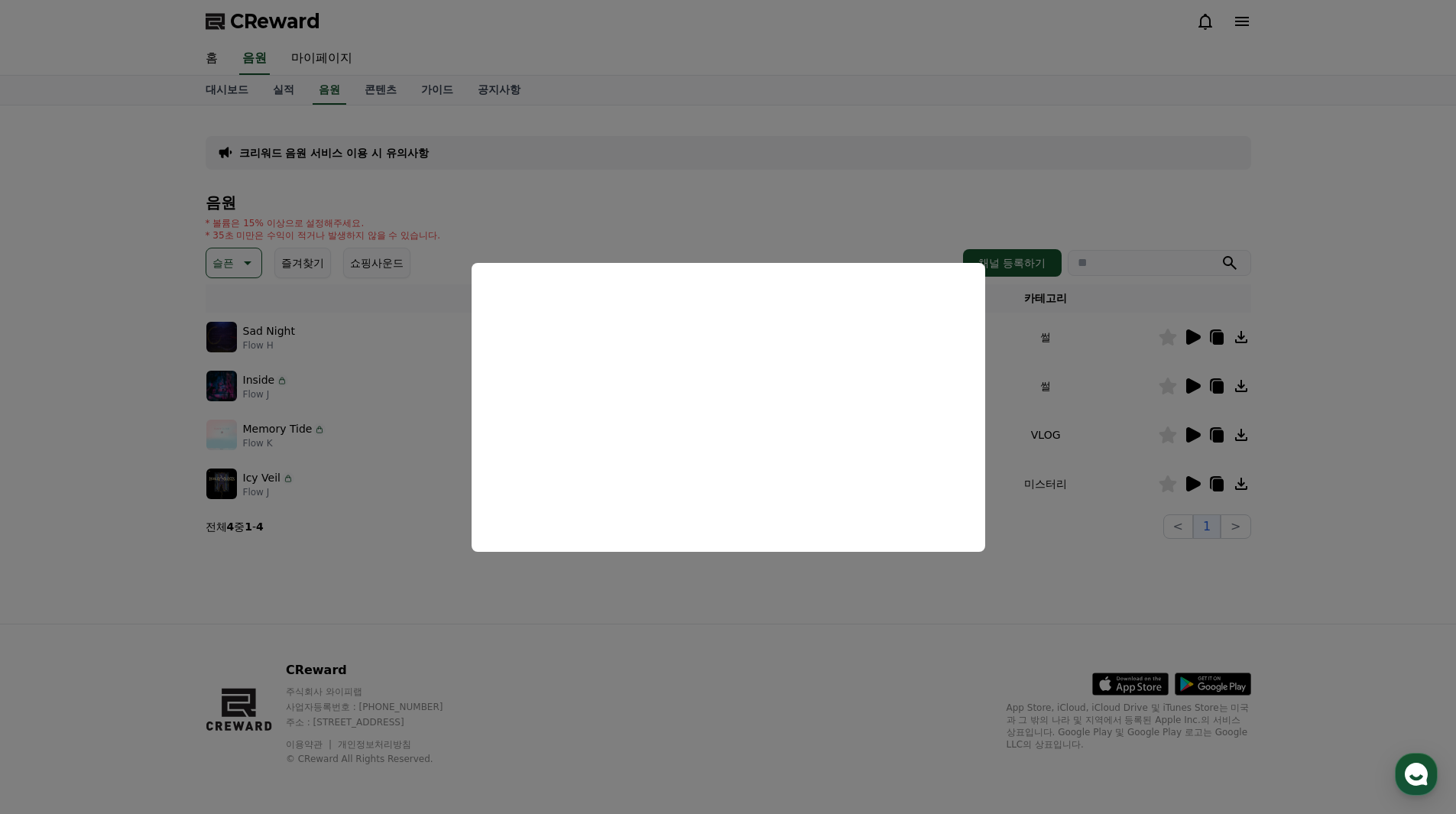
click at [1174, 387] on button "close modal" at bounding box center [728, 407] width 1456 height 814
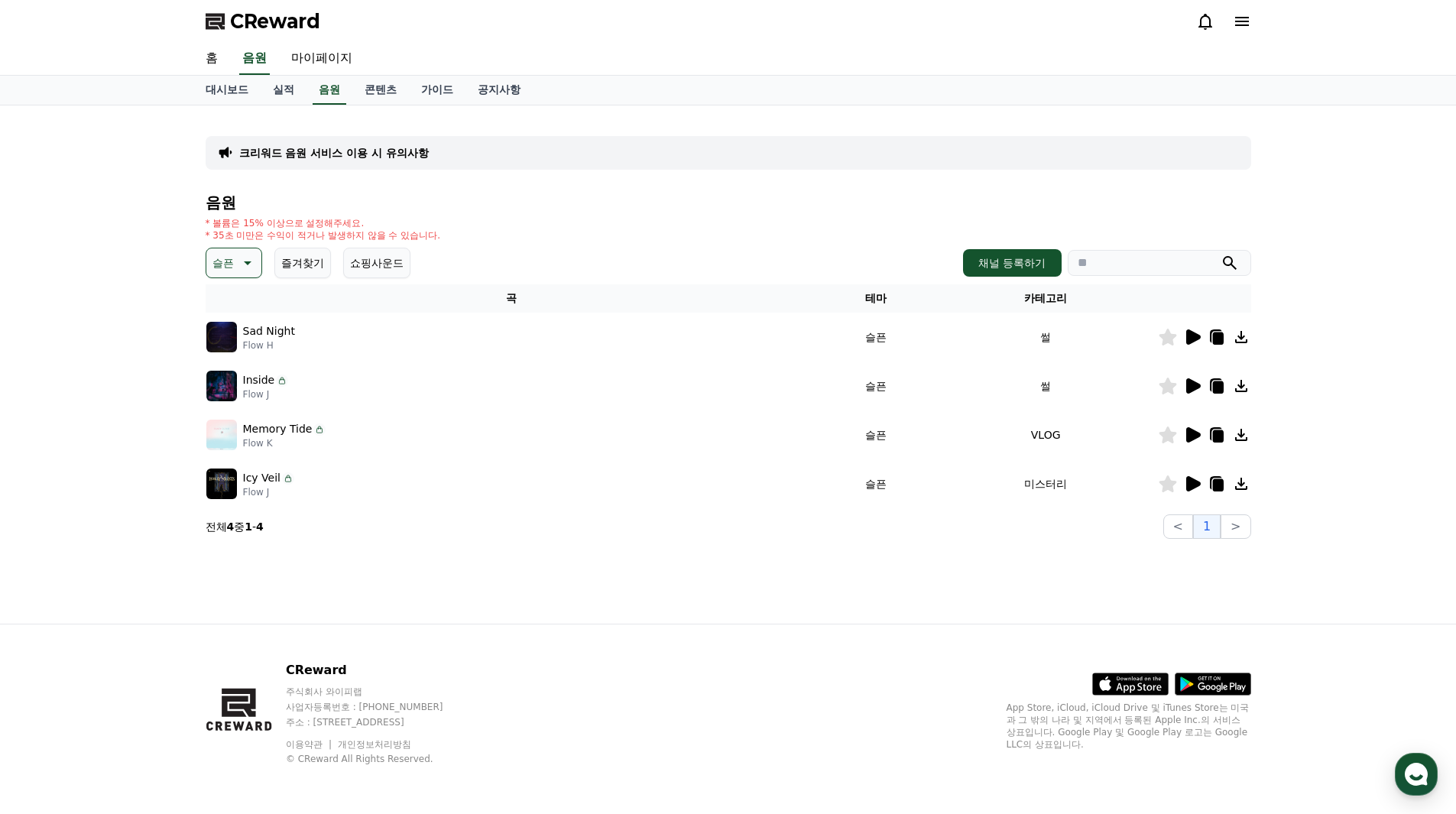
click at [1167, 385] on icon at bounding box center [1167, 386] width 17 height 16
click at [1169, 335] on icon at bounding box center [1167, 337] width 17 height 16
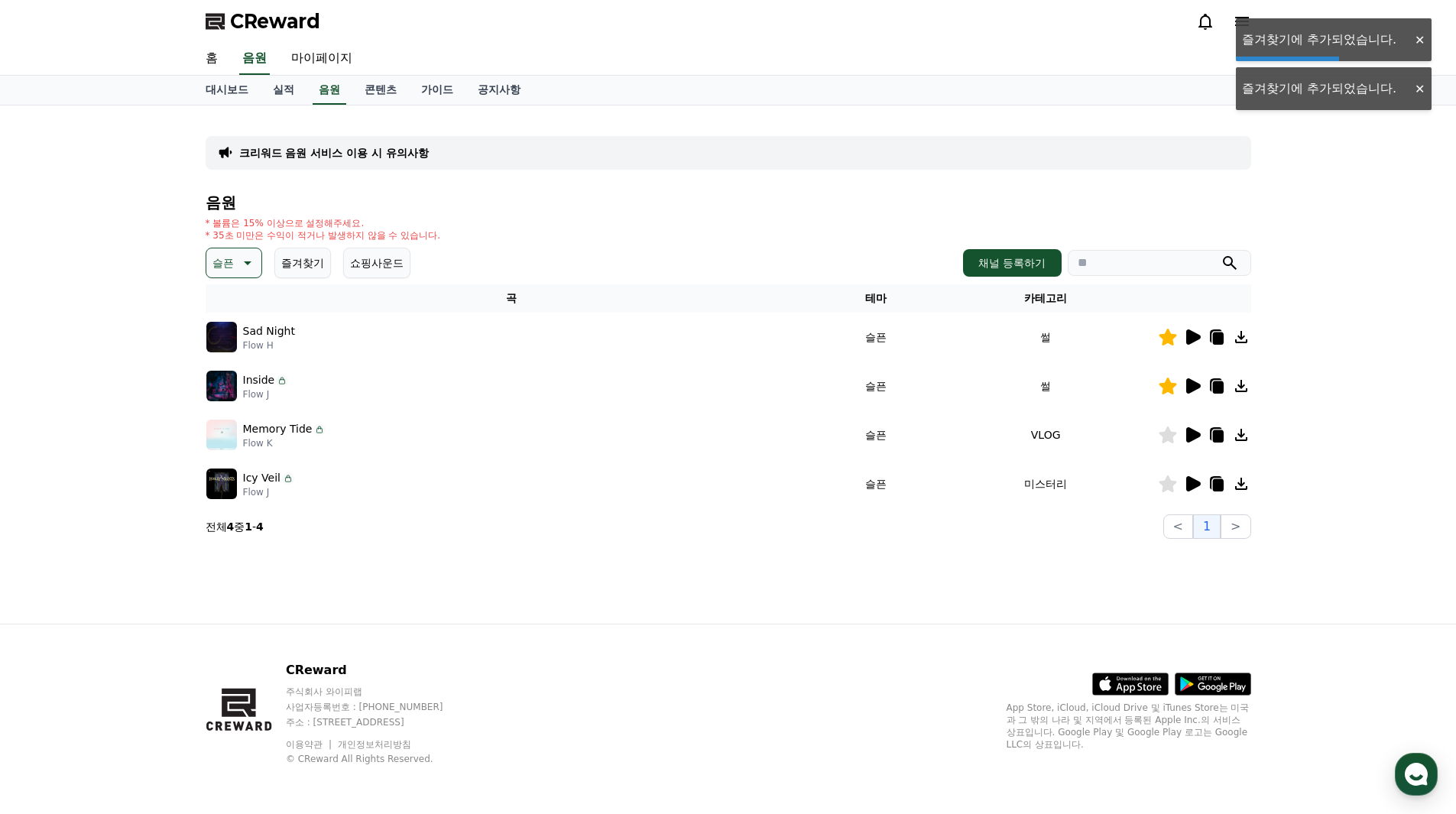
click at [1191, 427] on icon at bounding box center [1192, 435] width 18 height 18
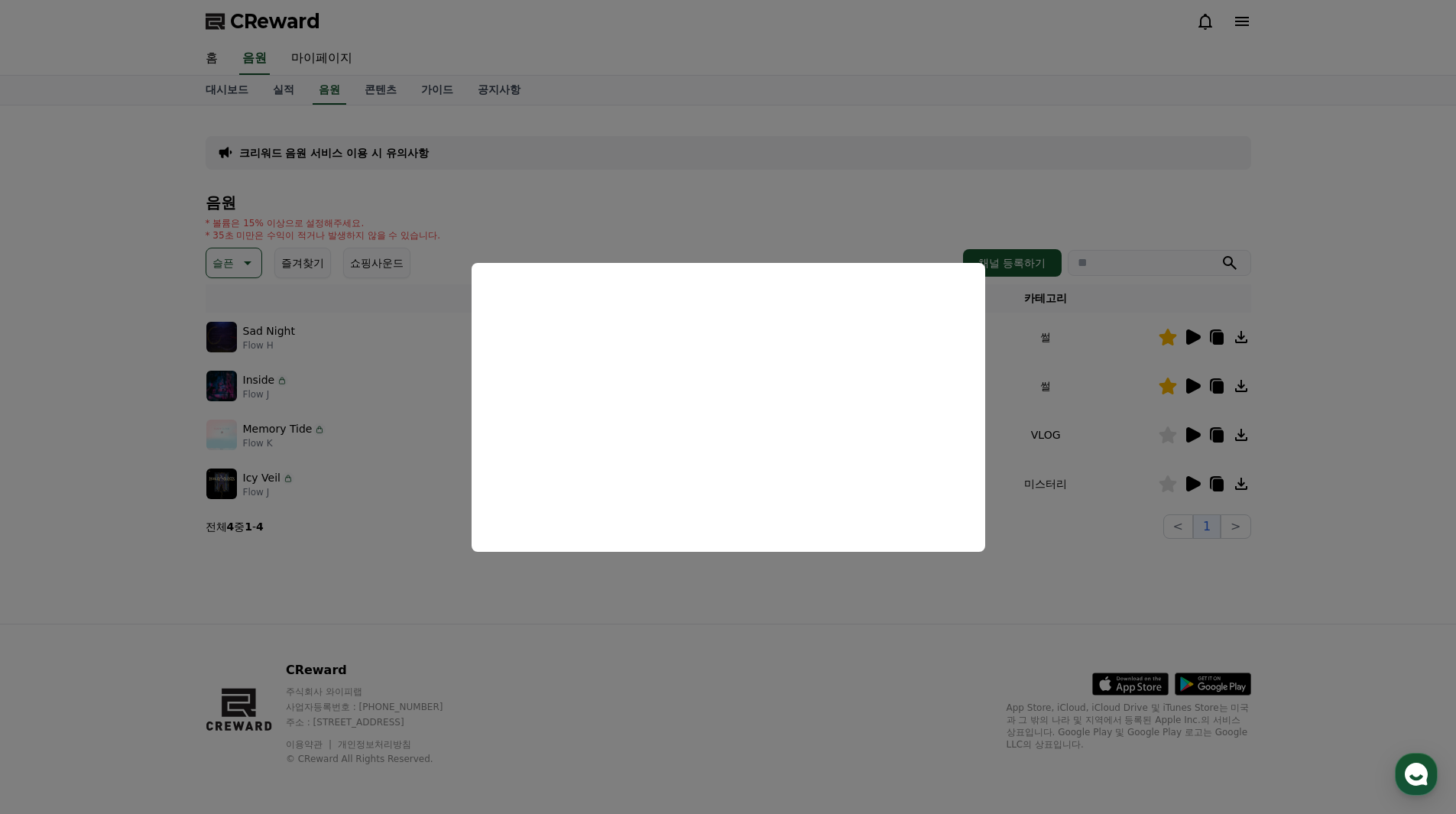
click at [1195, 486] on button "close modal" at bounding box center [728, 407] width 1456 height 814
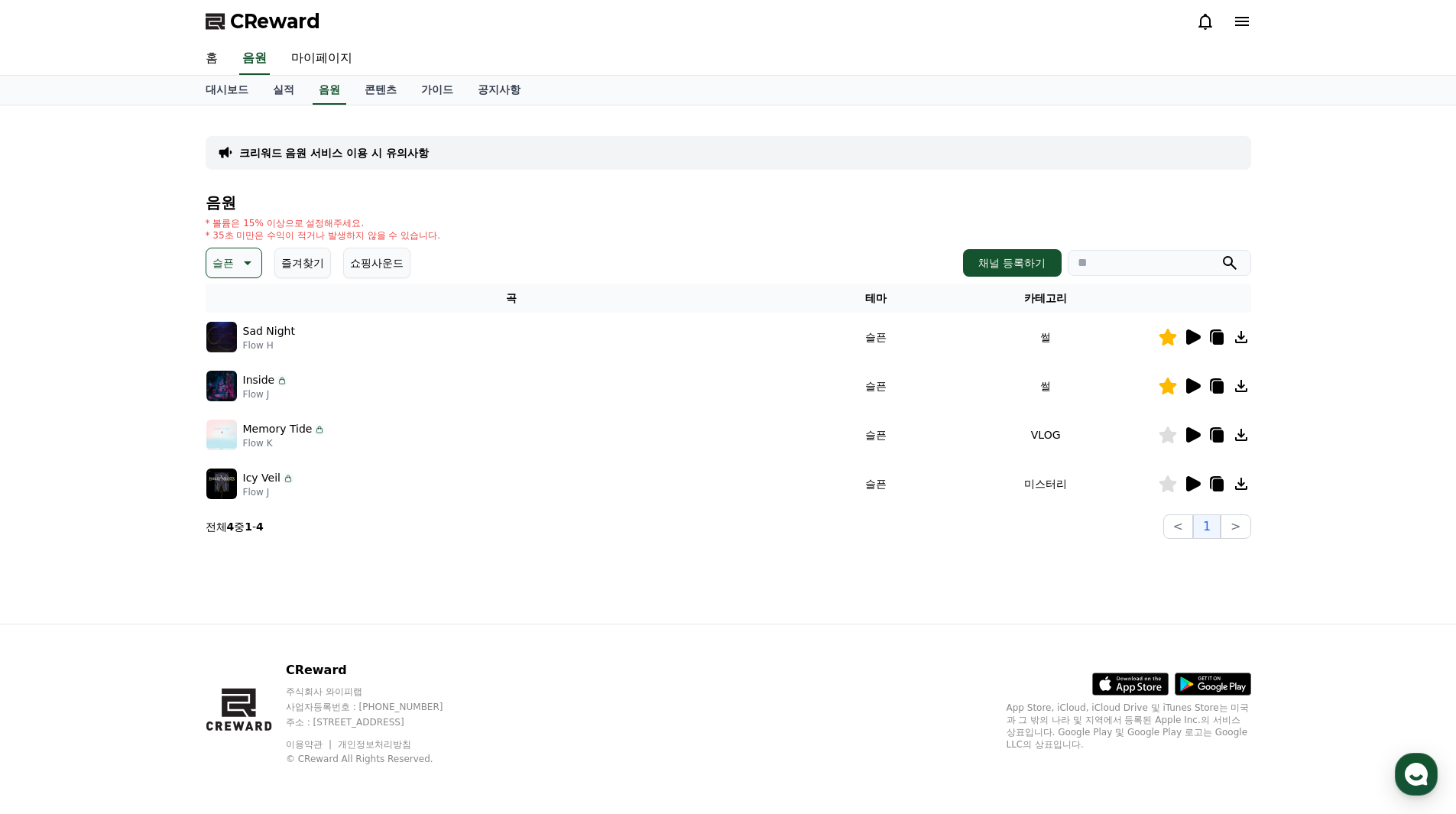
click at [1193, 482] on icon at bounding box center [1193, 483] width 15 height 15
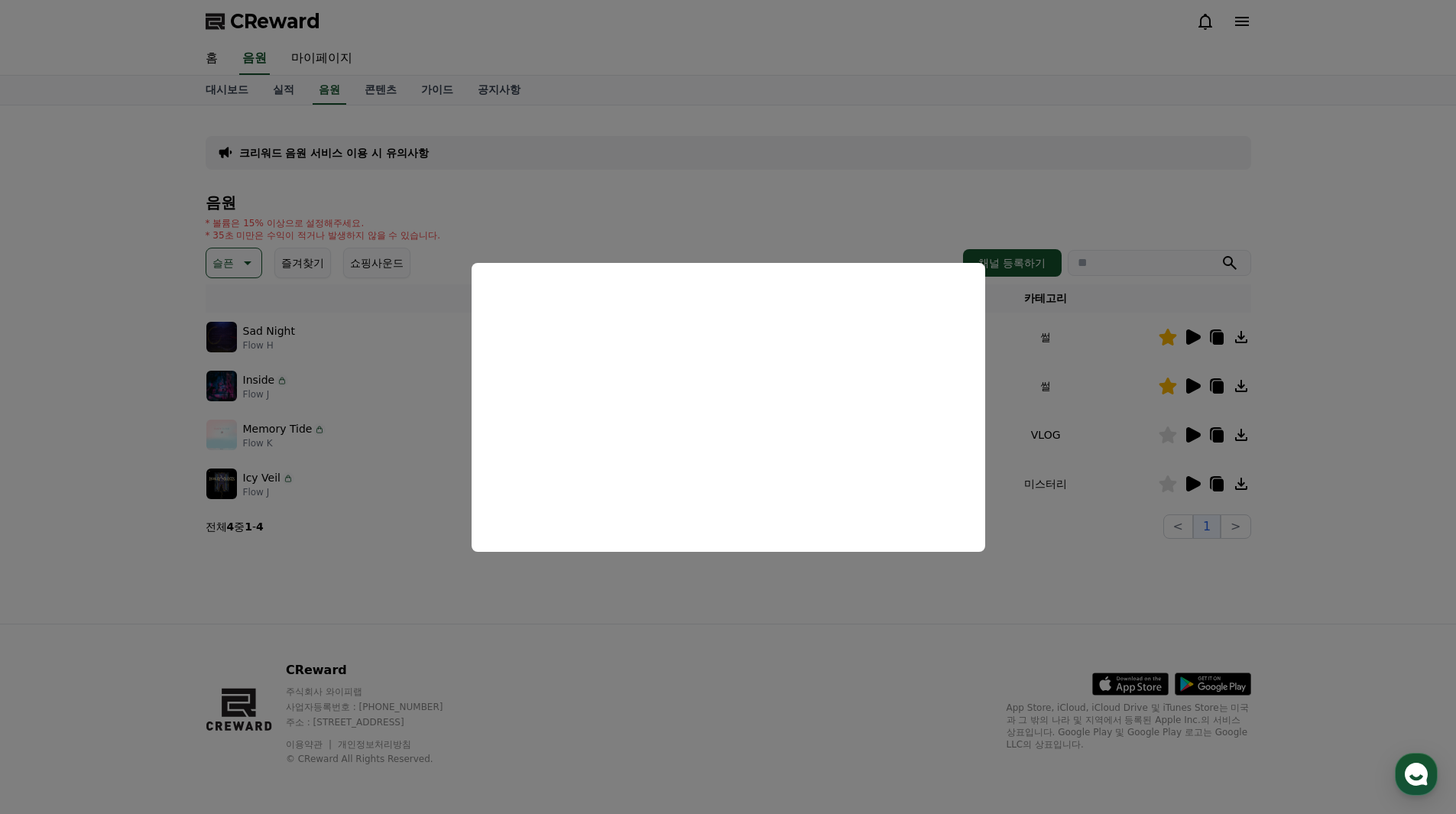
click at [1170, 485] on button "close modal" at bounding box center [728, 407] width 1456 height 814
